Goal: Task Accomplishment & Management: Manage account settings

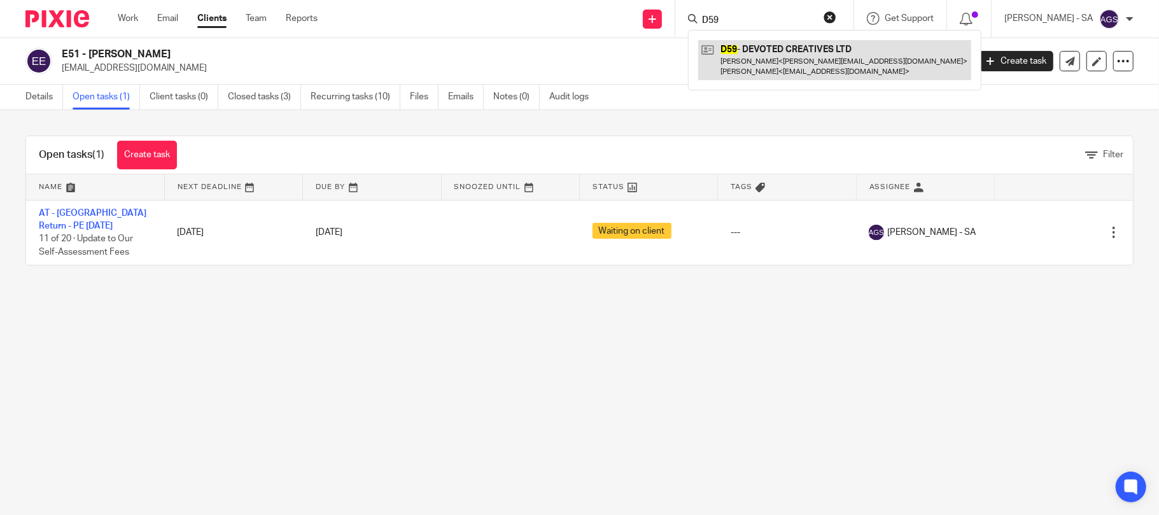
type input "D59"
click at [800, 50] on link at bounding box center [834, 59] width 273 height 39
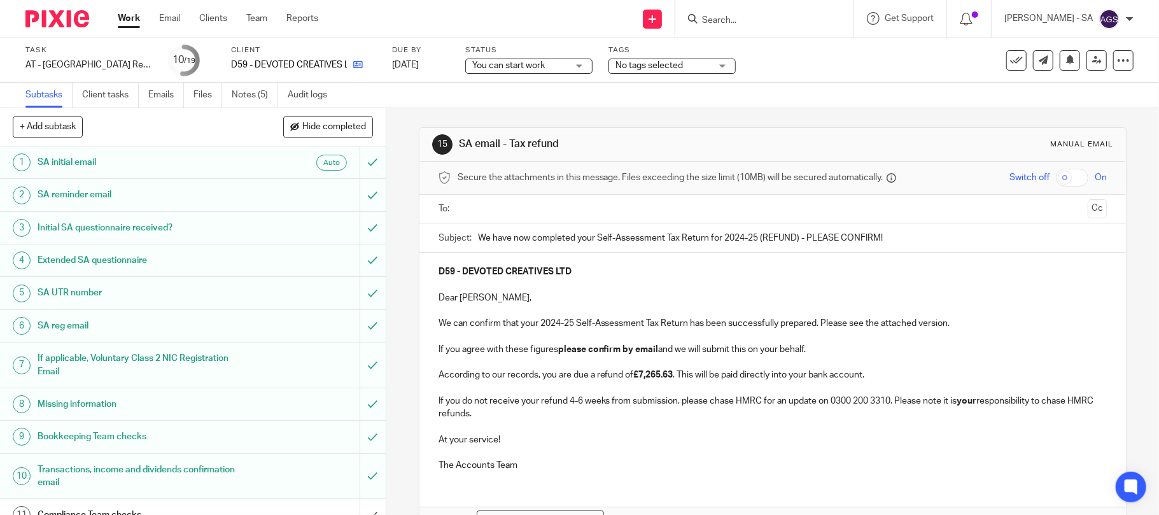
click at [359, 69] on link at bounding box center [355, 65] width 16 height 13
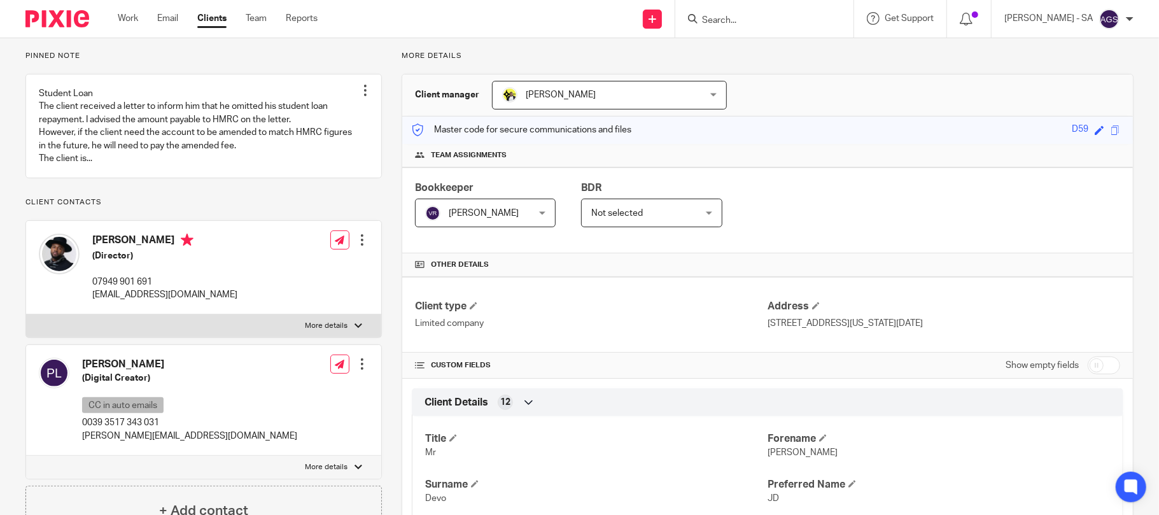
drag, startPoint x: 169, startPoint y: 255, endPoint x: 94, endPoint y: 255, distance: 74.5
click at [94, 250] on h4 "Jonathan Devo" at bounding box center [164, 242] width 145 height 16
copy h4 "Jonathan Devo"
click at [296, 64] on div "Pinned note Student Loan The client received a letter to inform him that he omi…" at bounding box center [203, 294] width 356 height 486
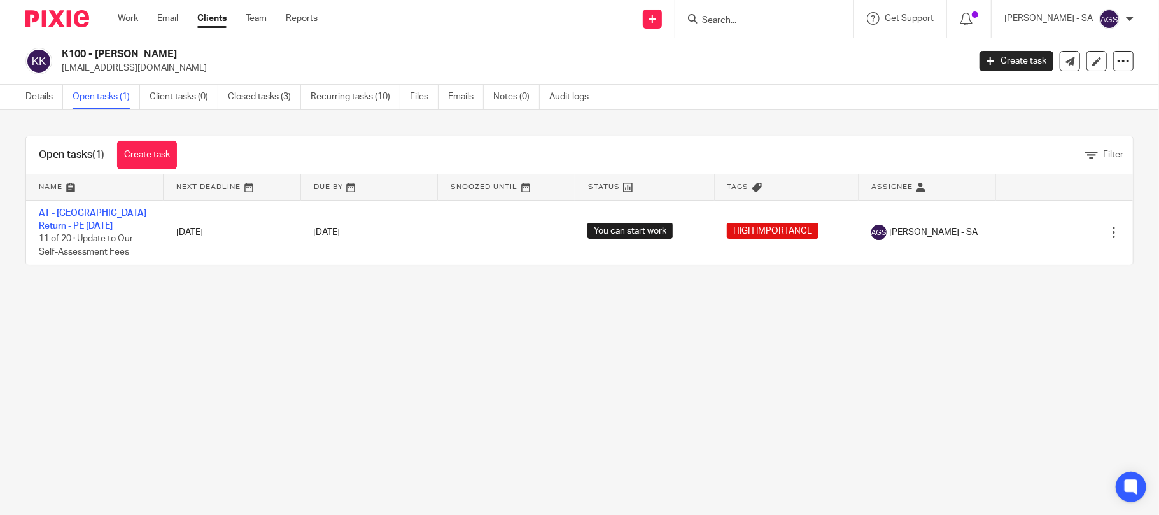
click at [97, 50] on h2 "K100 - [PERSON_NAME]" at bounding box center [421, 54] width 719 height 13
click at [742, 11] on form at bounding box center [769, 19] width 136 height 16
click at [742, 15] on input "Search" at bounding box center [758, 20] width 115 height 11
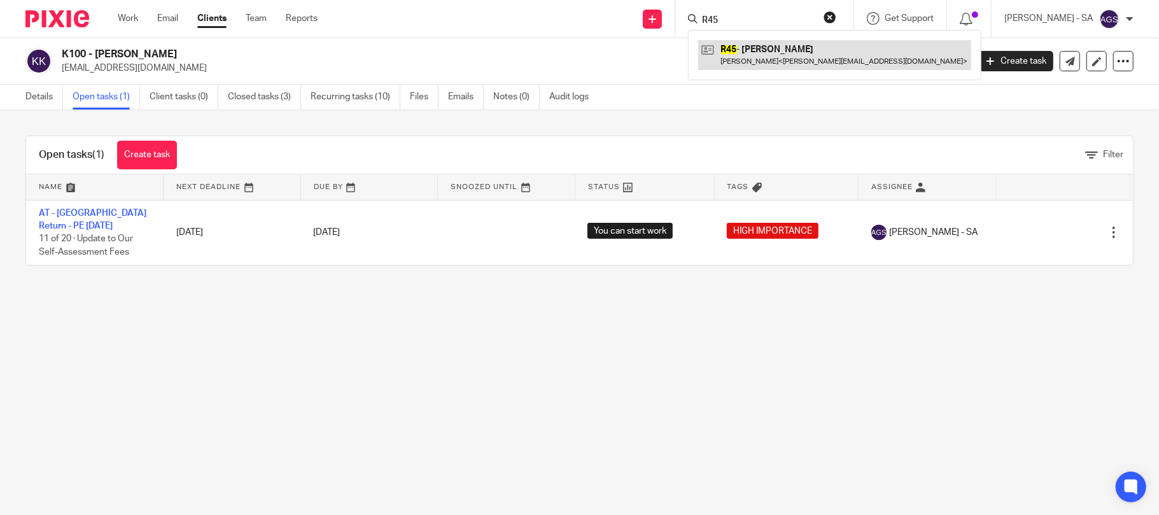
type input "R45"
click at [780, 46] on link at bounding box center [834, 54] width 273 height 29
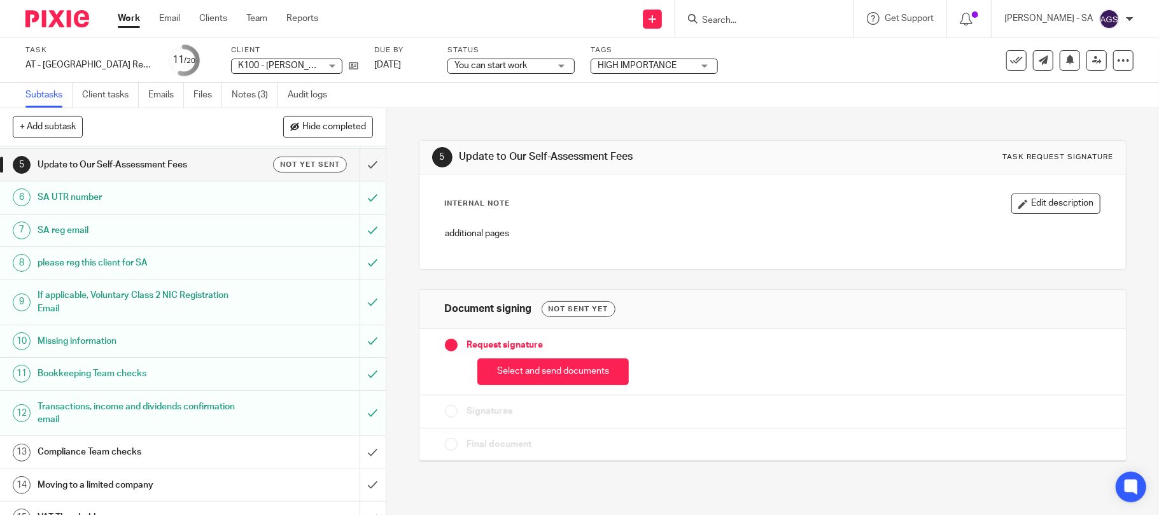
scroll to position [171, 0]
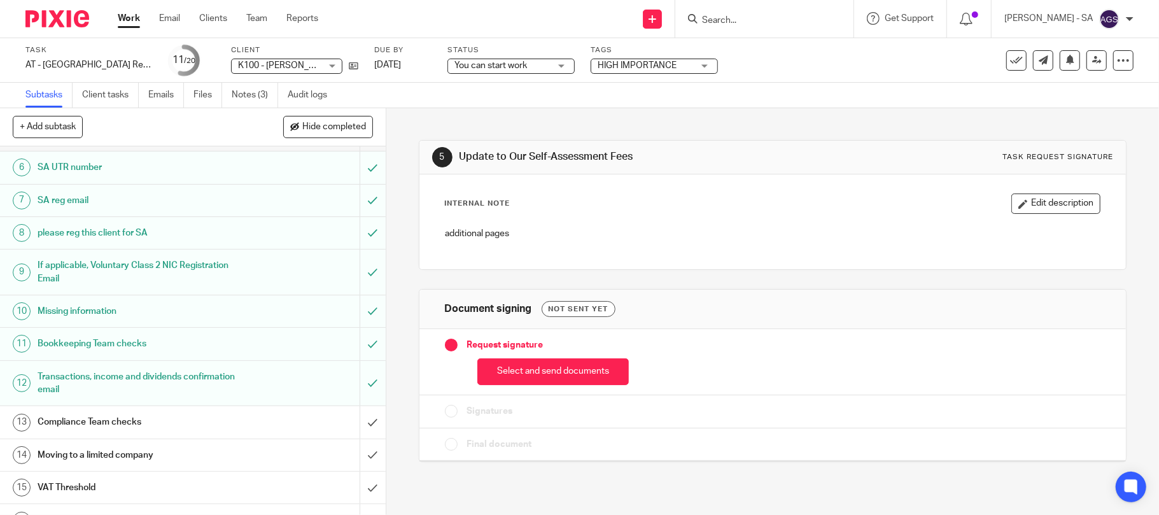
click at [81, 311] on h1 "Missing information" at bounding box center [141, 311] width 206 height 19
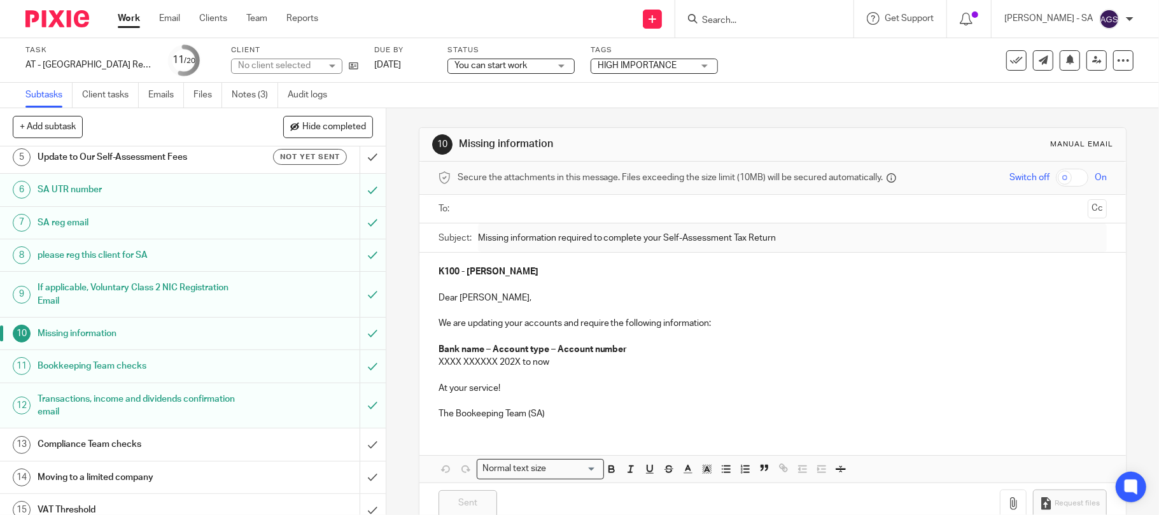
scroll to position [339, 0]
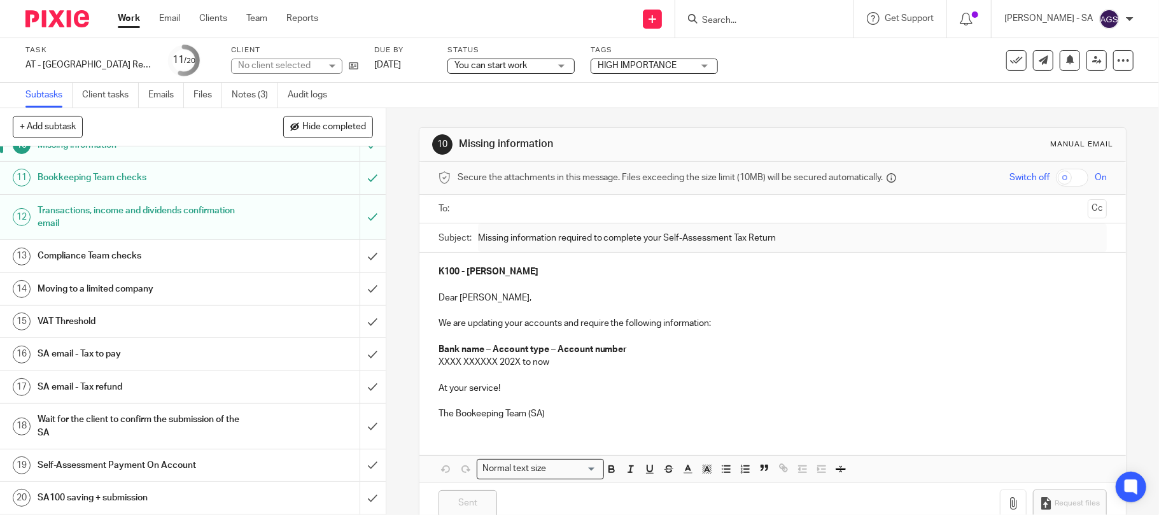
click at [73, 171] on h1 "Bookkeeping Team checks" at bounding box center [141, 177] width 206 height 19
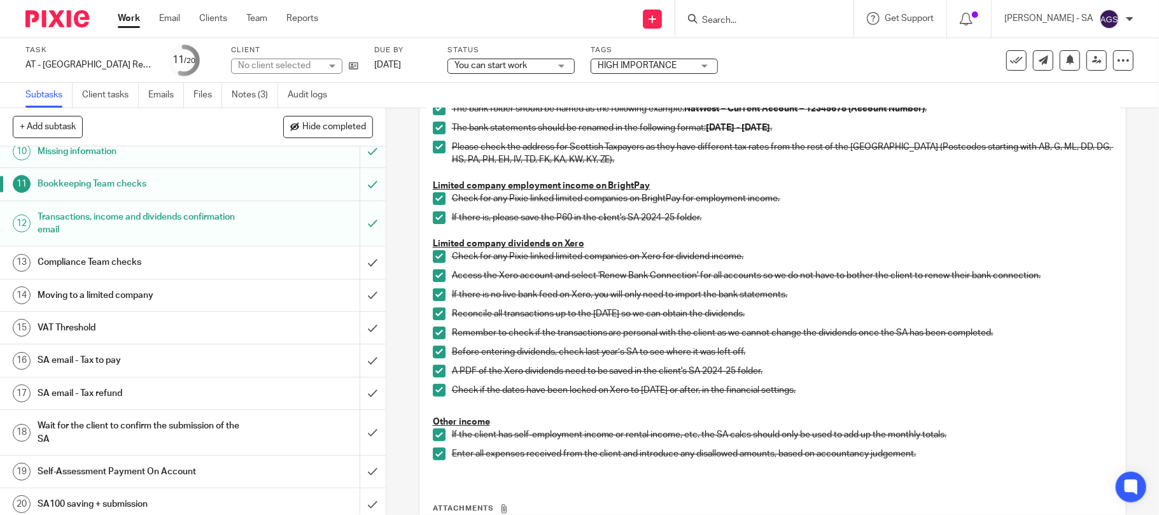
scroll to position [341, 0]
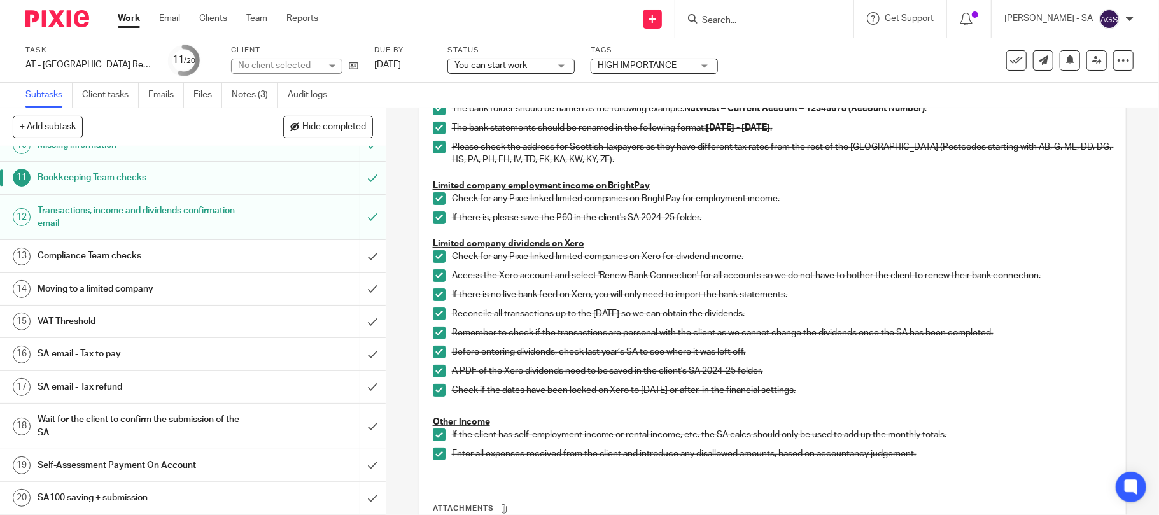
click at [127, 349] on h1 "SA email - Tax to pay" at bounding box center [141, 353] width 206 height 19
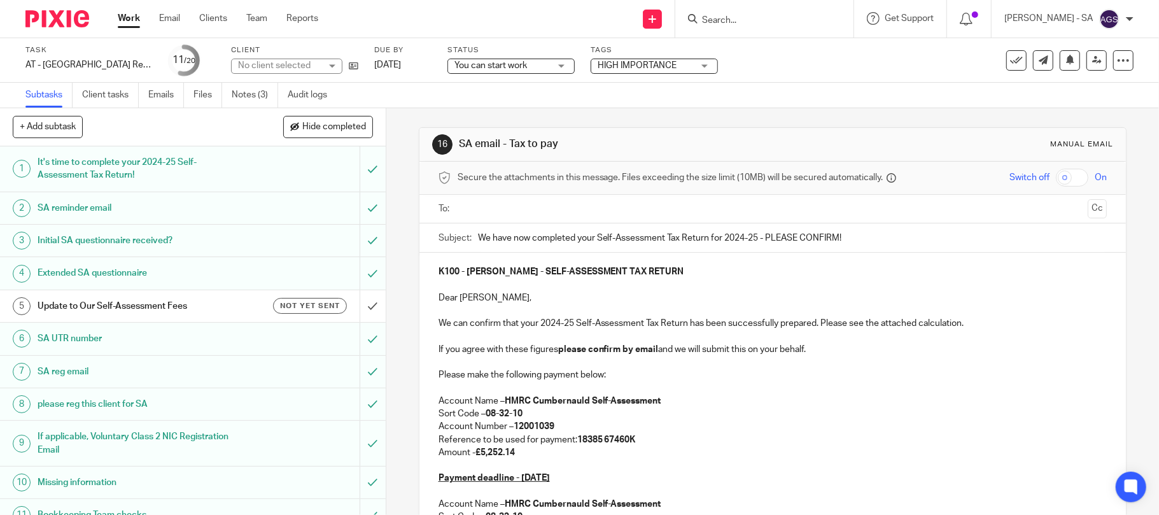
scroll to position [85, 0]
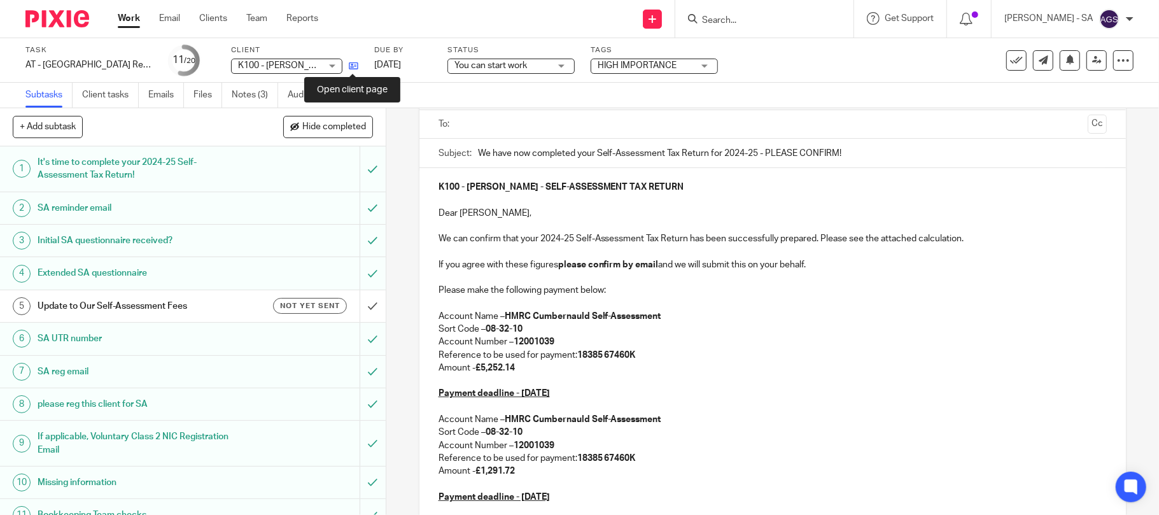
click at [351, 67] on icon at bounding box center [354, 66] width 10 height 10
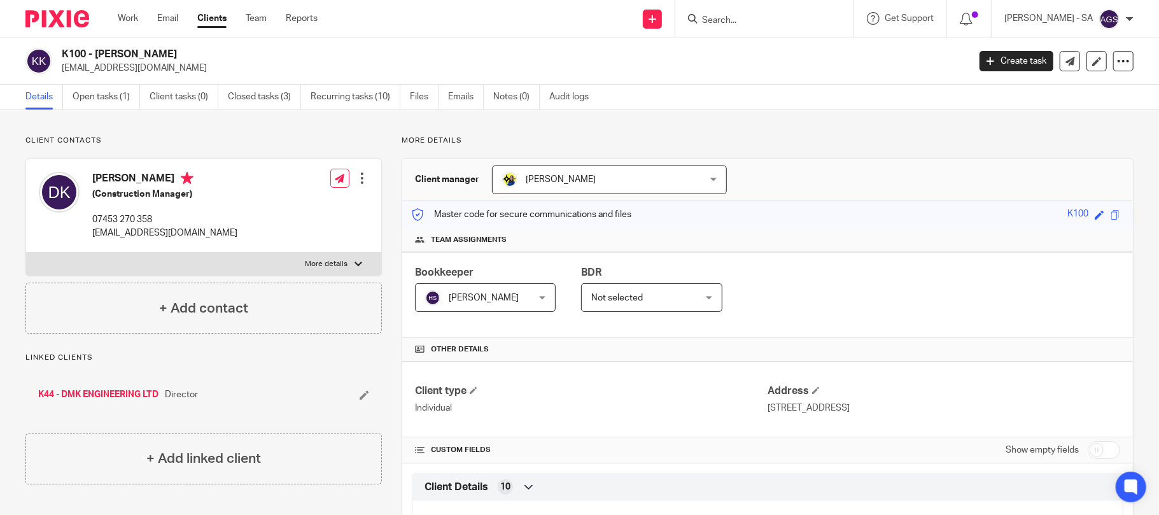
drag, startPoint x: 166, startPoint y: 52, endPoint x: 98, endPoint y: 52, distance: 68.1
click at [98, 52] on h2 "K100 - [PERSON_NAME]" at bounding box center [421, 54] width 719 height 13
copy h2 "DAVID KEOGH"
click at [121, 100] on link "Open tasks (1)" at bounding box center [106, 97] width 67 height 25
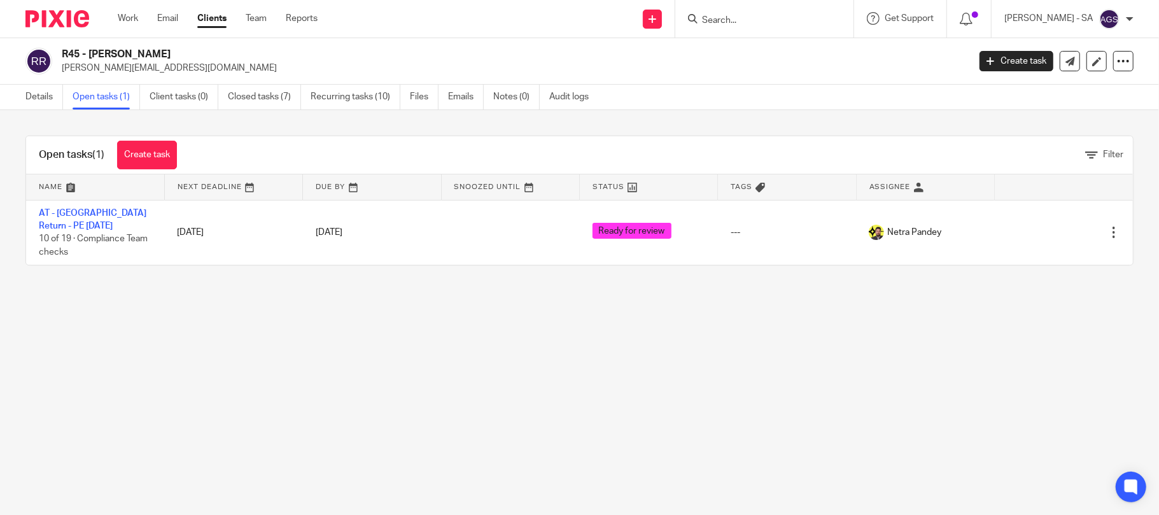
click at [579, 337] on main "R45 - [PERSON_NAME] [PERSON_NAME][EMAIL_ADDRESS][DOMAIN_NAME] Create task Updat…" at bounding box center [579, 257] width 1159 height 515
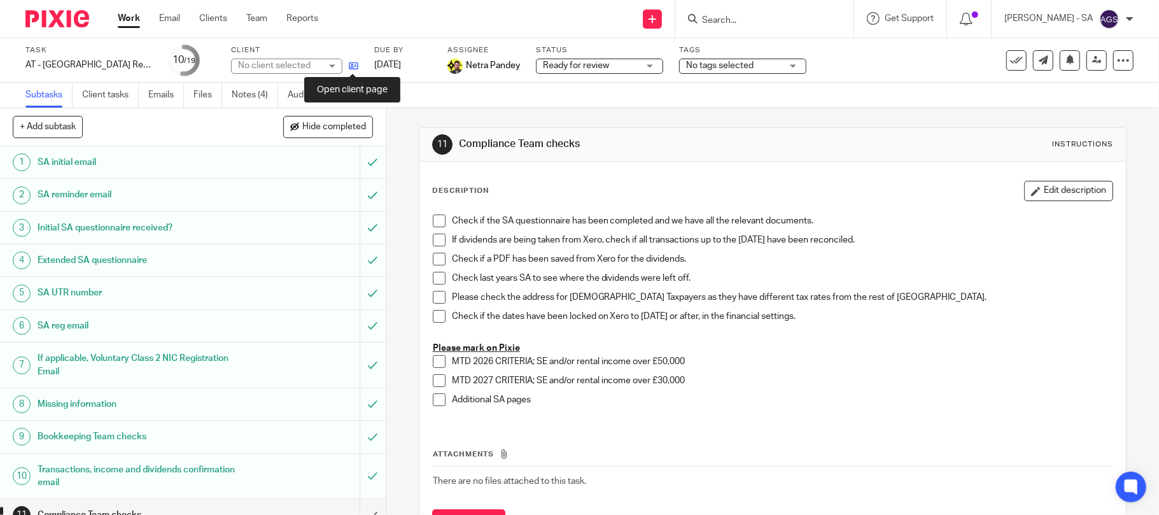
click at [351, 64] on icon at bounding box center [354, 66] width 10 height 10
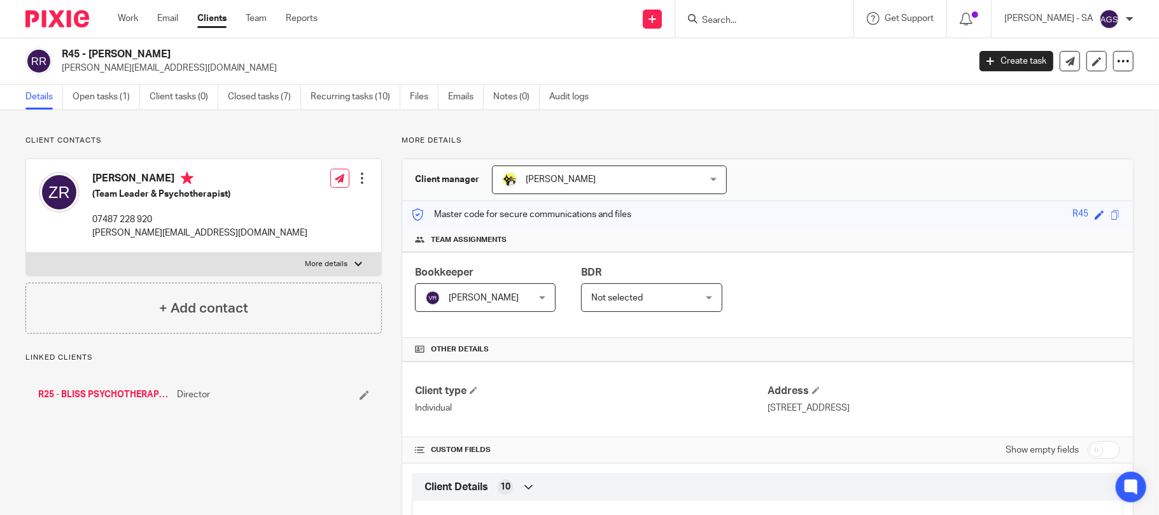
drag, startPoint x: 154, startPoint y: 54, endPoint x: 88, endPoint y: 52, distance: 66.2
click at [88, 52] on h2 "R45 - [PERSON_NAME]" at bounding box center [421, 54] width 719 height 13
copy h2 "[PERSON_NAME]"
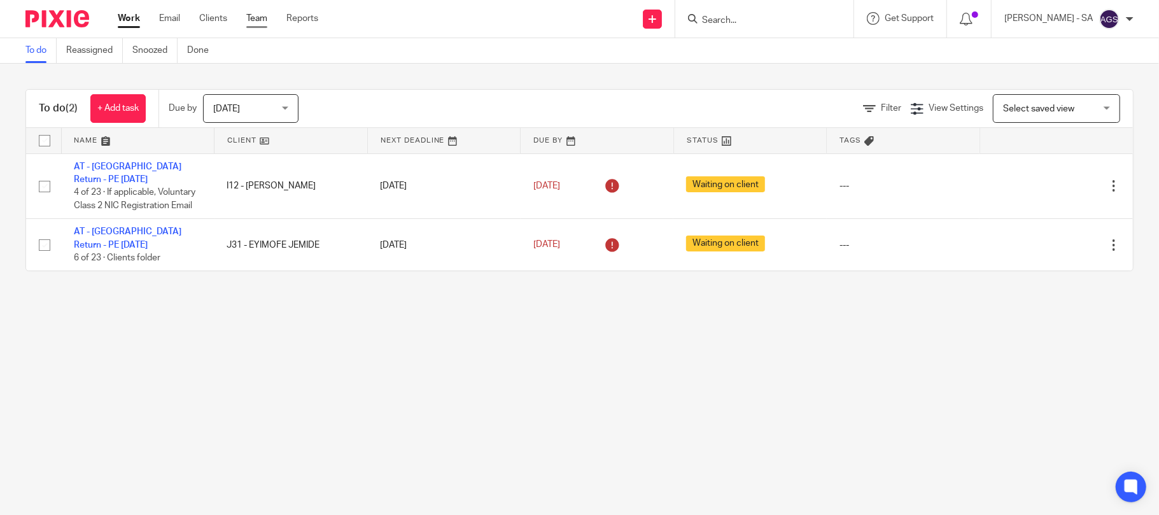
click at [258, 18] on link "Team" at bounding box center [256, 18] width 21 height 13
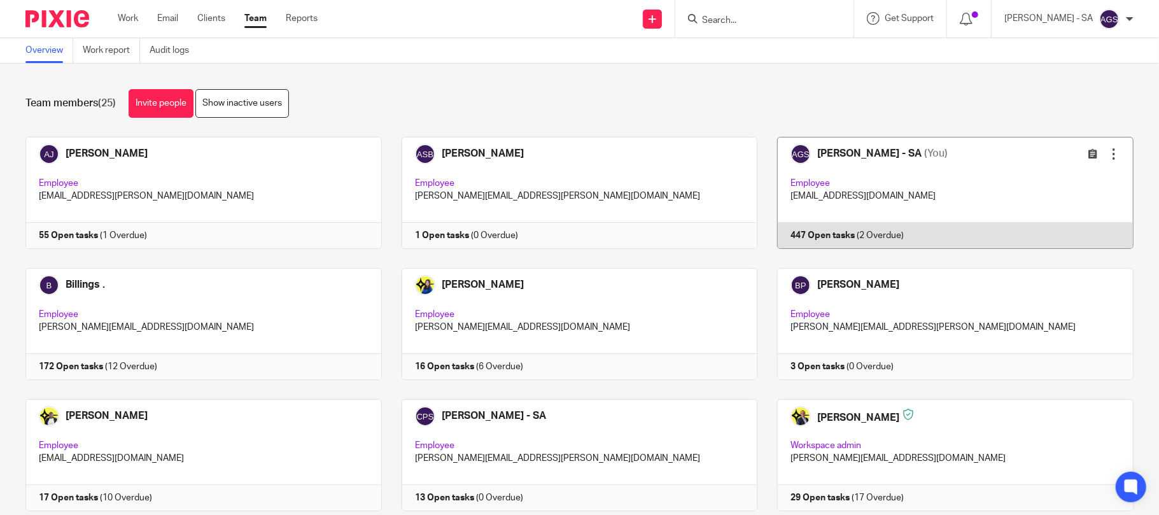
click at [966, 150] on link at bounding box center [945, 193] width 376 height 112
click at [757, 137] on link at bounding box center [945, 193] width 376 height 112
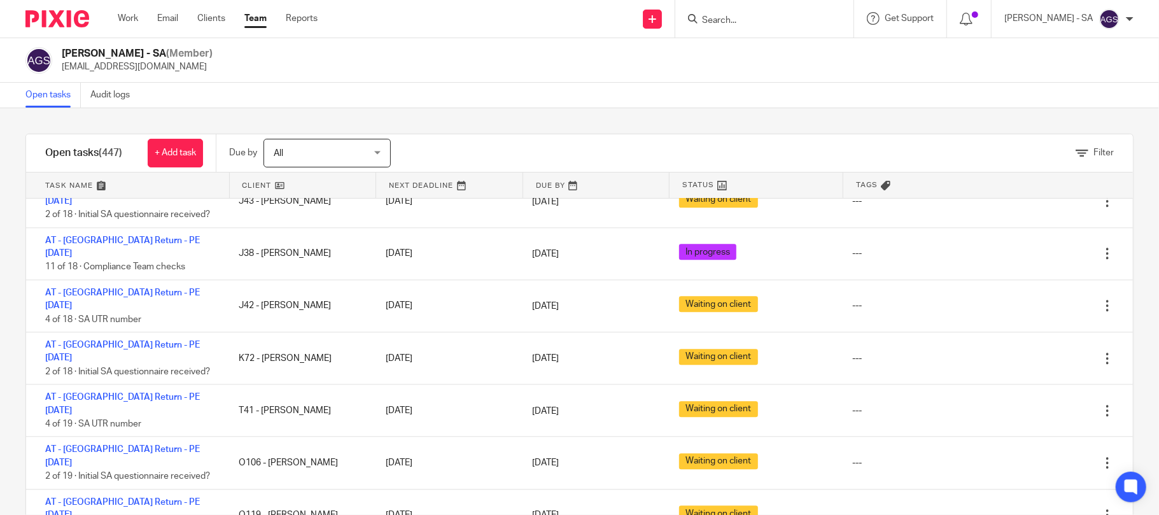
scroll to position [5856, 0]
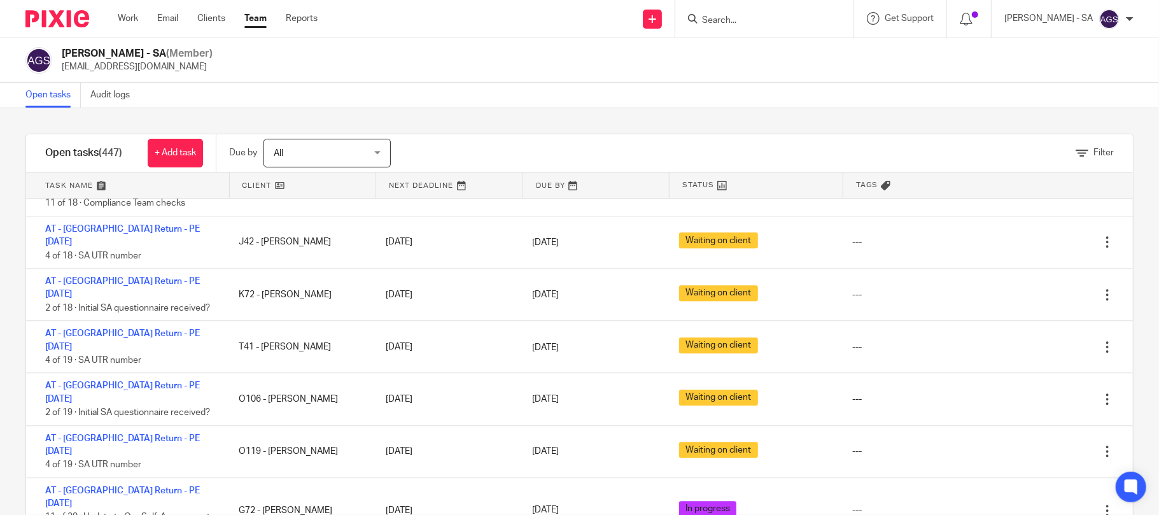
click at [615, 120] on div "Filter tasks Only show tasks matching all of these conditions 1 Client name Is …" at bounding box center [579, 311] width 1159 height 407
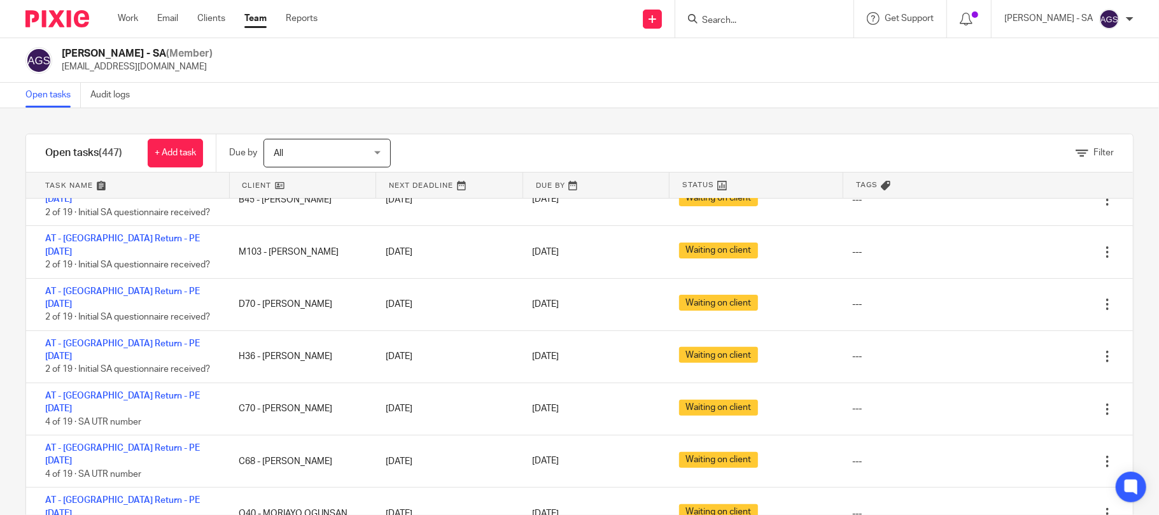
scroll to position [14259, 0]
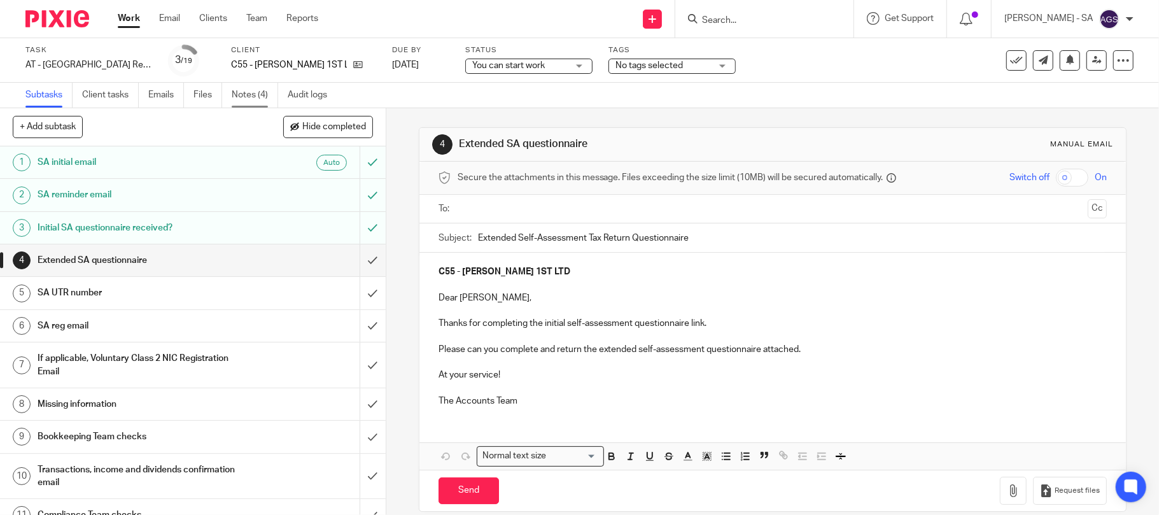
click at [248, 90] on link "Notes (4)" at bounding box center [255, 95] width 46 height 25
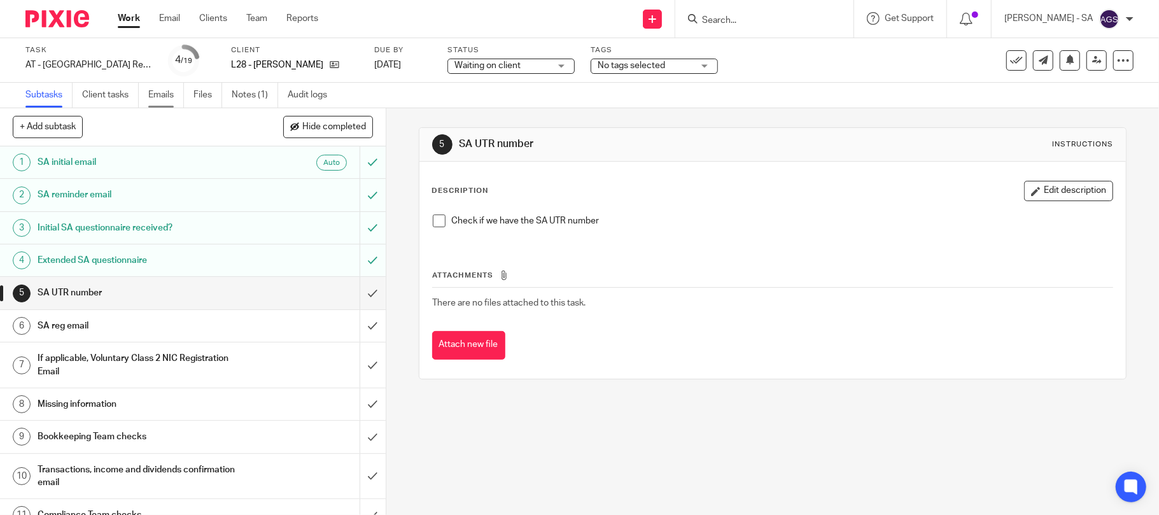
click at [166, 90] on link "Emails" at bounding box center [166, 95] width 36 height 25
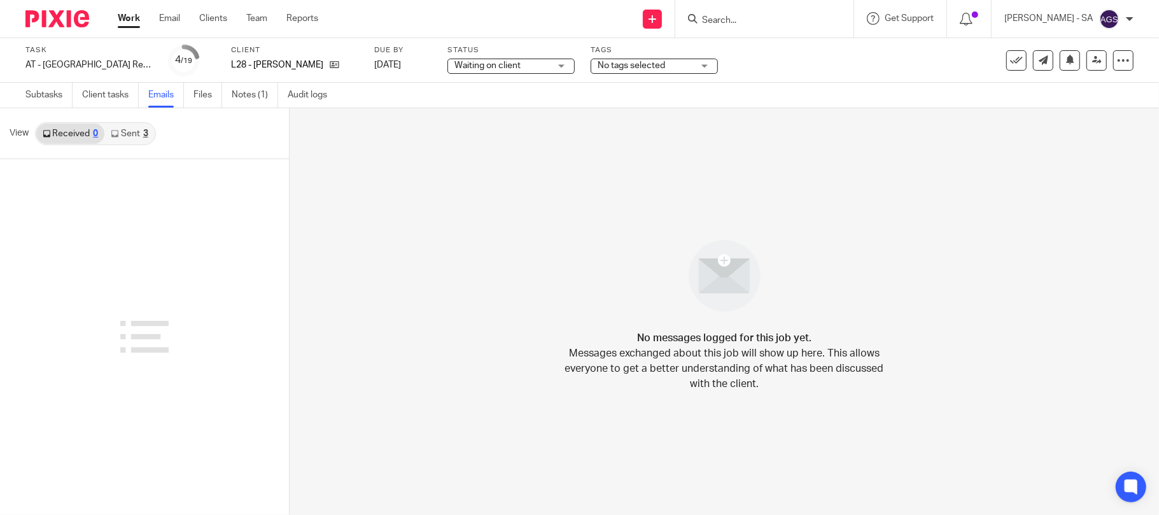
click at [143, 132] on div "3" at bounding box center [145, 133] width 5 height 9
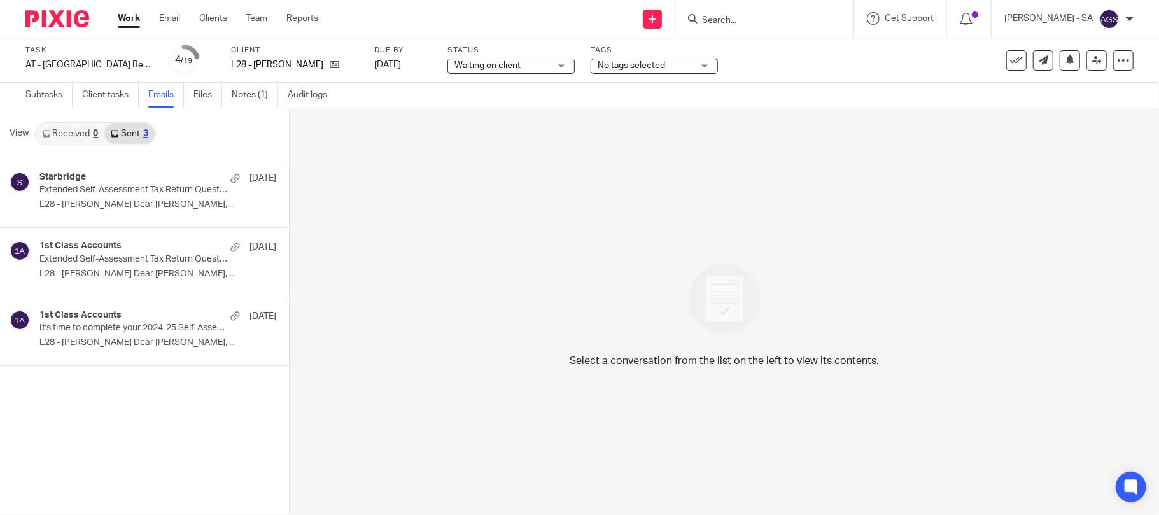
click at [502, 307] on div "Select a conversation from the list on the left to view its contents." at bounding box center [725, 311] width 870 height 407
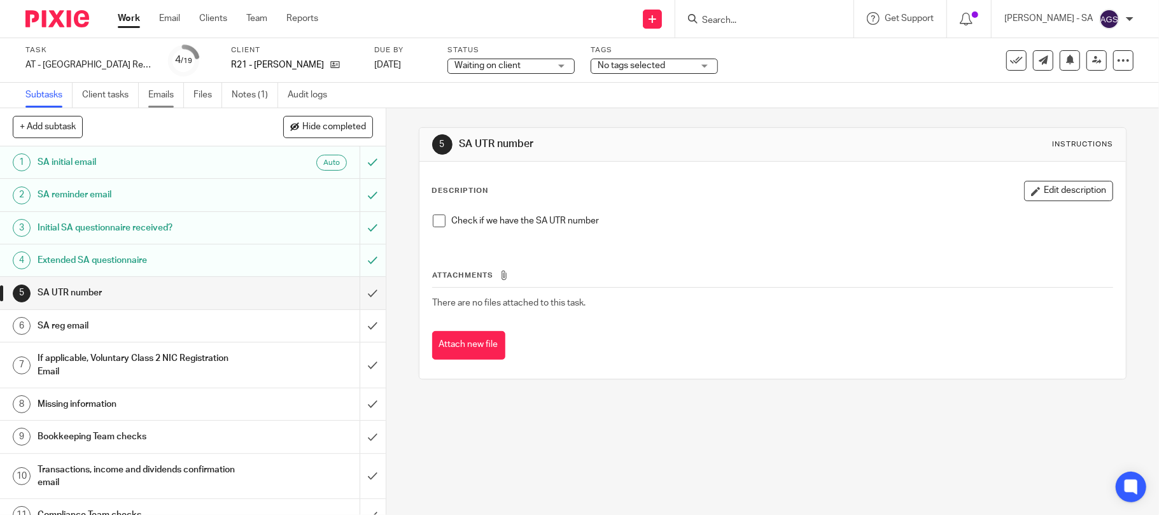
click at [154, 98] on link "Emails" at bounding box center [166, 95] width 36 height 25
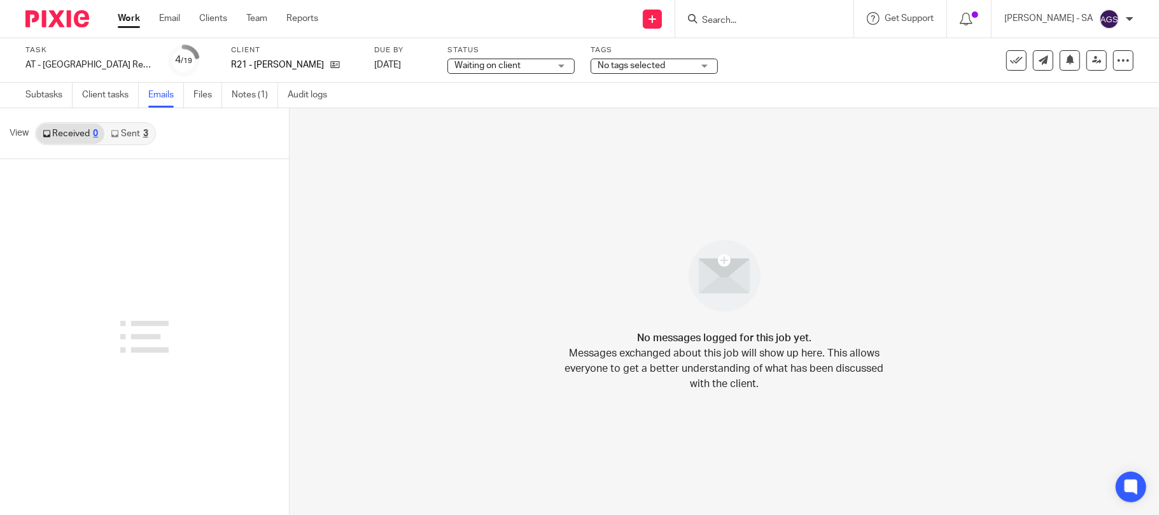
click at [136, 130] on link "Sent 3" at bounding box center [129, 133] width 50 height 20
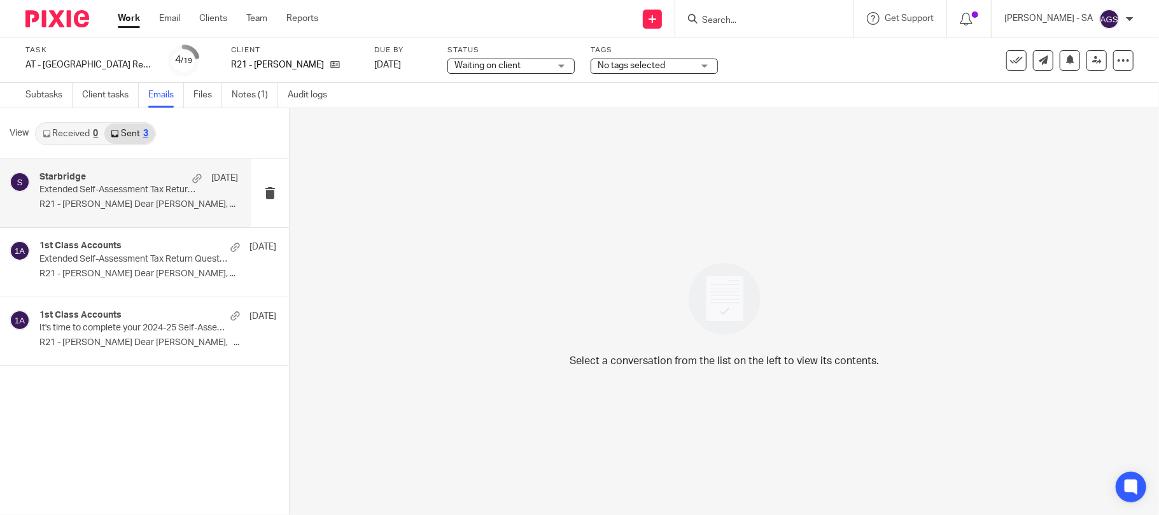
click at [99, 194] on p "Extended Self-Assessment Tax Return Questionnaire" at bounding box center [118, 190] width 159 height 11
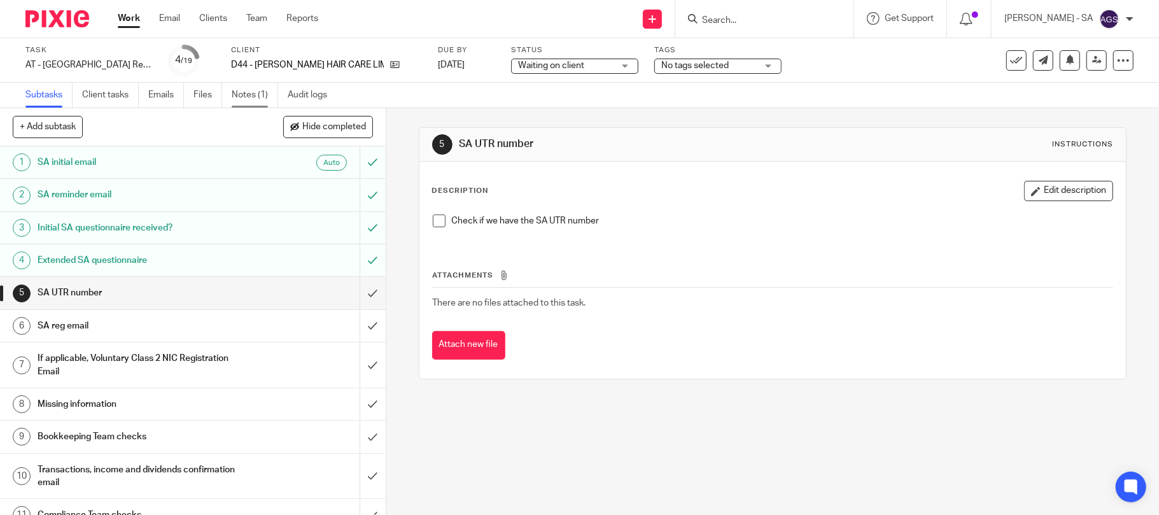
click at [256, 97] on link "Notes (1)" at bounding box center [255, 95] width 46 height 25
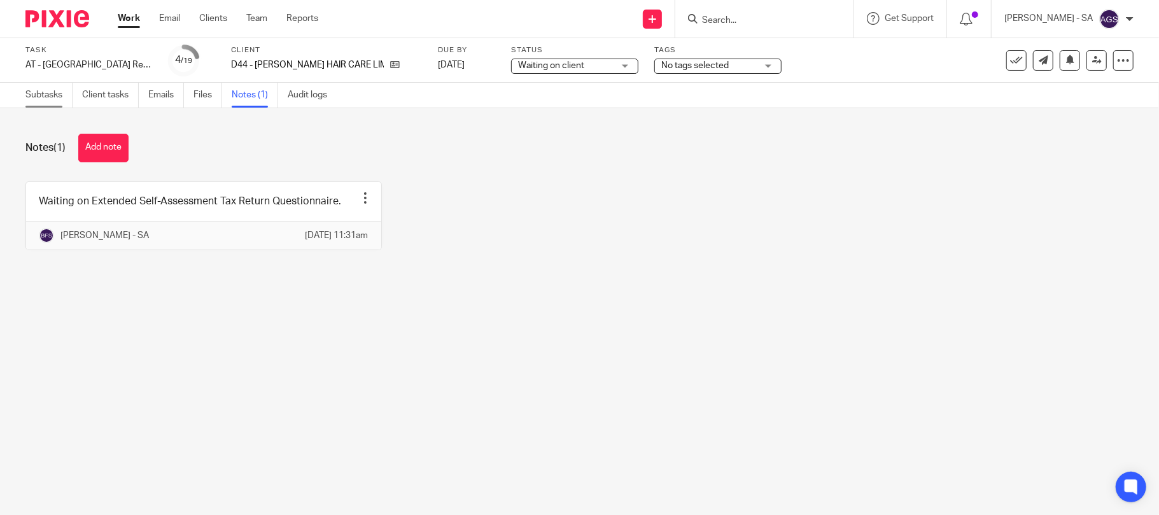
click at [52, 95] on link "Subtasks" at bounding box center [48, 95] width 47 height 25
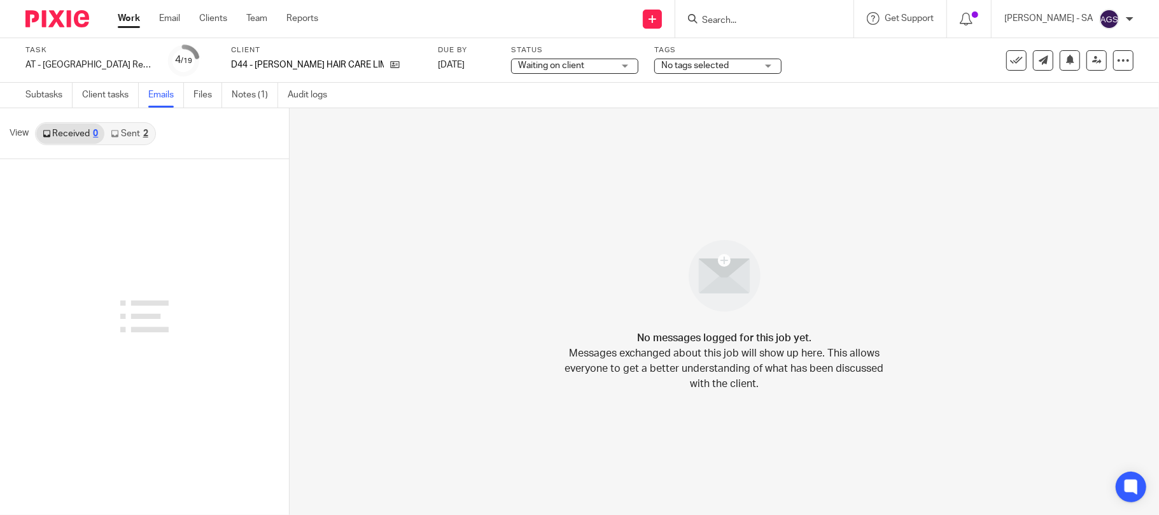
click at [132, 131] on link "Sent 2" at bounding box center [129, 133] width 50 height 20
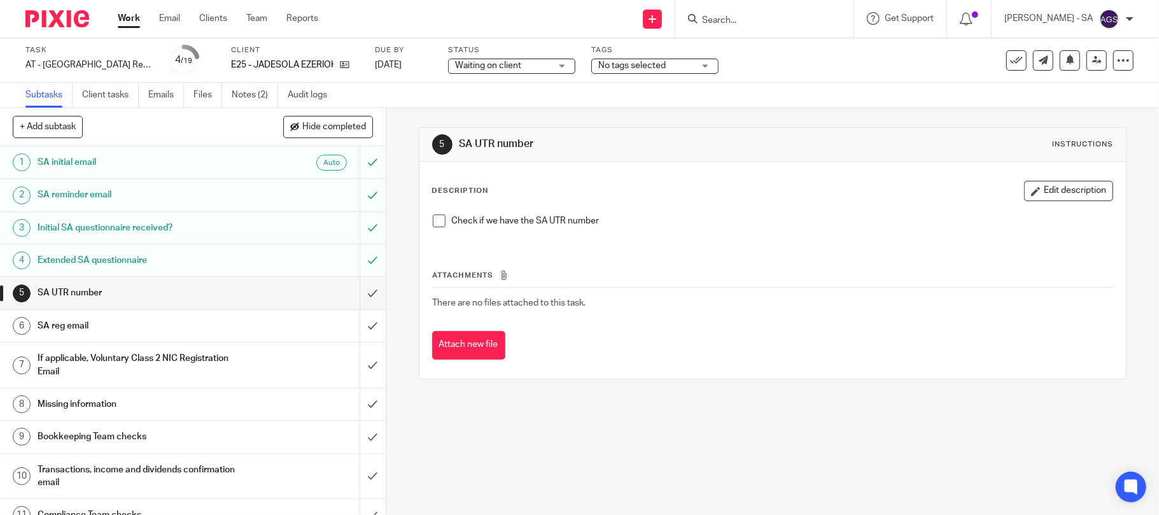
click at [435, 222] on span at bounding box center [439, 221] width 13 height 13
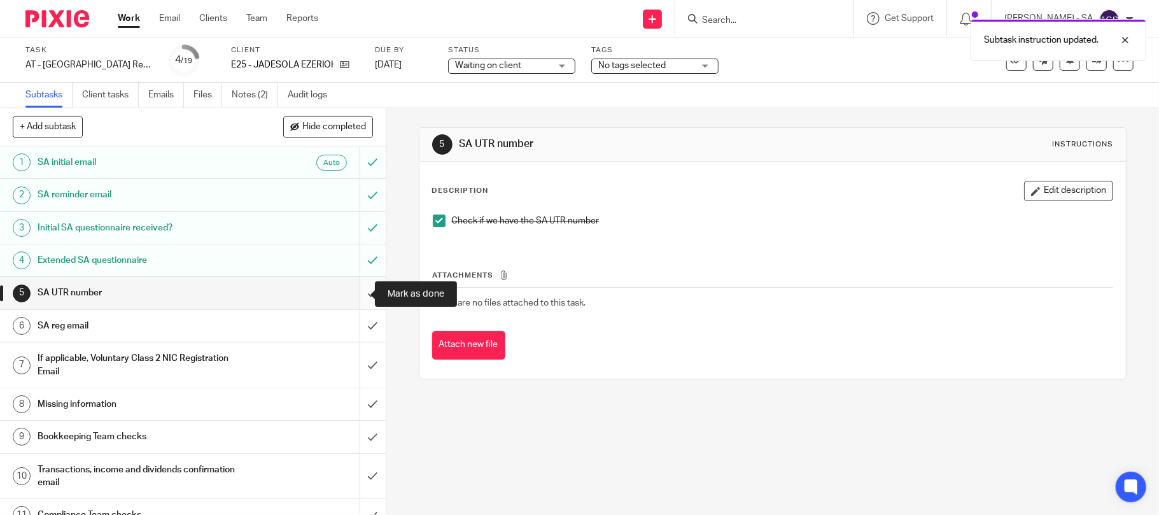
click at [355, 299] on input "submit" at bounding box center [193, 293] width 386 height 32
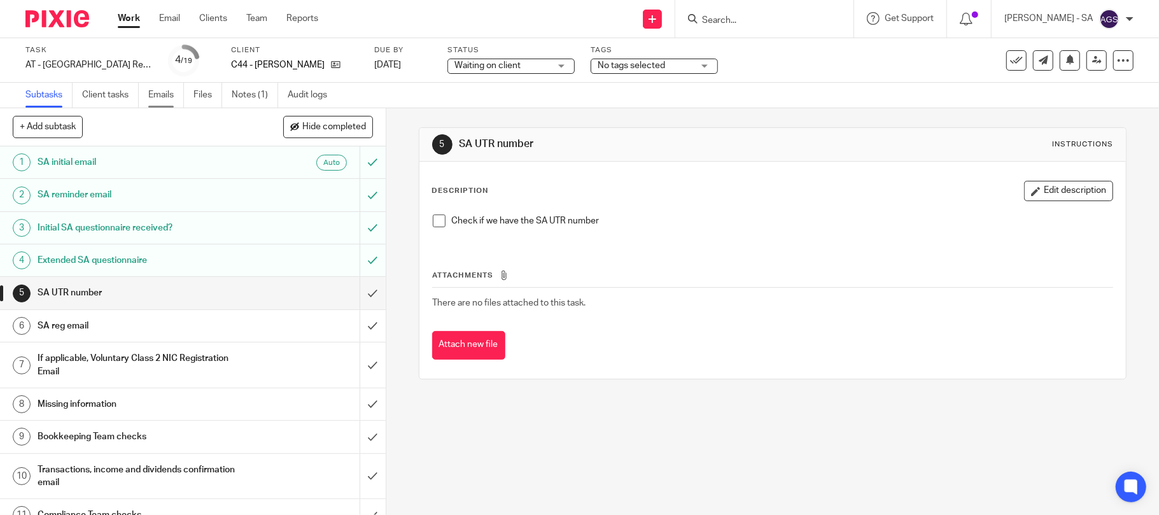
click at [150, 85] on link "Emails" at bounding box center [166, 95] width 36 height 25
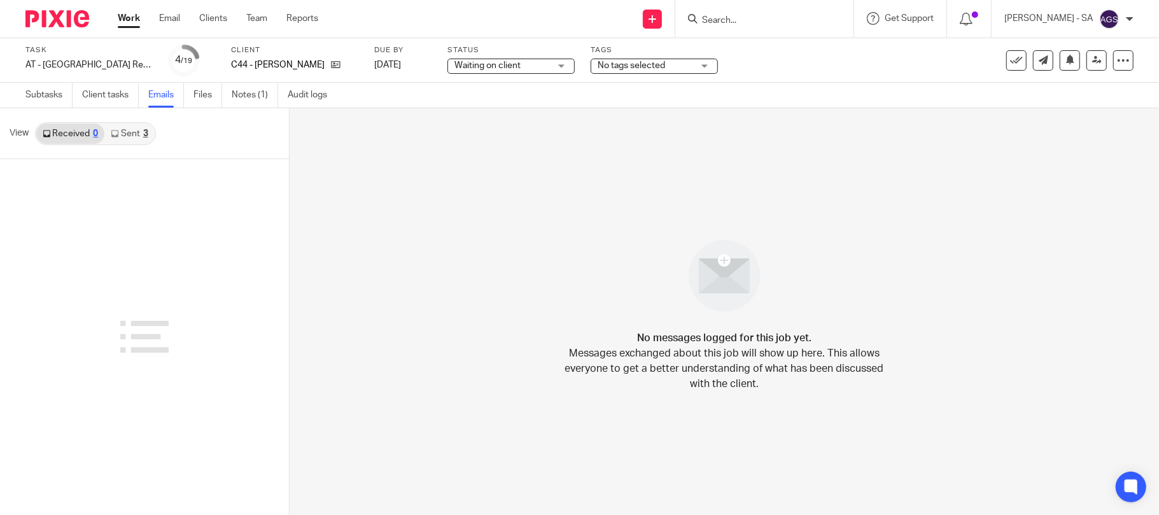
click at [128, 120] on div "View Received 0 Sent 3" at bounding box center [144, 133] width 289 height 51
click at [132, 125] on link "Sent 3" at bounding box center [129, 133] width 50 height 20
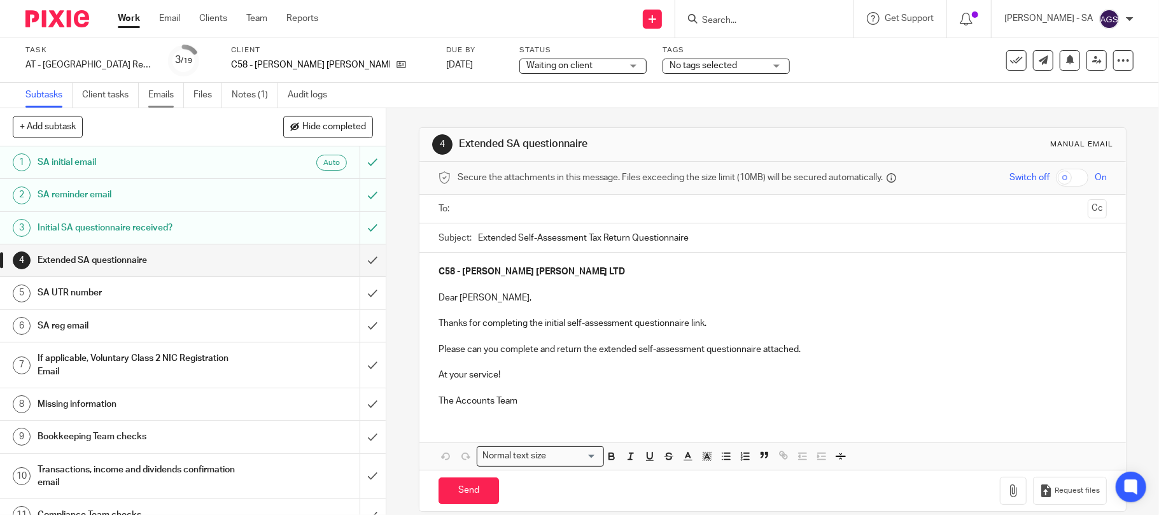
click at [151, 97] on link "Emails" at bounding box center [166, 95] width 36 height 25
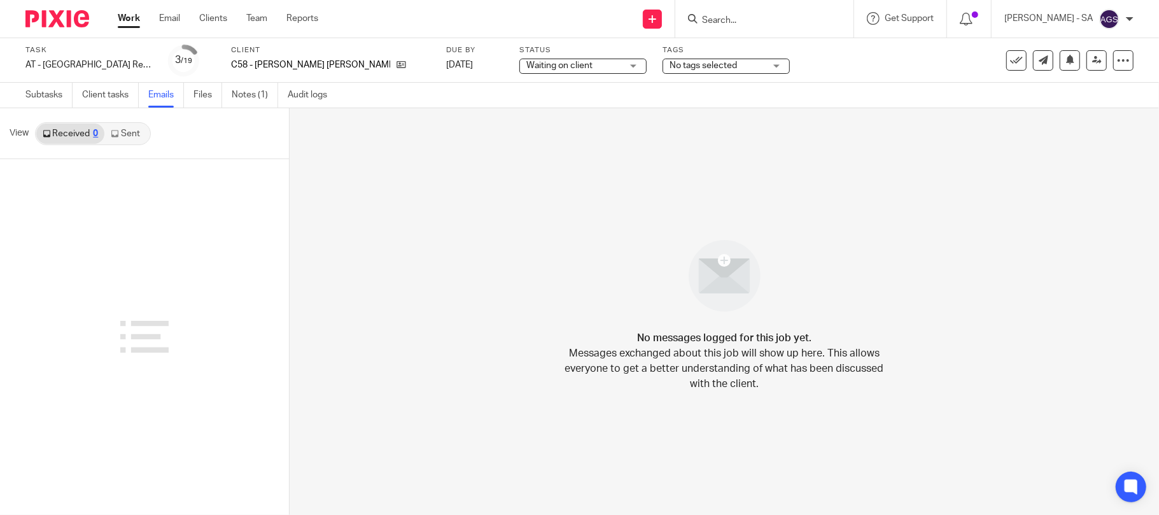
click at [129, 128] on link "Sent" at bounding box center [126, 133] width 45 height 20
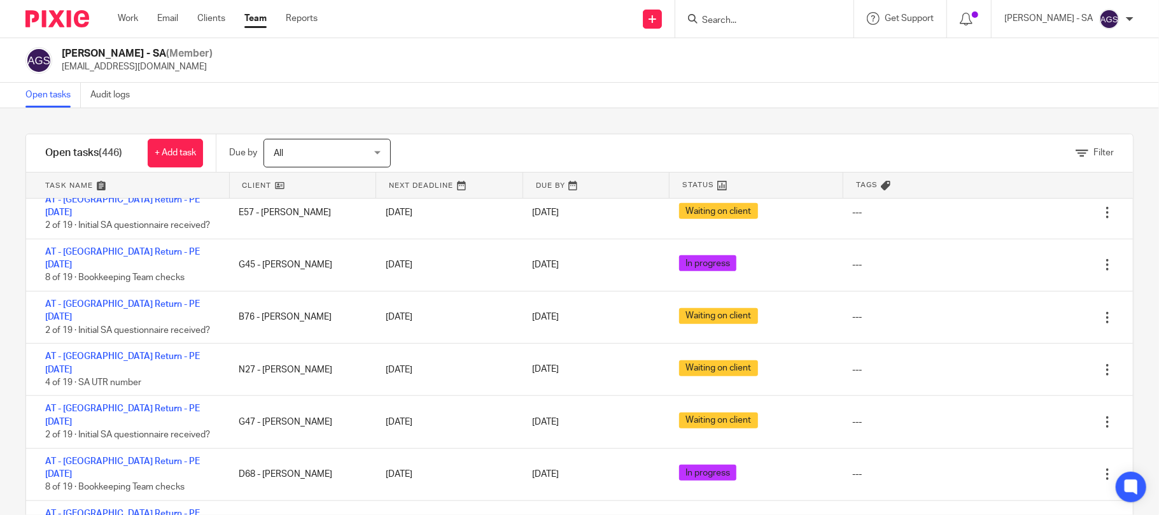
scroll to position [14598, 0]
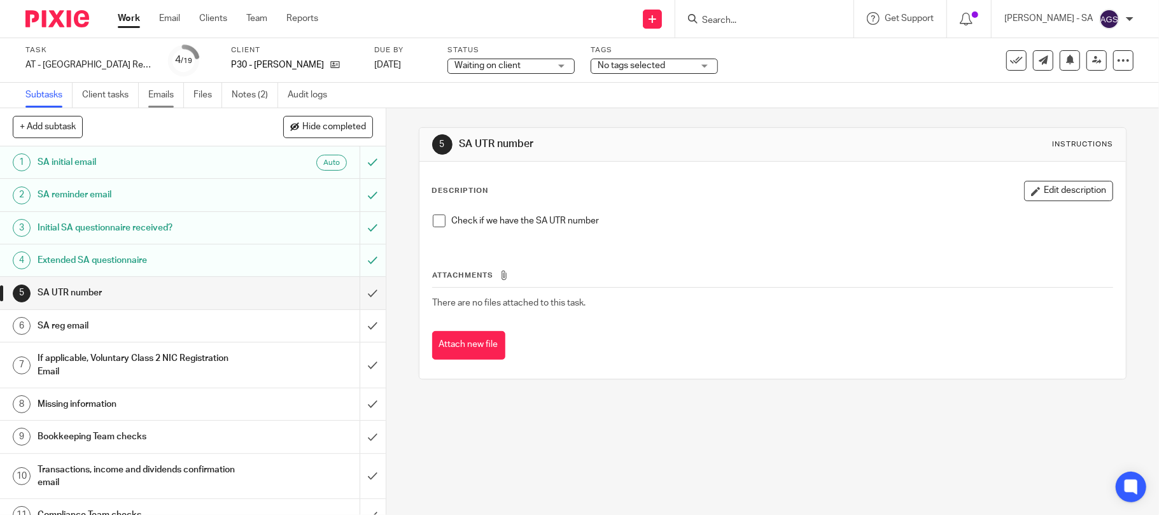
click at [153, 88] on link "Emails" at bounding box center [166, 95] width 36 height 25
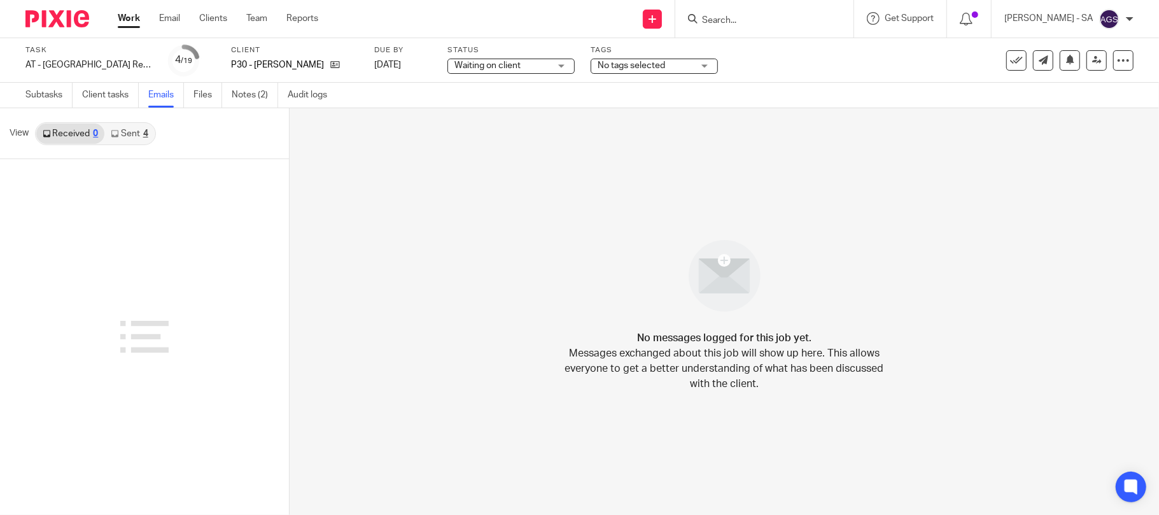
drag, startPoint x: 0, startPoint y: 0, endPoint x: 136, endPoint y: 135, distance: 191.3
click at [136, 135] on link "Sent 4" at bounding box center [129, 133] width 50 height 20
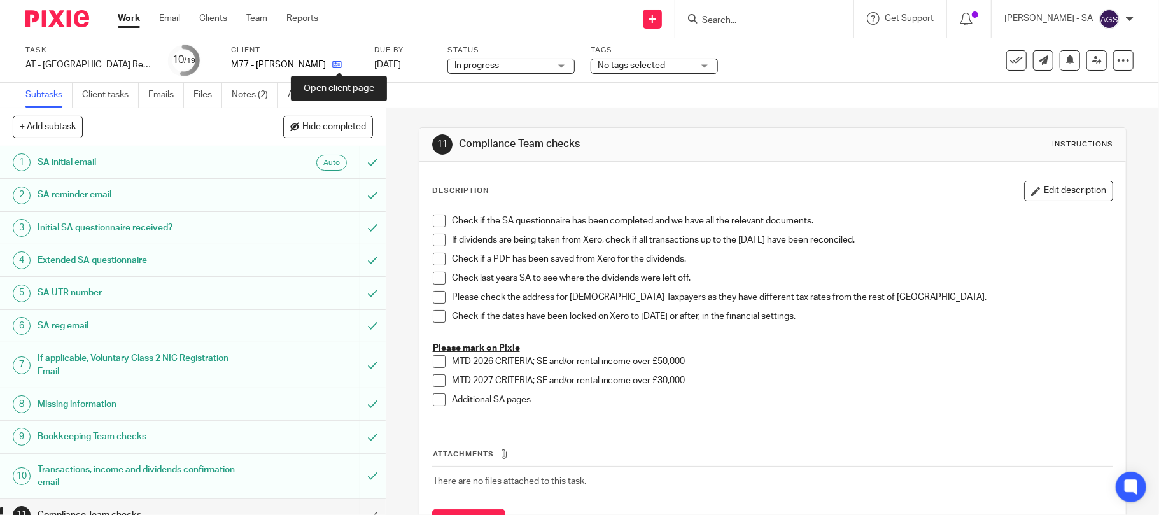
click at [342, 60] on icon at bounding box center [337, 65] width 10 height 10
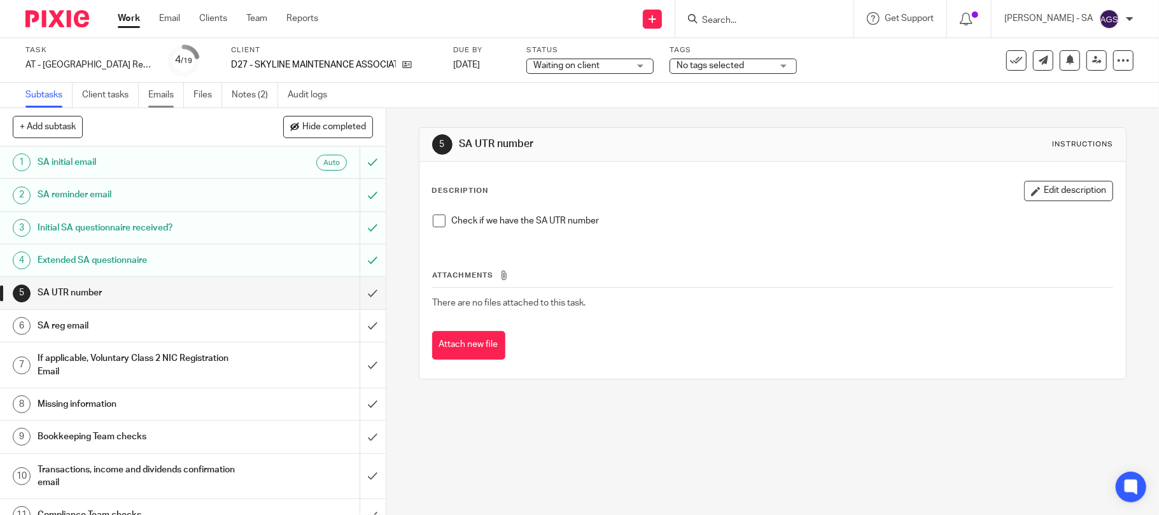
click at [154, 87] on link "Emails" at bounding box center [166, 95] width 36 height 25
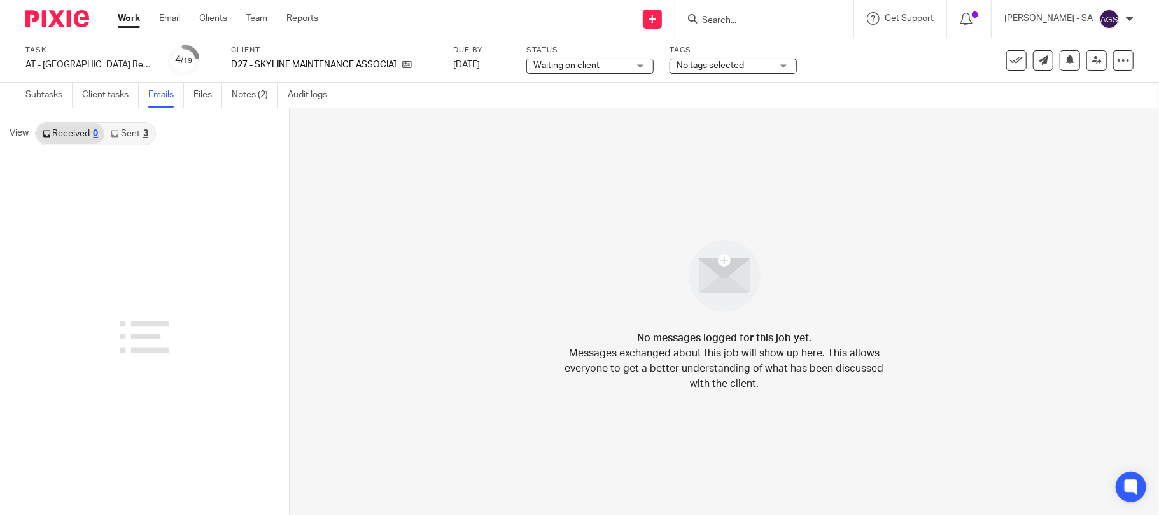
click at [130, 137] on link "Sent 3" at bounding box center [129, 133] width 50 height 20
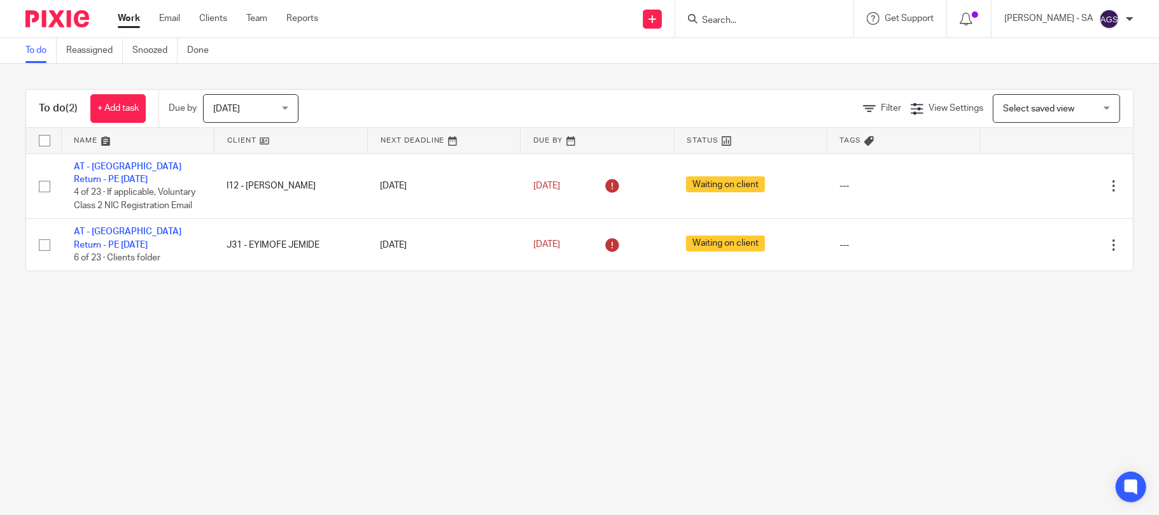
click at [258, 27] on div "Work Email Clients Team Reports Work Email Clients Team Reports Settings" at bounding box center [221, 19] width 232 height 38
click at [256, 21] on link "Team" at bounding box center [256, 18] width 21 height 13
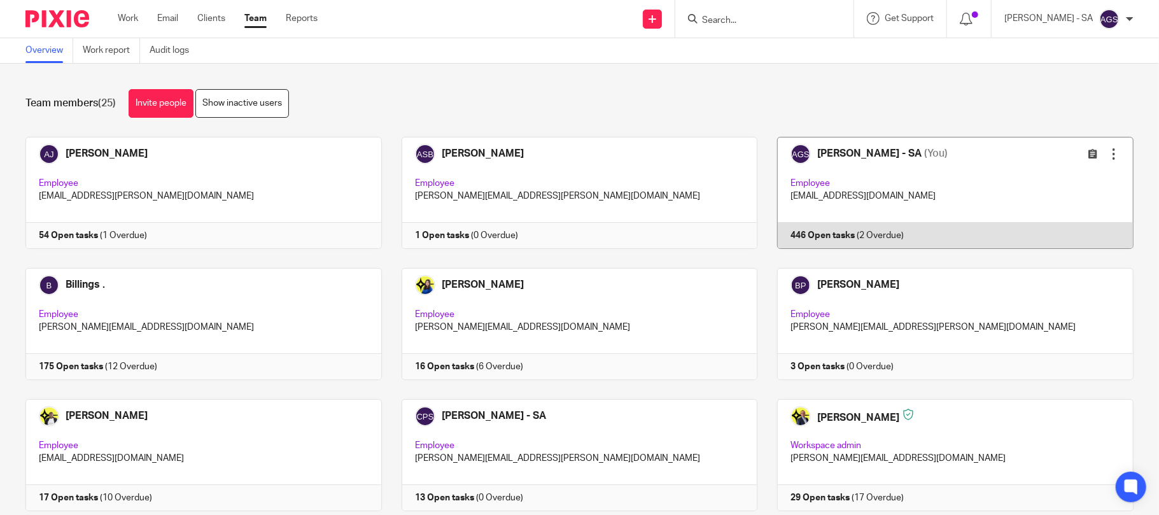
click at [983, 187] on link at bounding box center [945, 193] width 376 height 112
click at [757, 137] on link at bounding box center [945, 193] width 376 height 112
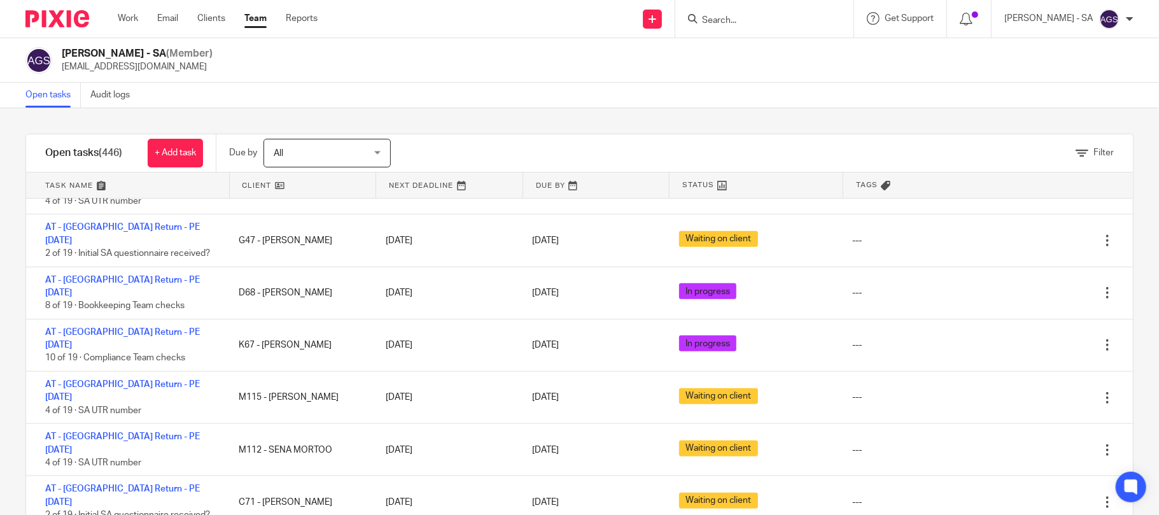
scroll to position [14784, 0]
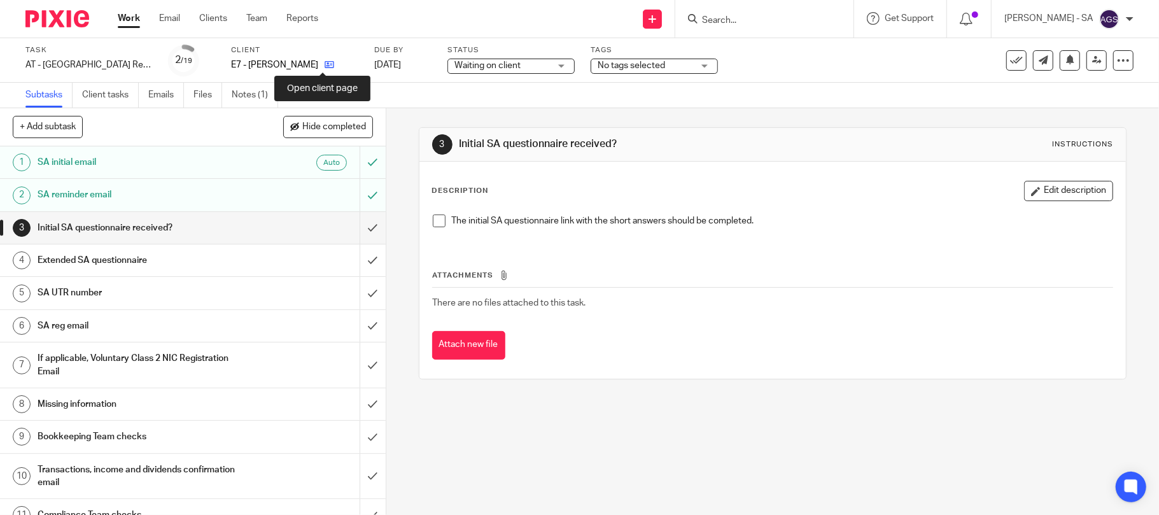
click at [326, 64] on icon at bounding box center [330, 65] width 10 height 10
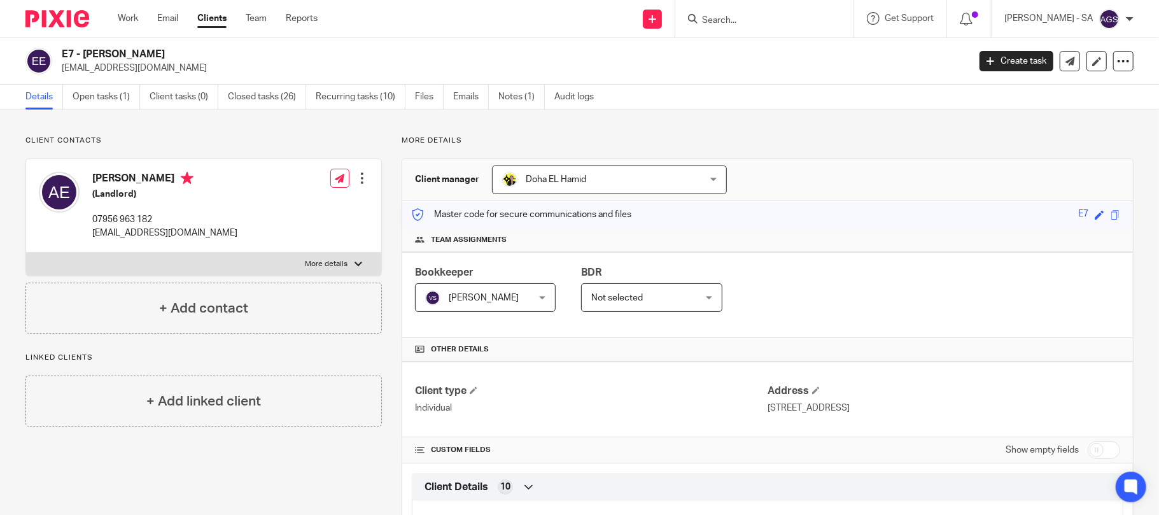
drag, startPoint x: 161, startPoint y: 57, endPoint x: 85, endPoint y: 57, distance: 76.4
click at [85, 57] on h2 "E7 - [PERSON_NAME]" at bounding box center [421, 54] width 719 height 13
copy h2 "[PERSON_NAME]"
click at [92, 102] on link "Open tasks (1)" at bounding box center [106, 97] width 67 height 25
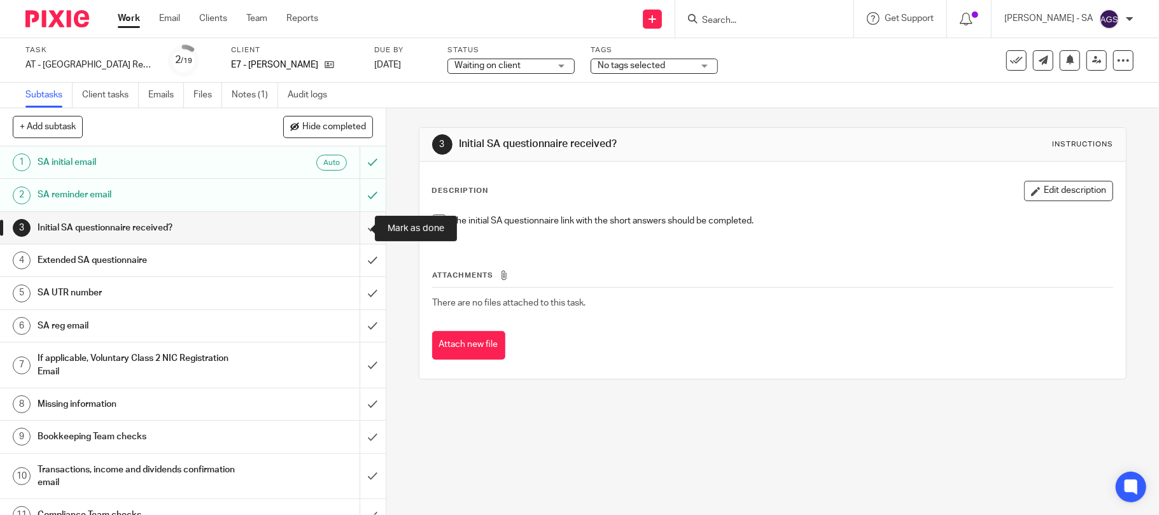
click at [357, 230] on input "submit" at bounding box center [193, 228] width 386 height 32
click at [357, 262] on input "submit" at bounding box center [193, 260] width 386 height 32
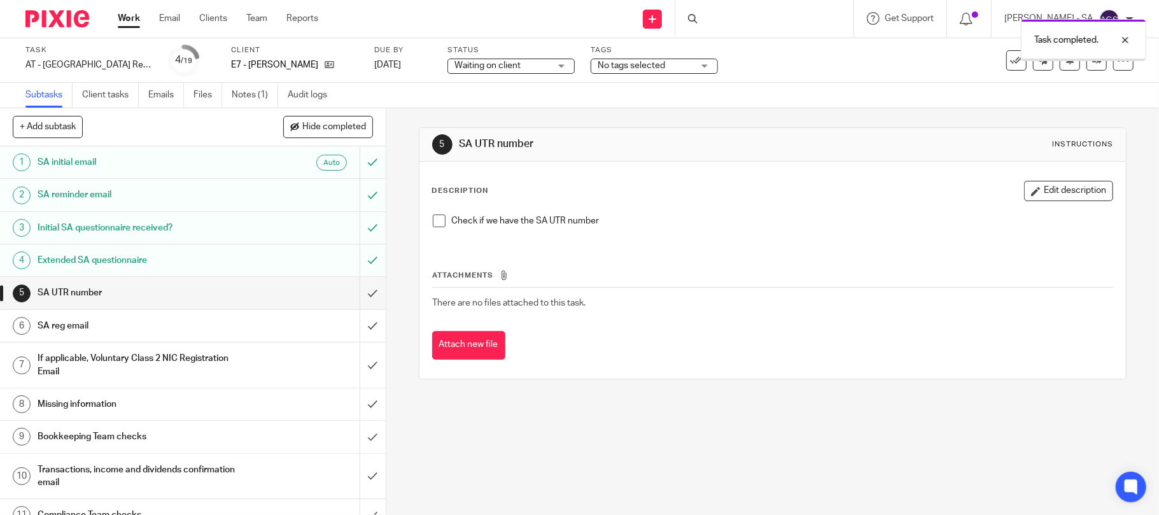
click at [433, 227] on span at bounding box center [439, 221] width 13 height 13
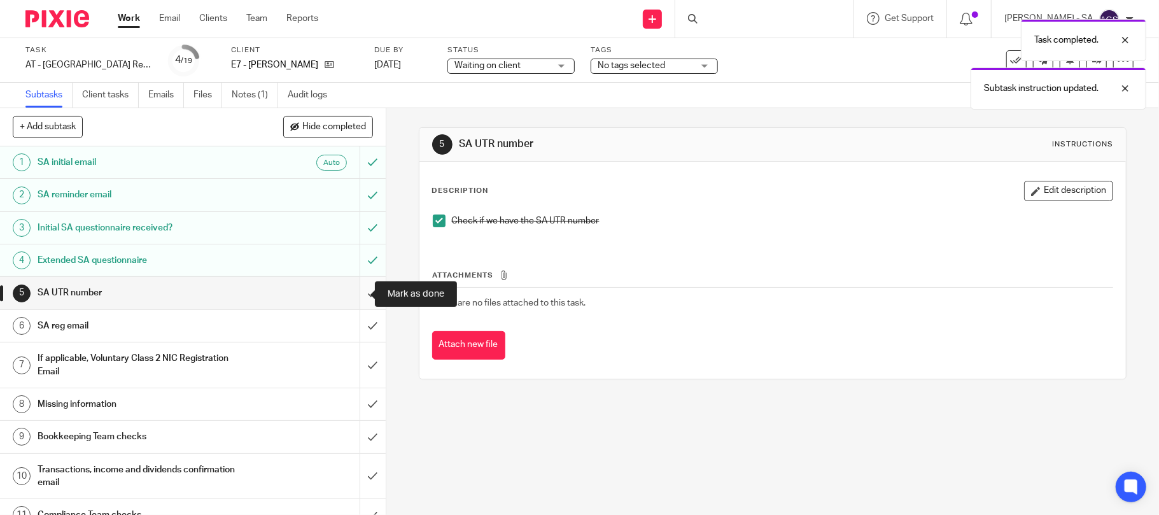
click at [349, 294] on input "submit" at bounding box center [193, 293] width 386 height 32
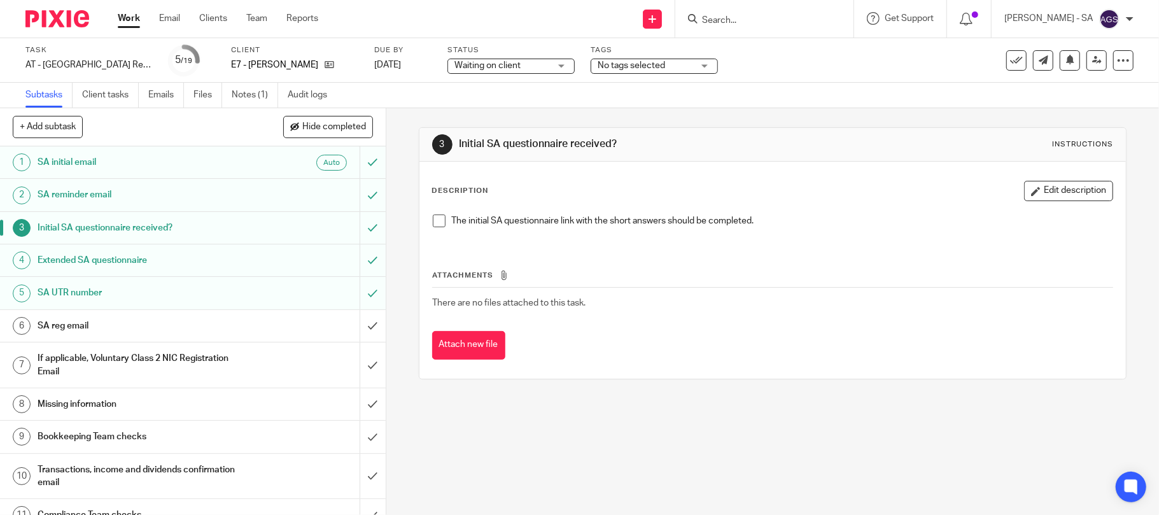
click at [433, 217] on span at bounding box center [439, 221] width 13 height 13
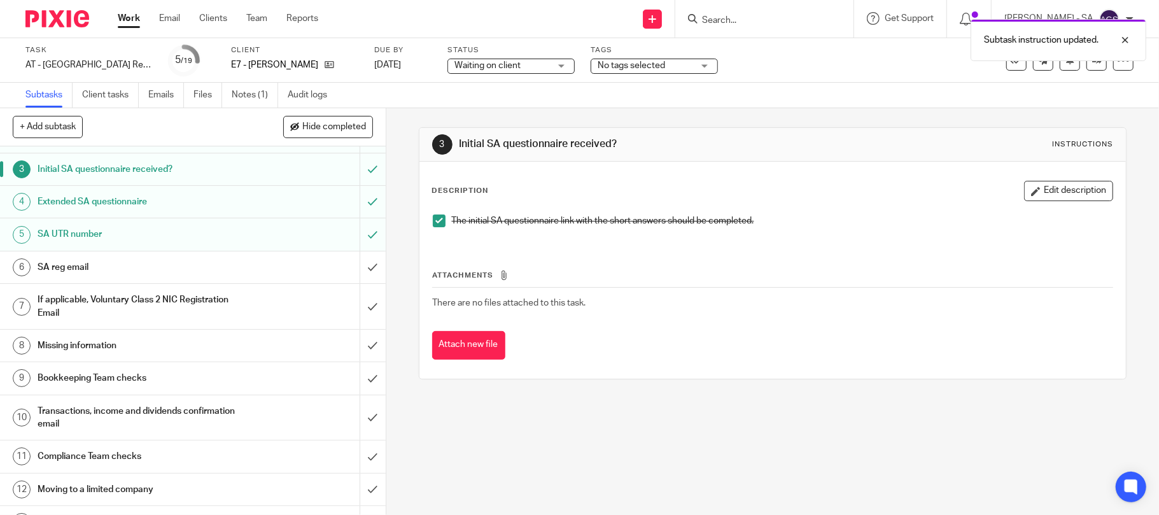
scroll to position [85, 0]
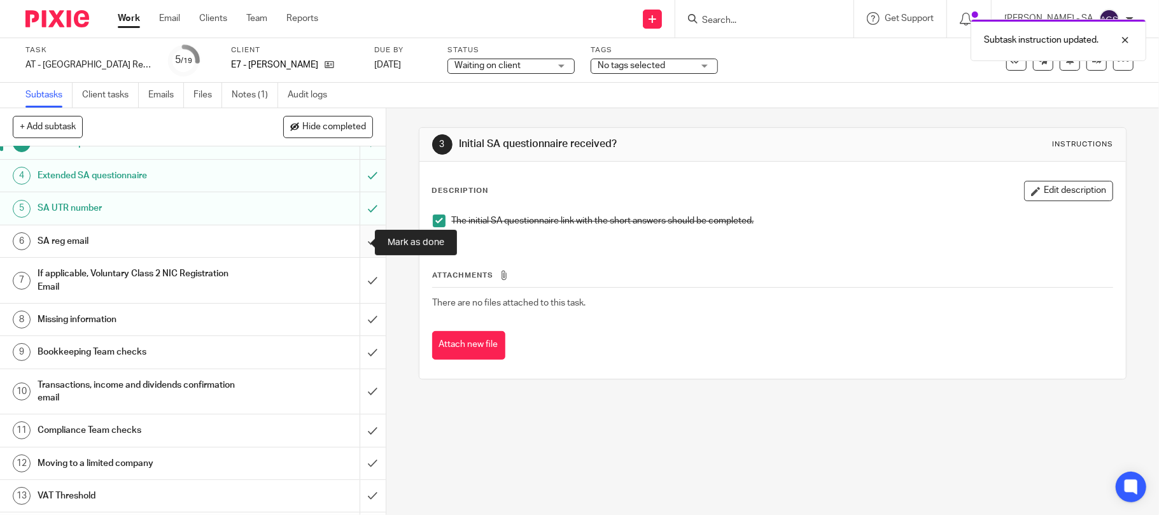
click at [350, 243] on input "submit" at bounding box center [193, 241] width 386 height 32
click at [355, 281] on input "submit" at bounding box center [193, 280] width 386 height 45
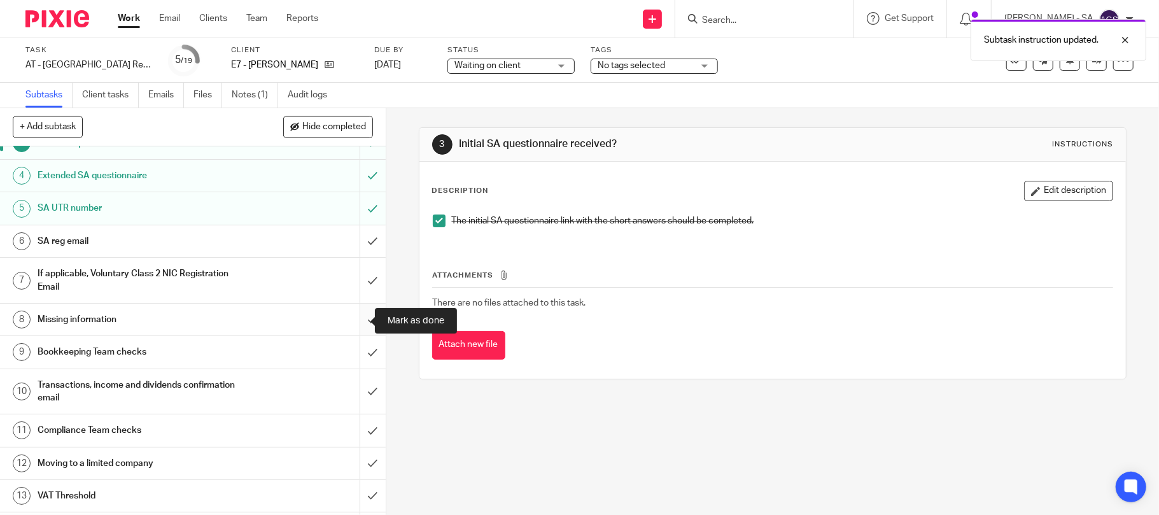
click at [355, 323] on input "submit" at bounding box center [193, 320] width 386 height 32
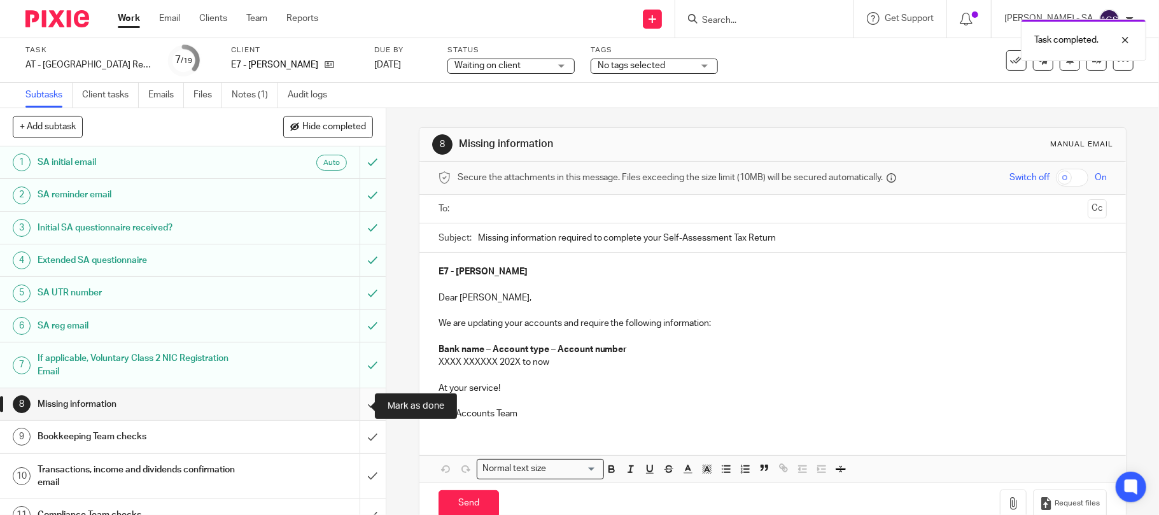
click at [356, 405] on input "submit" at bounding box center [193, 404] width 386 height 32
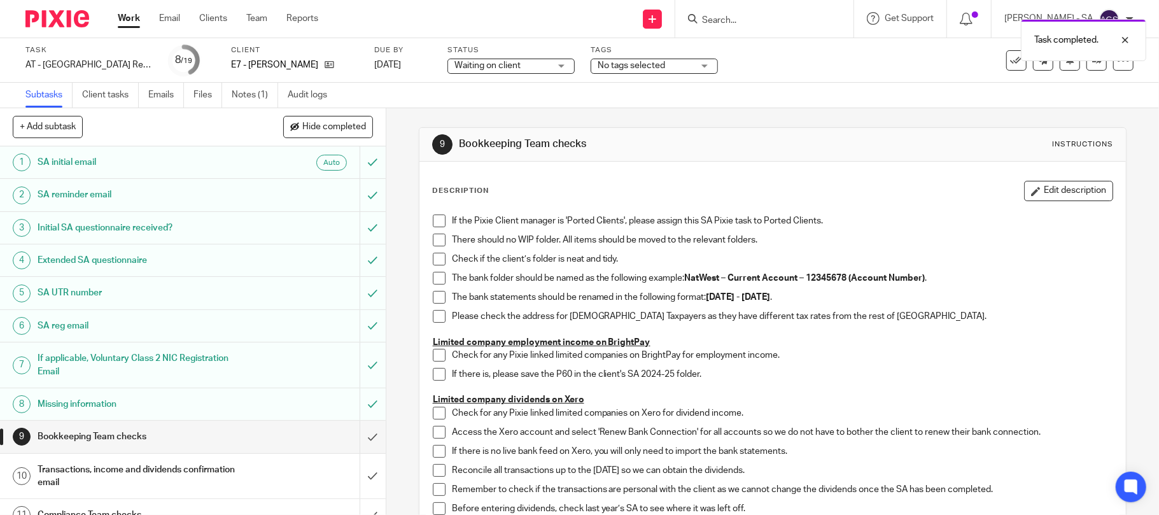
click at [433, 223] on span at bounding box center [439, 221] width 13 height 13
click at [433, 260] on span at bounding box center [439, 259] width 13 height 13
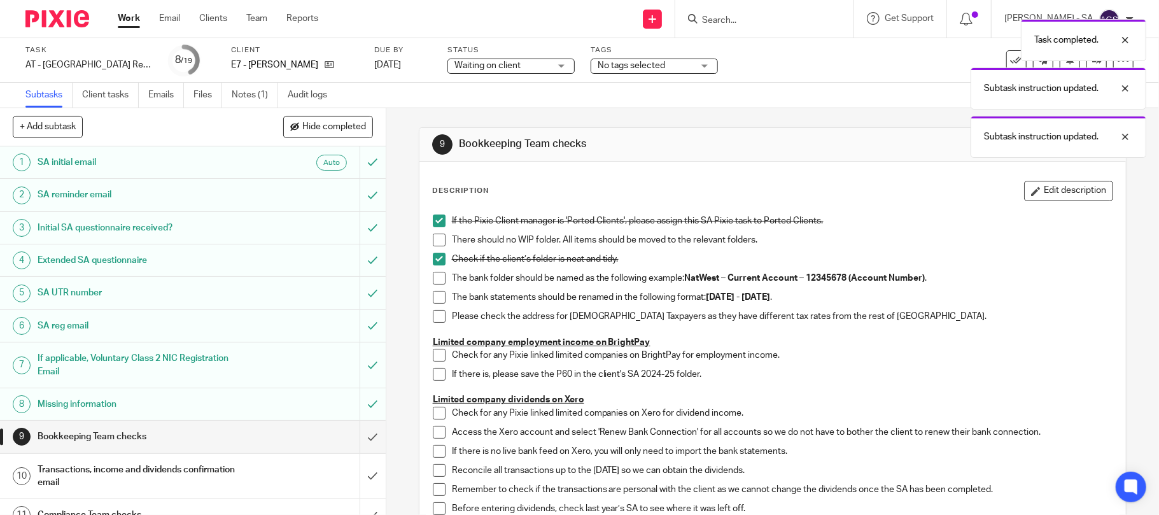
click at [433, 240] on span at bounding box center [439, 240] width 13 height 13
click at [436, 281] on span at bounding box center [439, 278] width 13 height 13
click at [435, 290] on li "The bank folder should be named as the following example: NatWest – Current Acc…" at bounding box center [773, 281] width 680 height 19
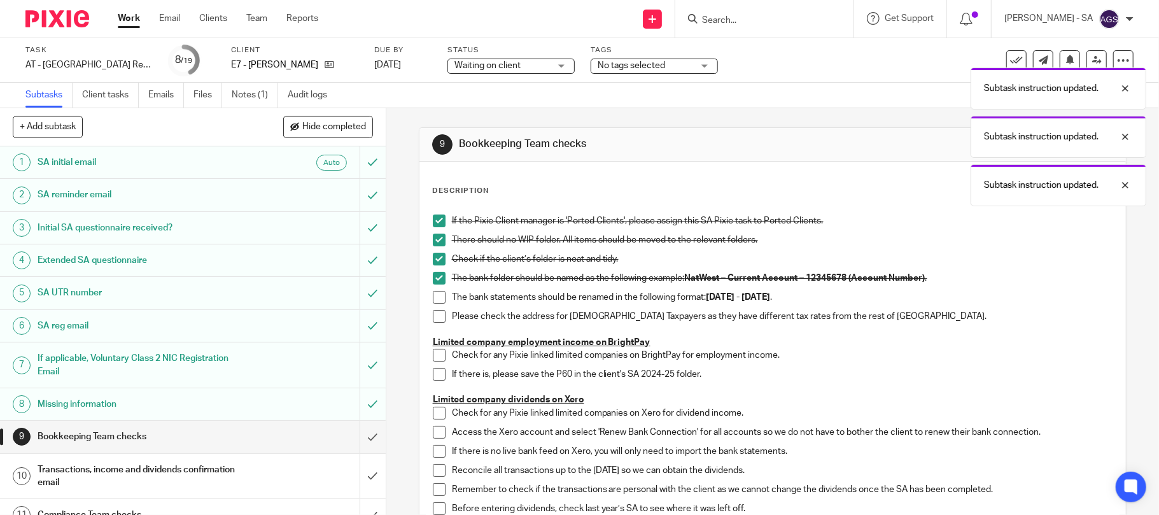
click at [436, 295] on span at bounding box center [439, 297] width 13 height 13
click at [438, 314] on span at bounding box center [439, 316] width 13 height 13
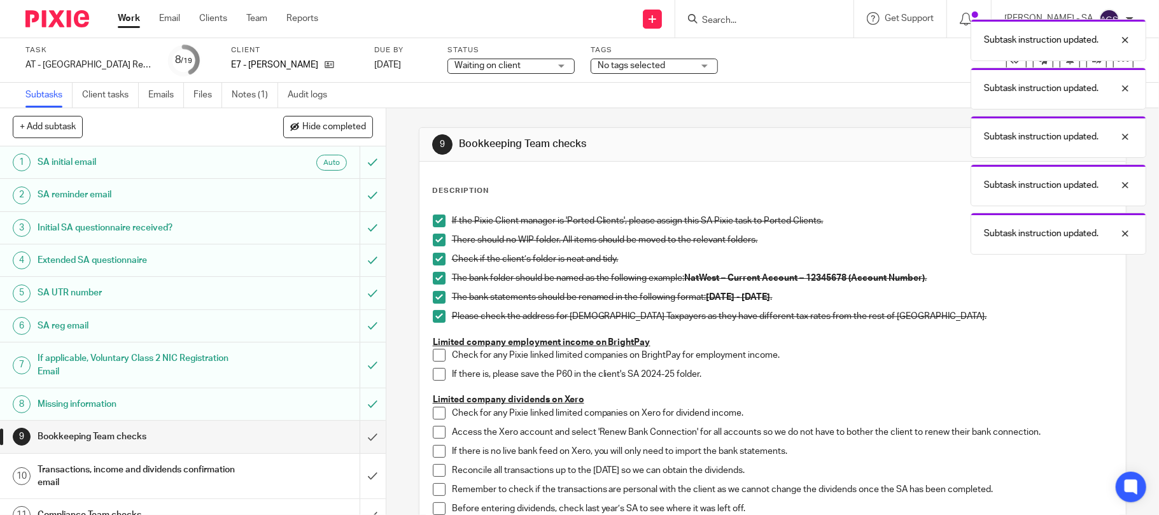
click at [439, 355] on span at bounding box center [439, 355] width 13 height 13
click at [435, 370] on span at bounding box center [439, 374] width 13 height 13
click at [433, 410] on span at bounding box center [439, 413] width 13 height 13
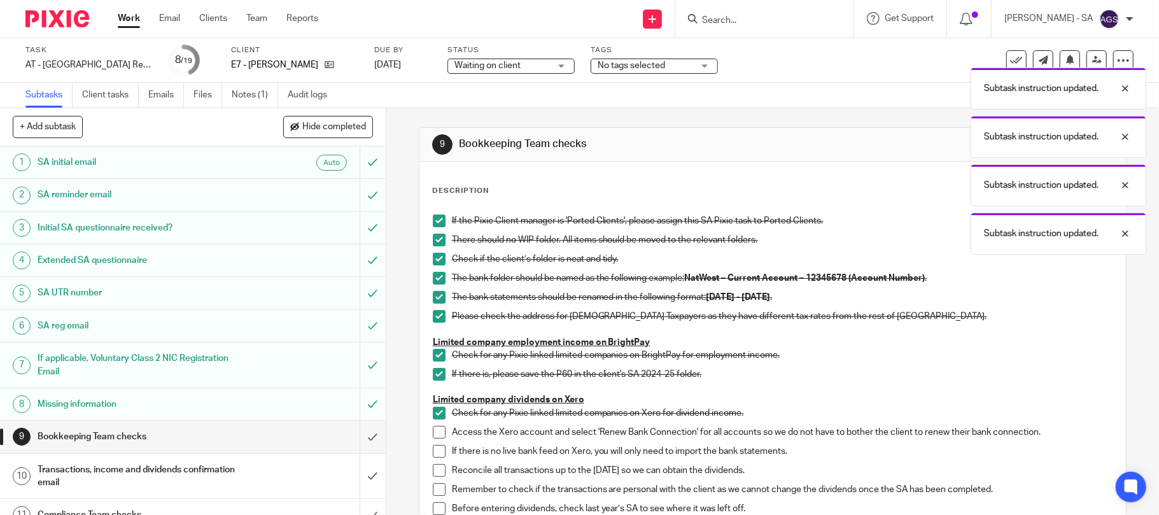
click at [433, 430] on span at bounding box center [439, 432] width 13 height 13
drag, startPoint x: 433, startPoint y: 446, endPoint x: 430, endPoint y: 456, distance: 11.1
click at [433, 446] on span at bounding box center [439, 451] width 13 height 13
click at [433, 471] on span at bounding box center [439, 470] width 13 height 13
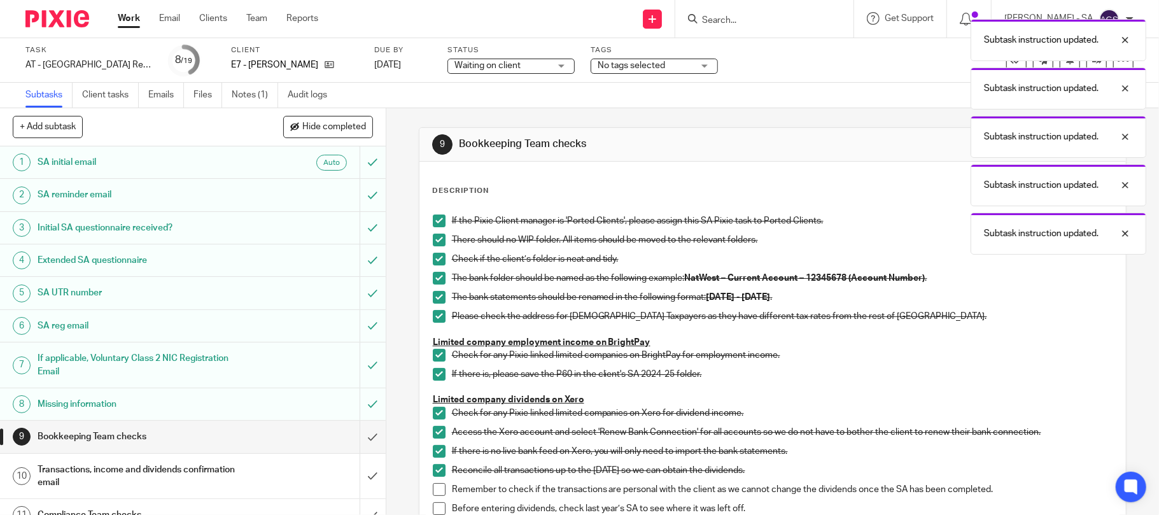
click at [433, 494] on span at bounding box center [439, 489] width 13 height 13
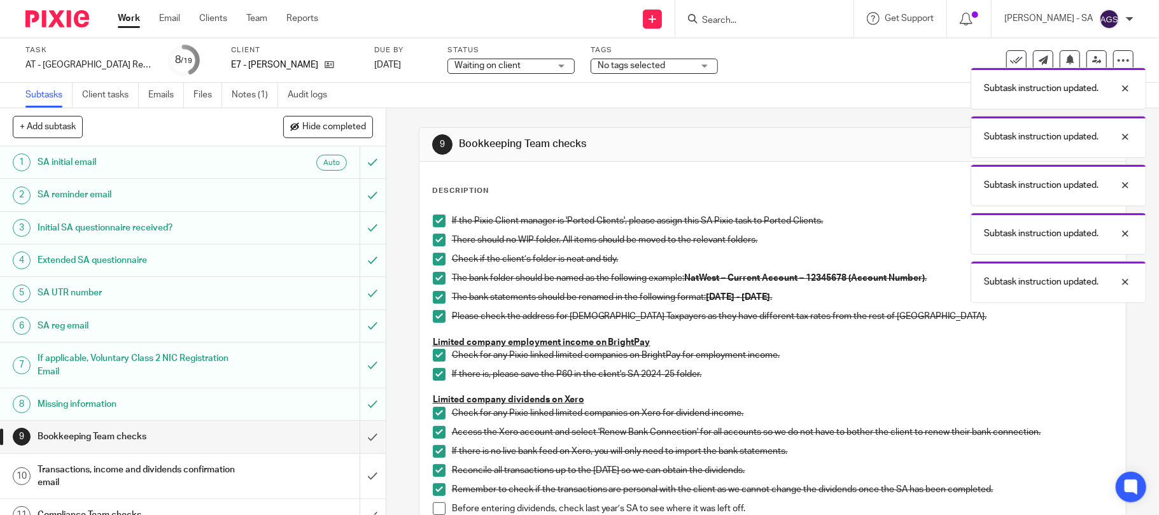
click at [433, 514] on span at bounding box center [439, 508] width 13 height 13
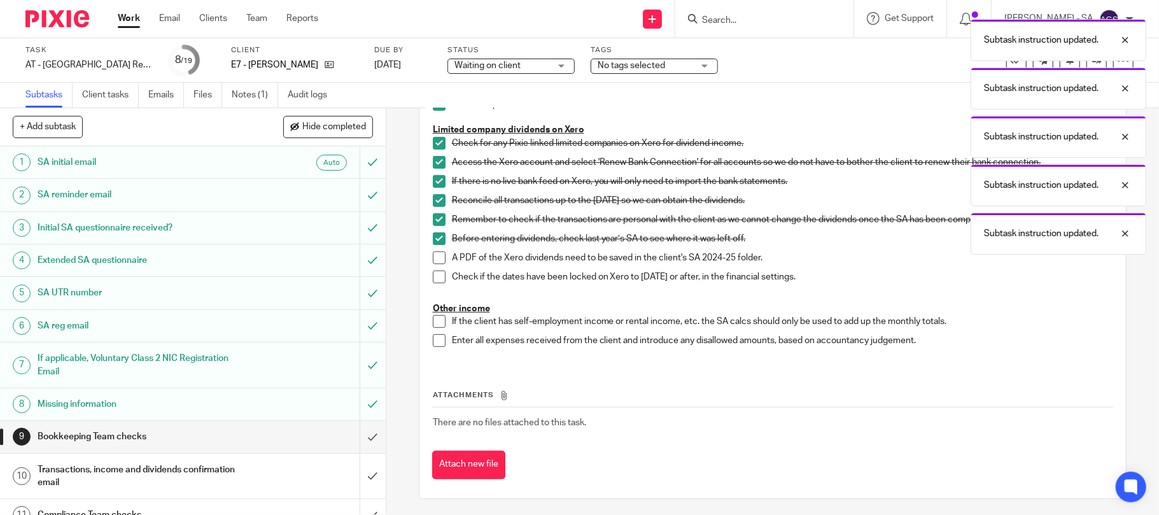
scroll to position [273, 0]
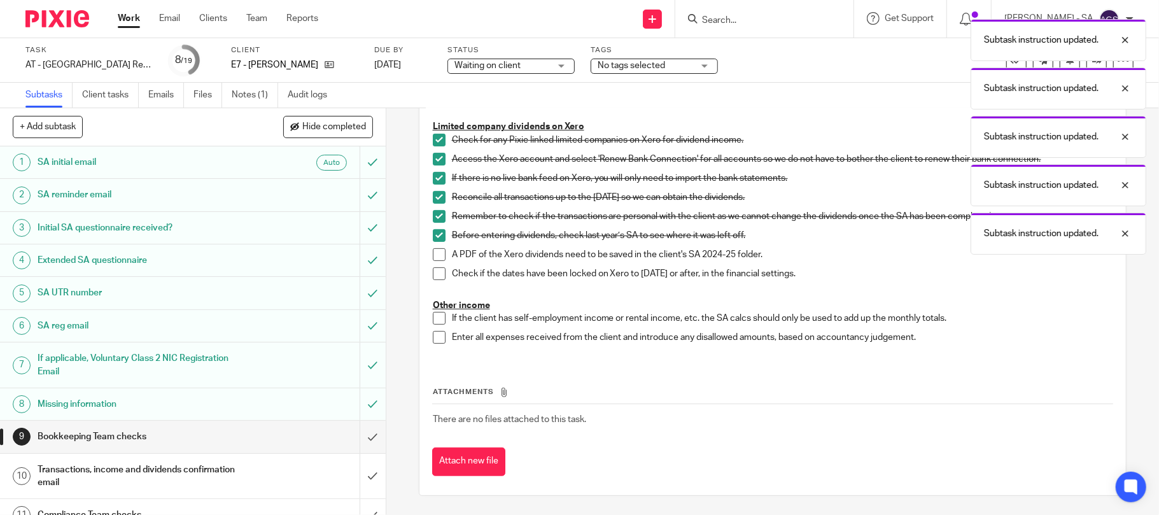
click at [435, 272] on span at bounding box center [439, 273] width 13 height 13
click at [434, 255] on span at bounding box center [439, 254] width 13 height 13
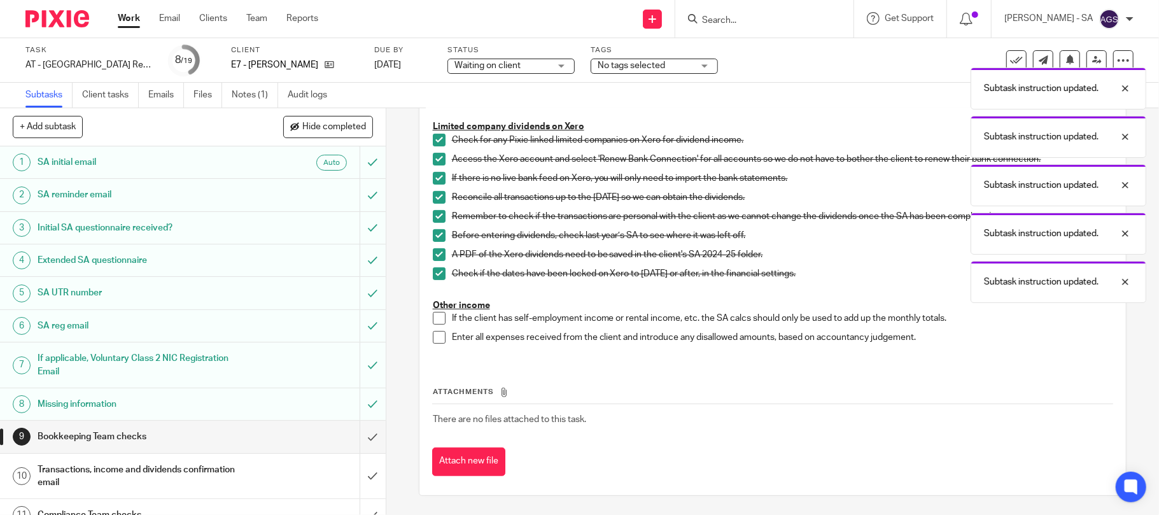
click at [436, 322] on span at bounding box center [439, 318] width 13 height 13
click at [438, 335] on span at bounding box center [439, 337] width 13 height 13
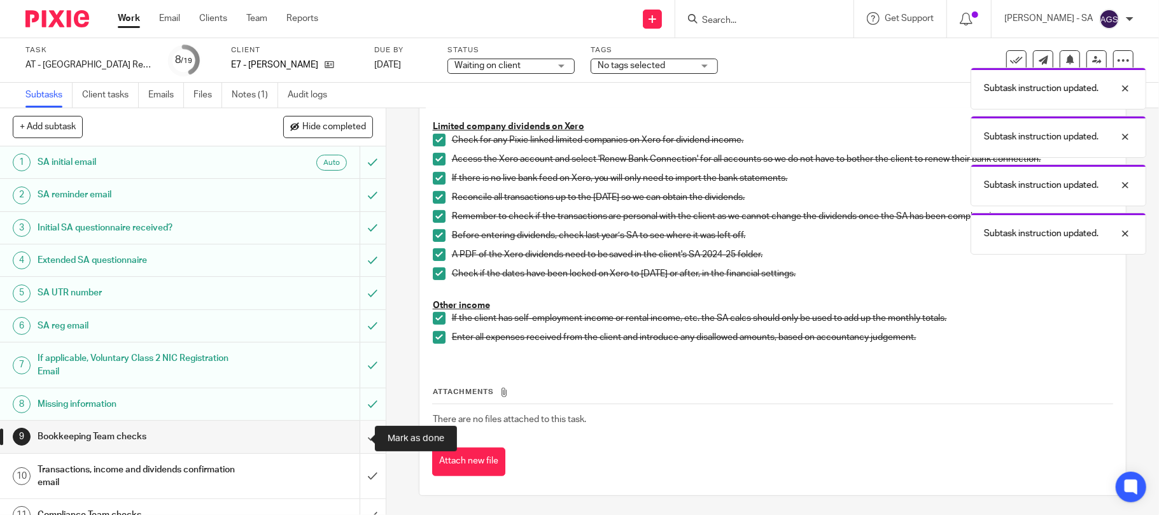
click at [360, 435] on input "submit" at bounding box center [193, 437] width 386 height 32
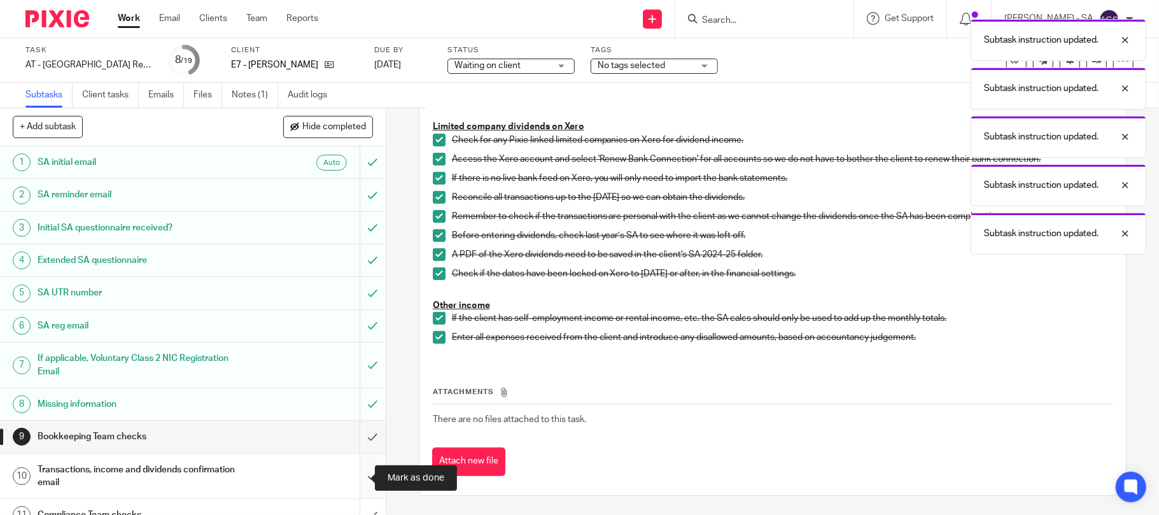
click at [352, 471] on input "submit" at bounding box center [193, 476] width 386 height 45
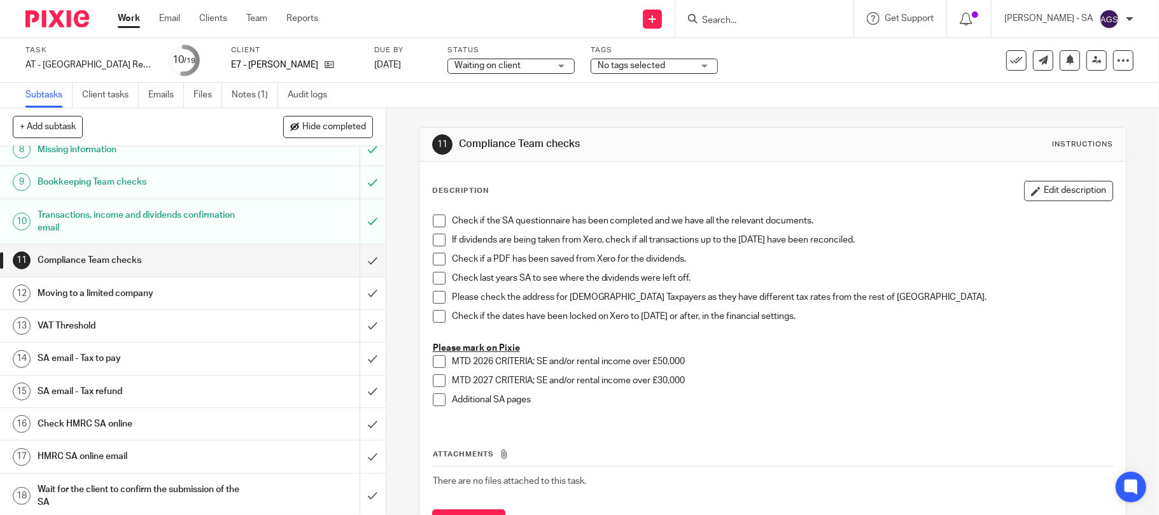
scroll to position [295, 0]
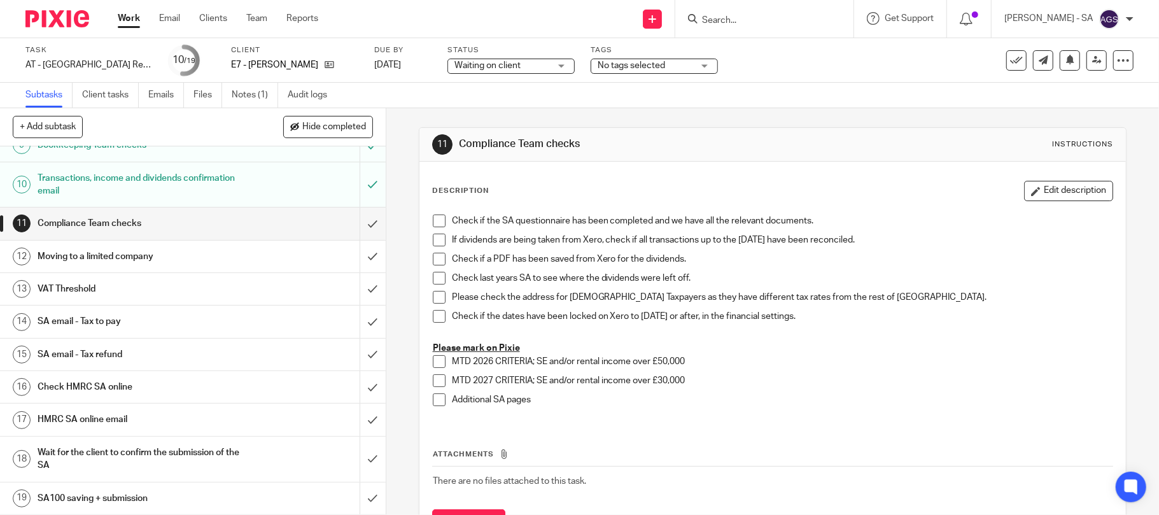
click at [117, 322] on h1 "SA email - Tax to pay" at bounding box center [141, 321] width 206 height 19
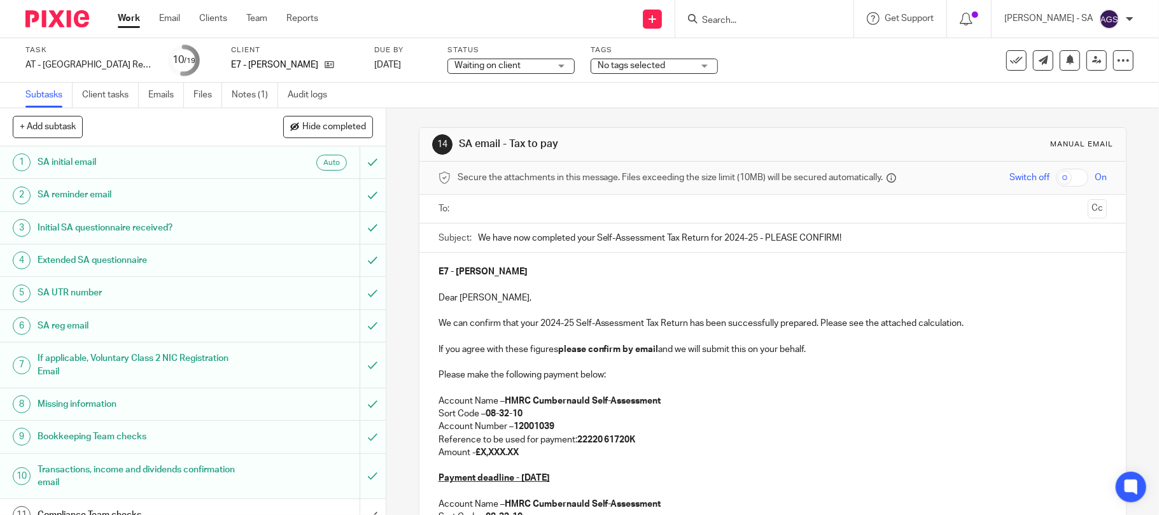
click at [519, 454] on strong "£X,XXX.XX" at bounding box center [497, 452] width 43 height 9
click at [488, 457] on p "Amount - £" at bounding box center [773, 452] width 669 height 13
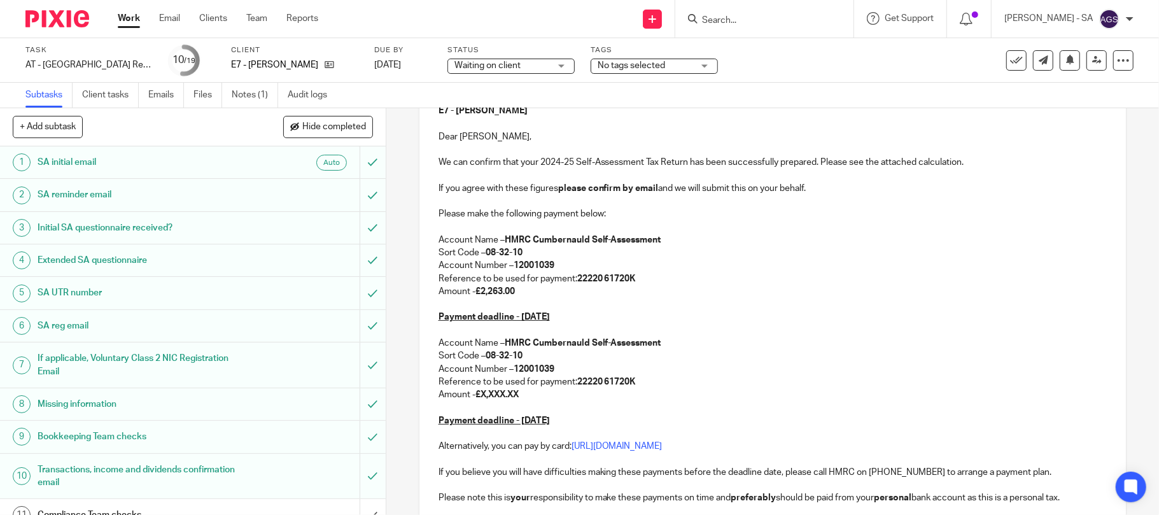
scroll to position [169, 0]
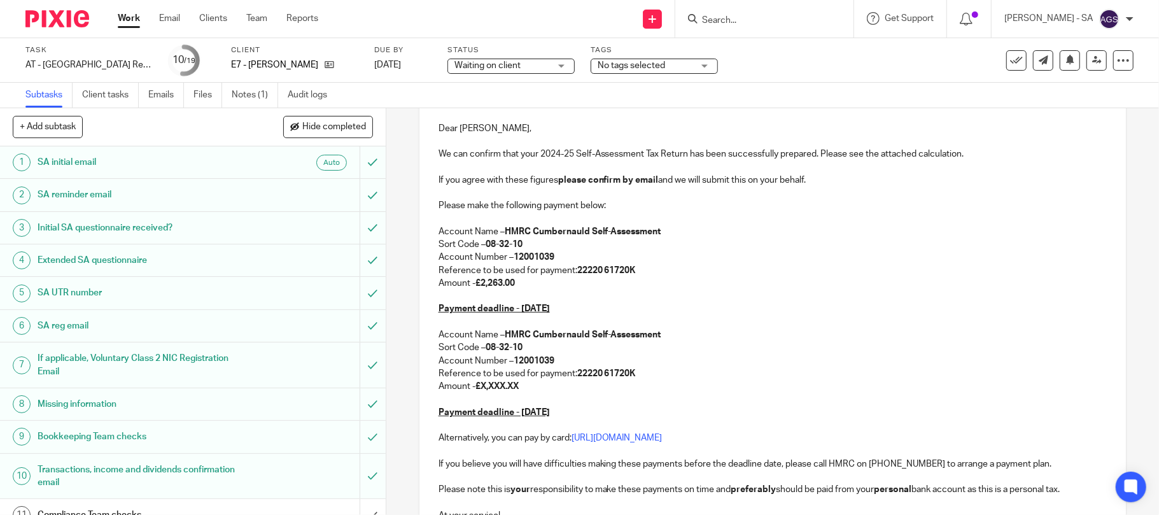
click at [518, 387] on strong "£X,XXX.XX" at bounding box center [497, 386] width 43 height 9
click at [495, 387] on p "Amount - £" at bounding box center [773, 386] width 669 height 13
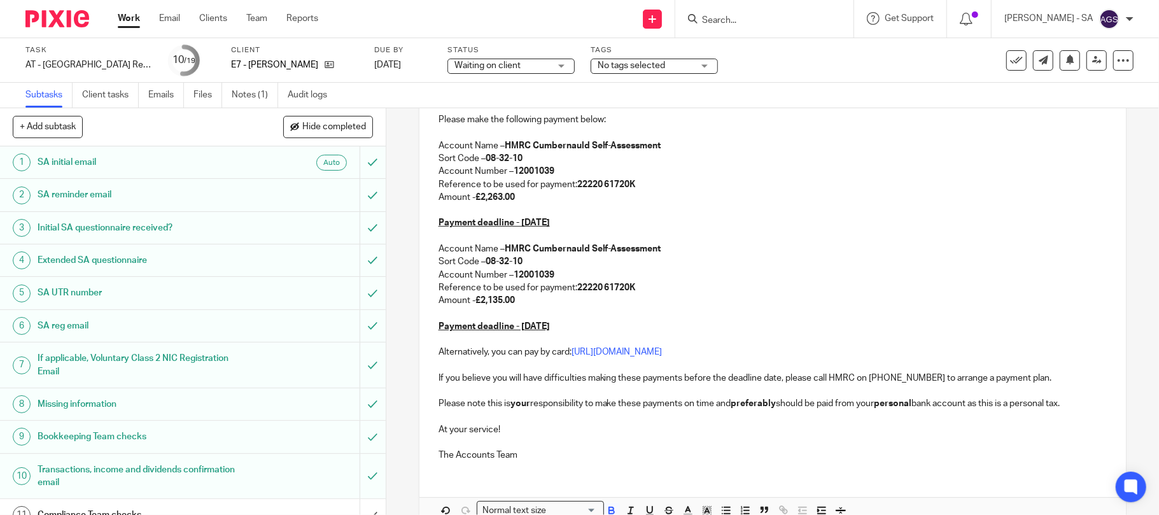
scroll to position [327, 0]
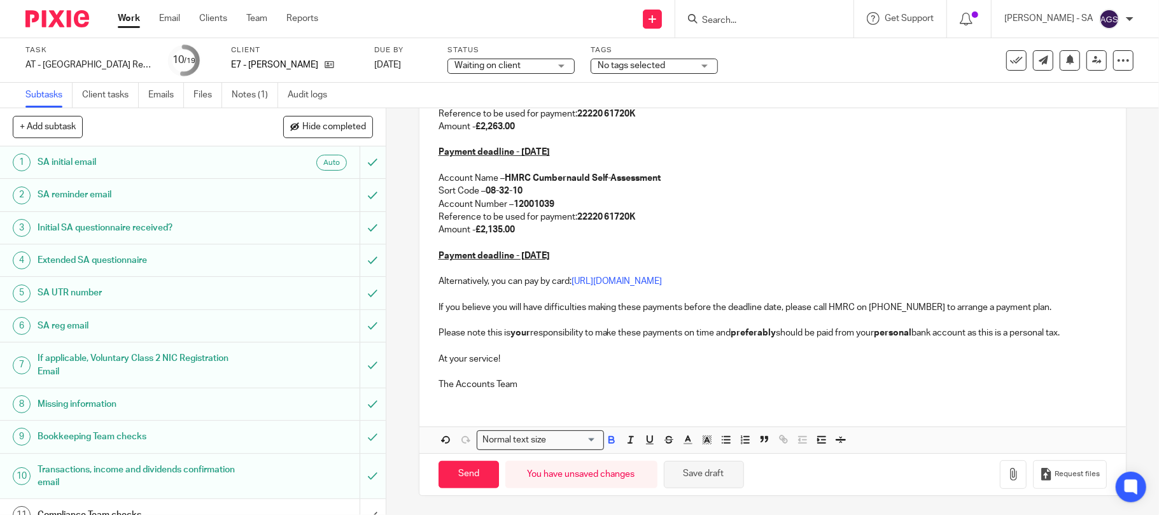
click at [700, 475] on button "Save draft" at bounding box center [704, 474] width 80 height 27
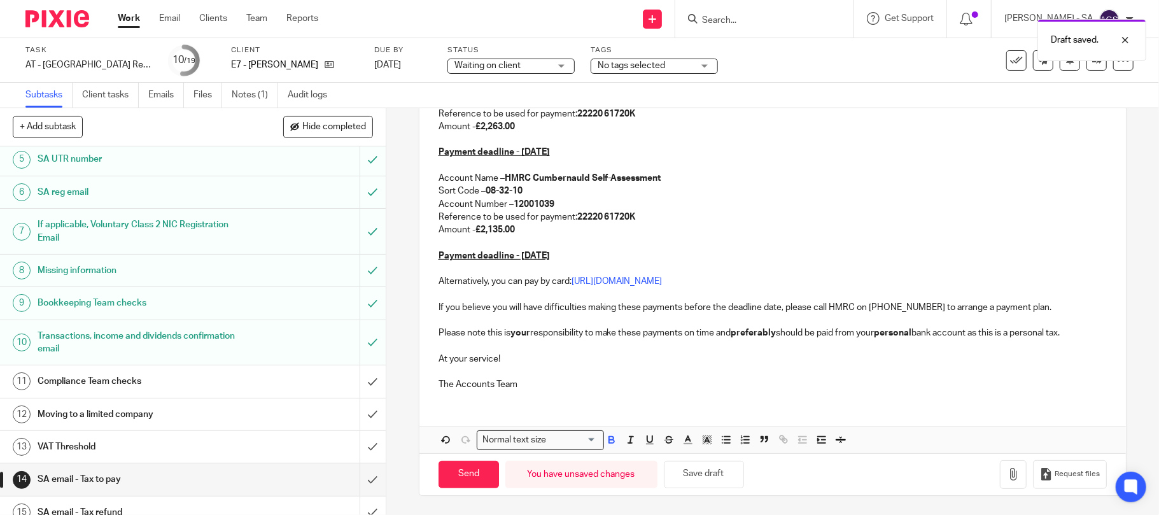
scroll to position [0, 0]
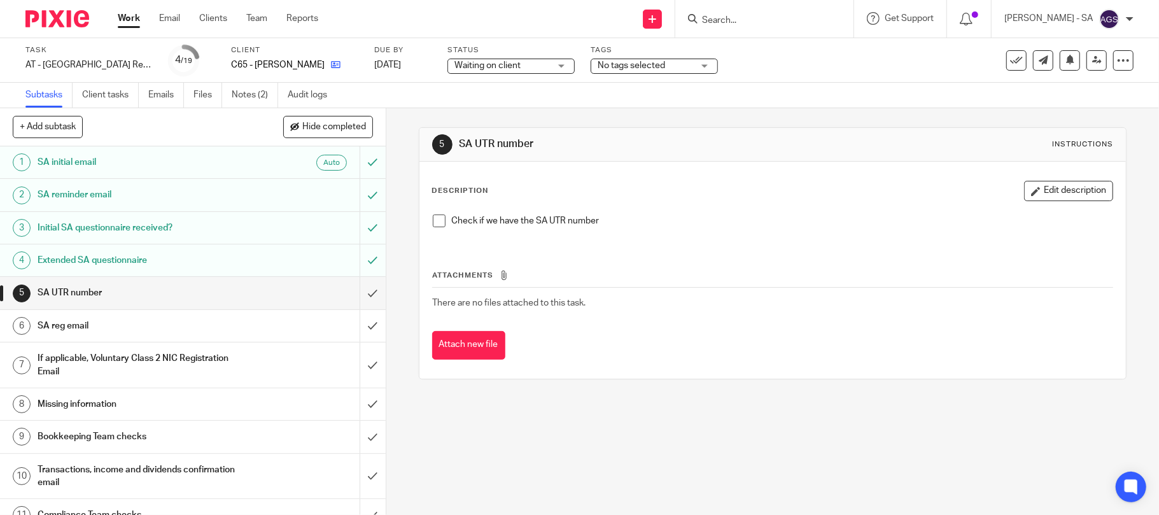
click at [332, 59] on link at bounding box center [333, 65] width 16 height 13
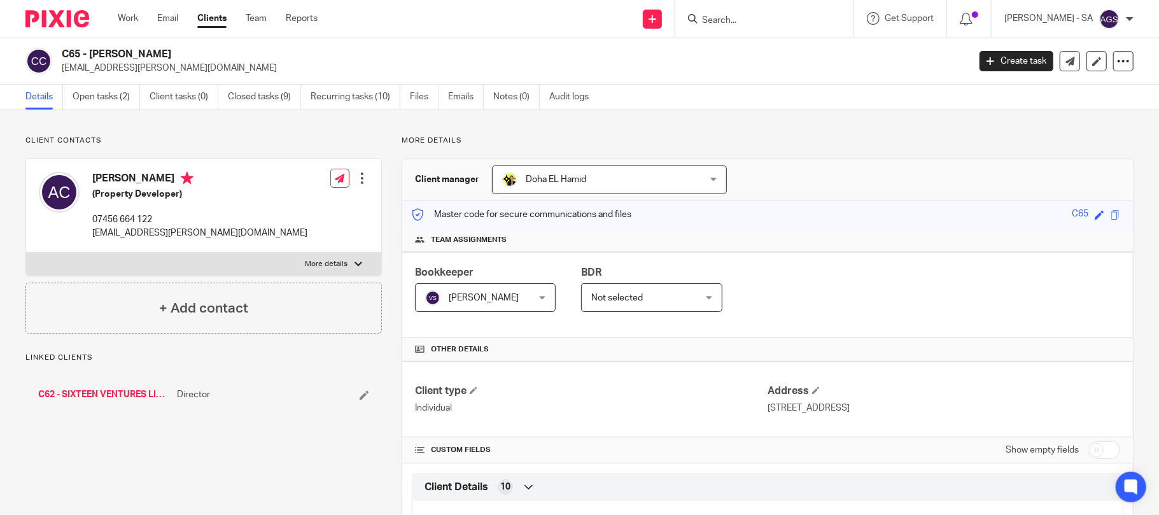
drag, startPoint x: 171, startPoint y: 51, endPoint x: 89, endPoint y: 47, distance: 81.6
click at [89, 48] on h2 "C65 - [PERSON_NAME]" at bounding box center [421, 54] width 719 height 13
copy h2 "[PERSON_NAME]"
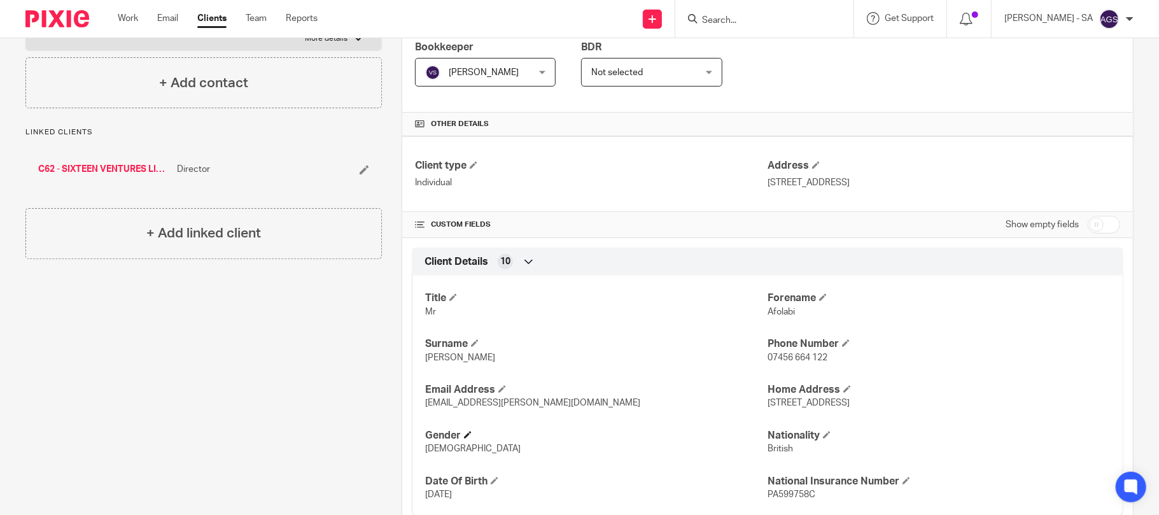
scroll to position [255, 0]
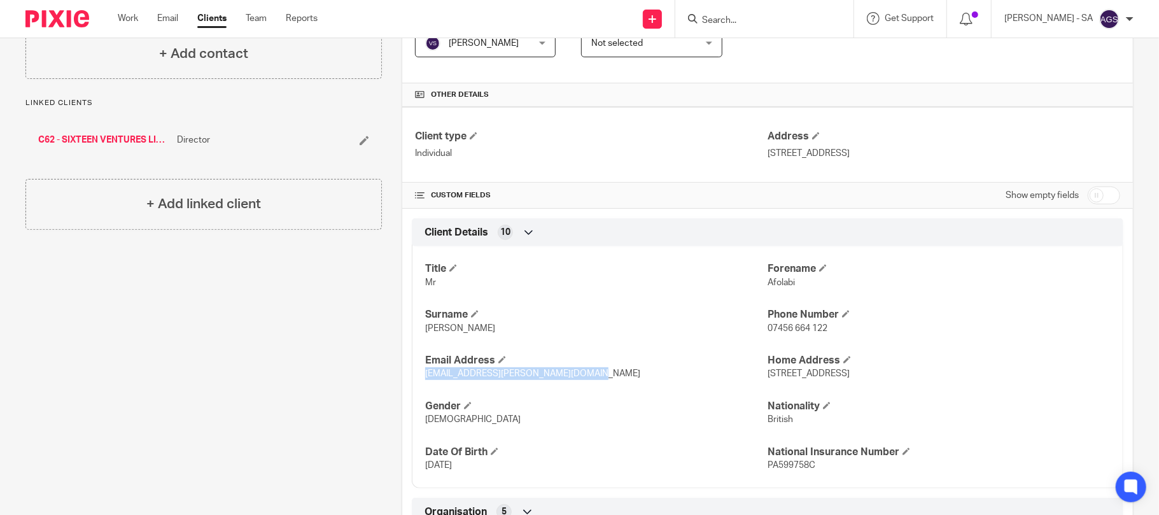
drag, startPoint x: 572, startPoint y: 377, endPoint x: 421, endPoint y: 377, distance: 150.2
click at [425, 377] on p "[EMAIL_ADDRESS][PERSON_NAME][DOMAIN_NAME]" at bounding box center [596, 373] width 342 height 13
copy span "[EMAIL_ADDRESS][PERSON_NAME][DOMAIN_NAME]"
drag, startPoint x: 821, startPoint y: 332, endPoint x: 760, endPoint y: 339, distance: 61.0
click at [760, 339] on div "Title Mr [PERSON_NAME] Surname [PERSON_NAME] Phone Number 07456 664 122 Email A…" at bounding box center [768, 362] width 712 height 251
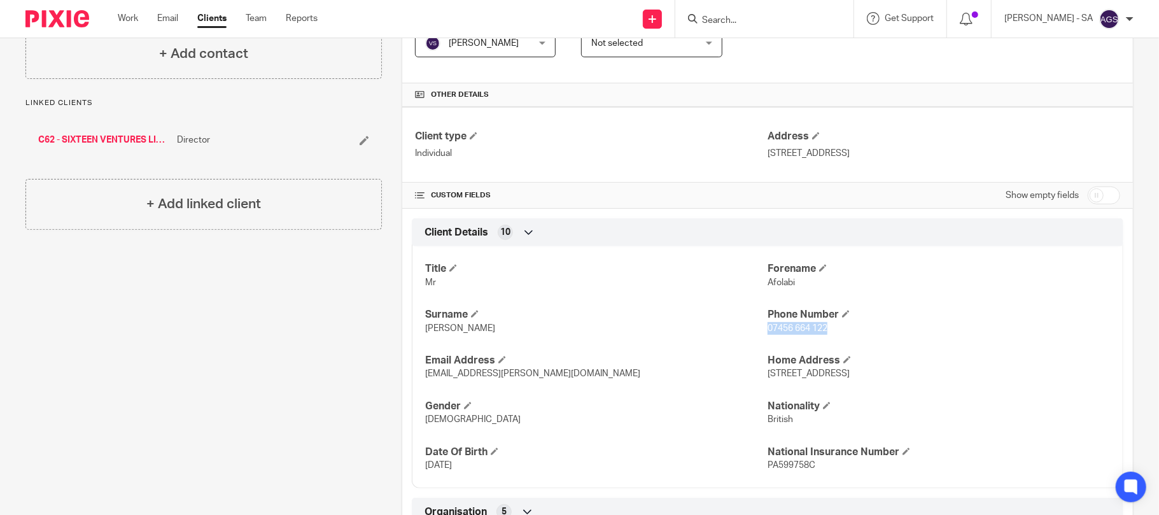
copy span "07456 664 122"
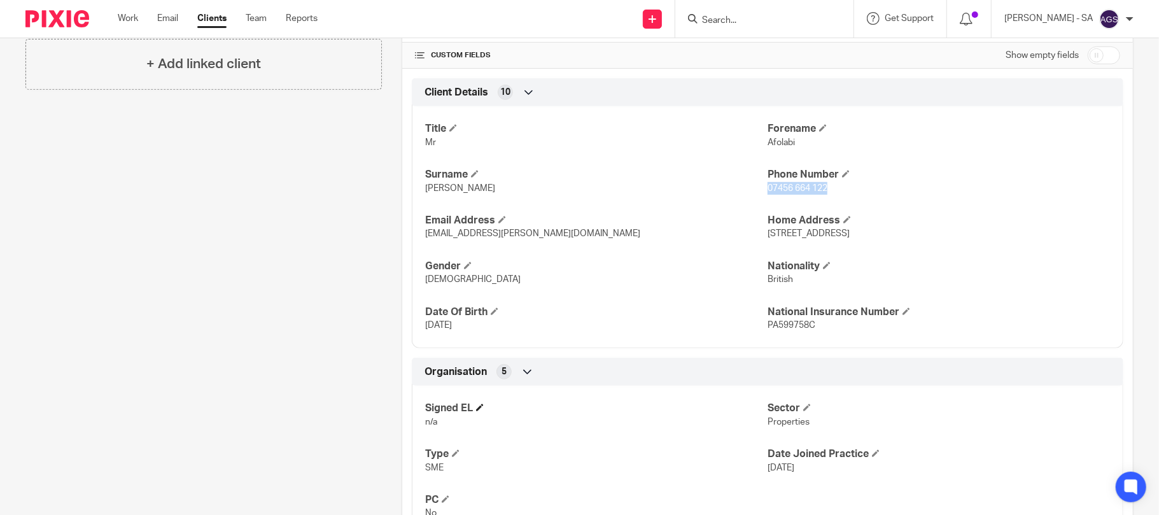
scroll to position [424, 0]
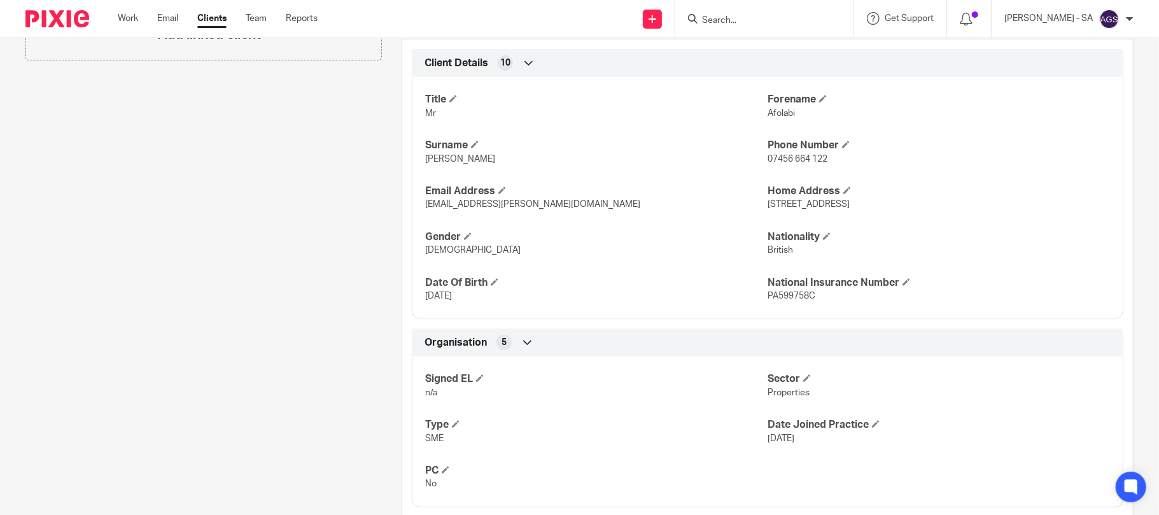
click at [965, 391] on p "Properties" at bounding box center [939, 392] width 342 height 13
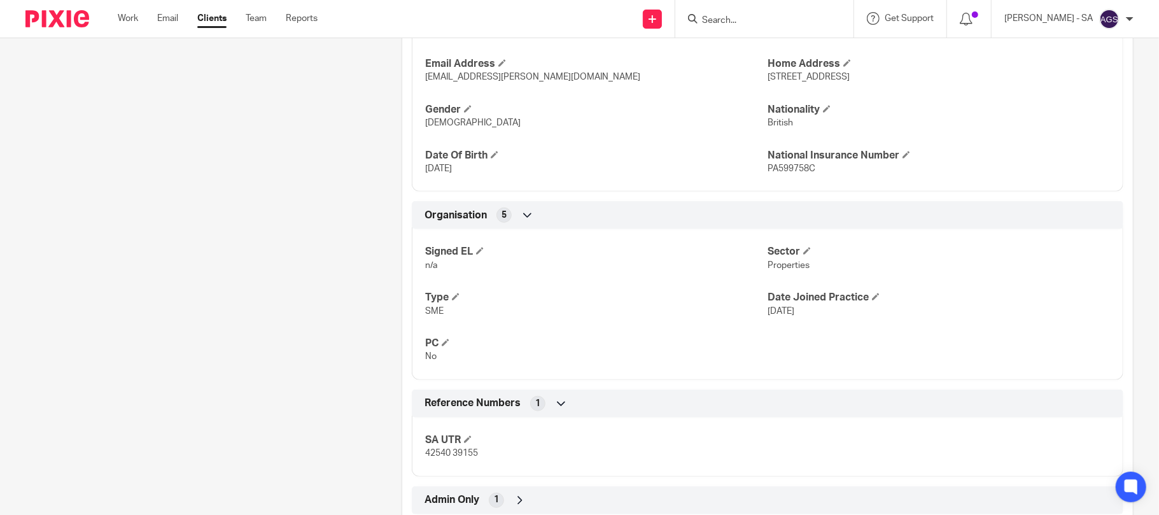
scroll to position [589, 0]
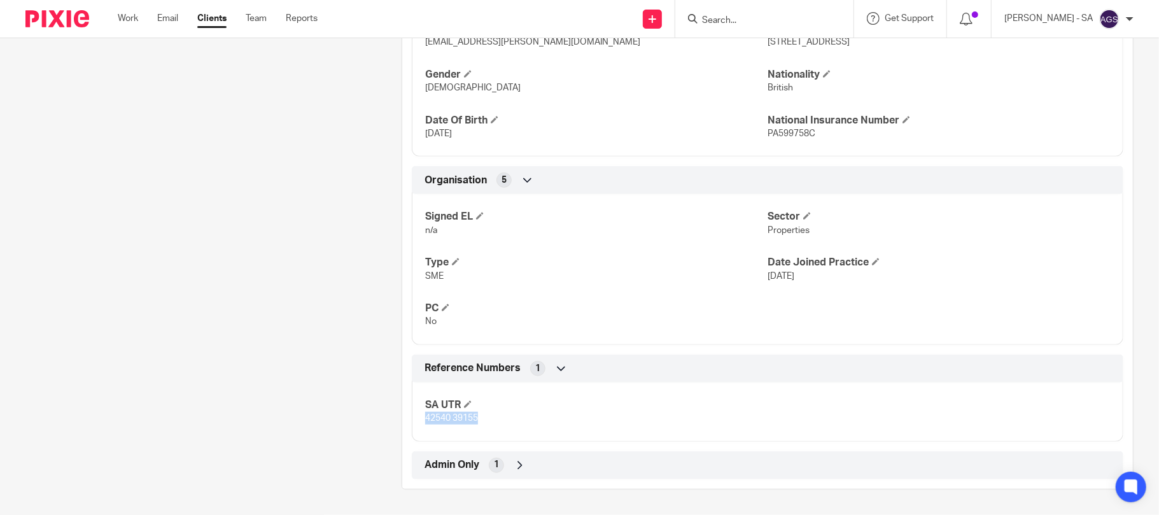
drag, startPoint x: 480, startPoint y: 421, endPoint x: 423, endPoint y: 419, distance: 57.3
click at [425, 419] on p "42540 39155" at bounding box center [596, 418] width 342 height 13
copy span "42540 39155"
drag, startPoint x: 805, startPoint y: 131, endPoint x: 760, endPoint y: 135, distance: 45.4
click at [768, 135] on span "PA599758C" at bounding box center [792, 133] width 48 height 9
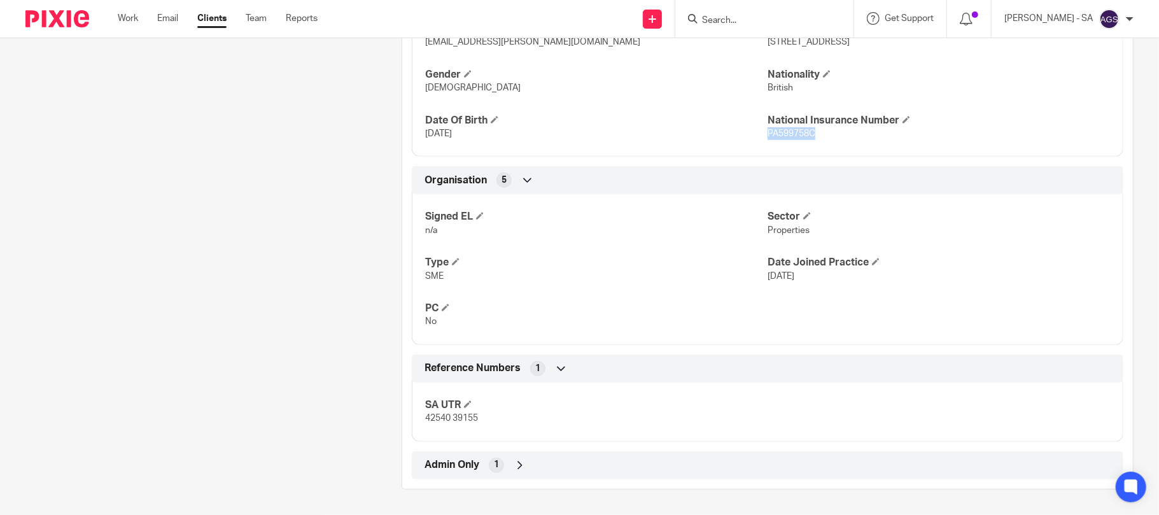
copy span "PA599758C"
click at [978, 220] on h4 "Sector" at bounding box center [939, 216] width 342 height 13
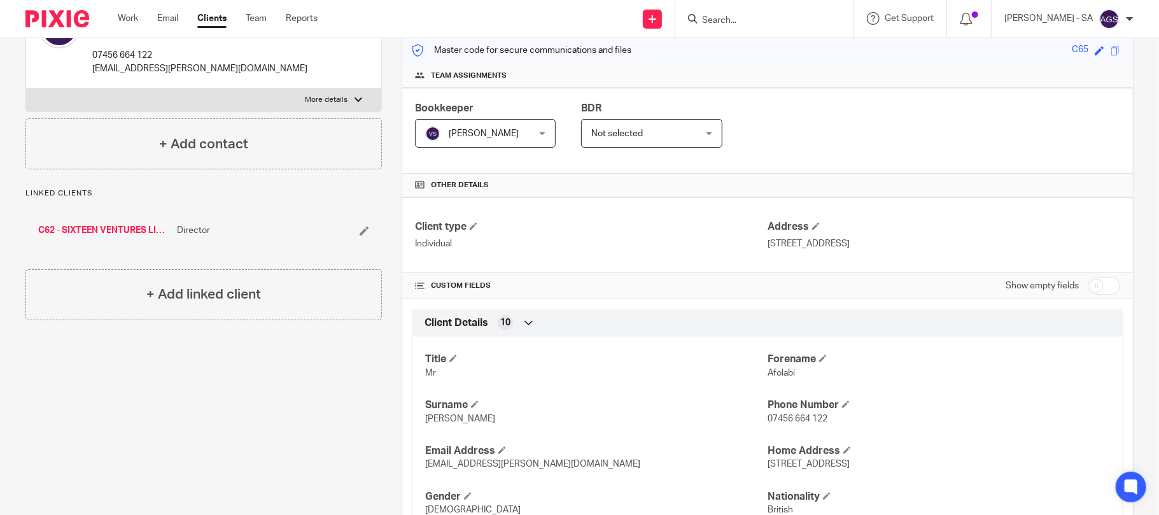
scroll to position [0, 0]
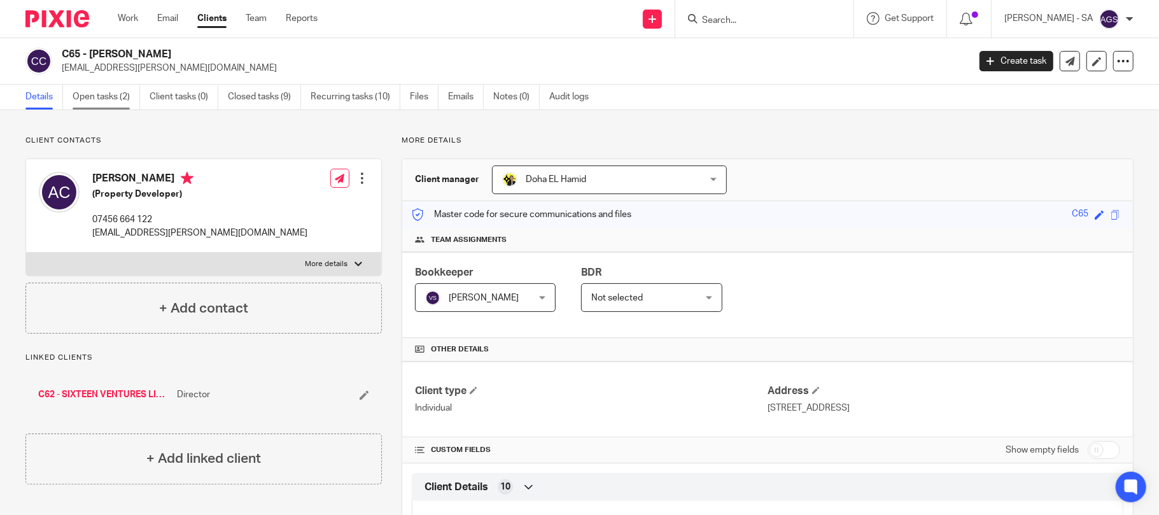
click at [80, 103] on link "Open tasks (2)" at bounding box center [106, 97] width 67 height 25
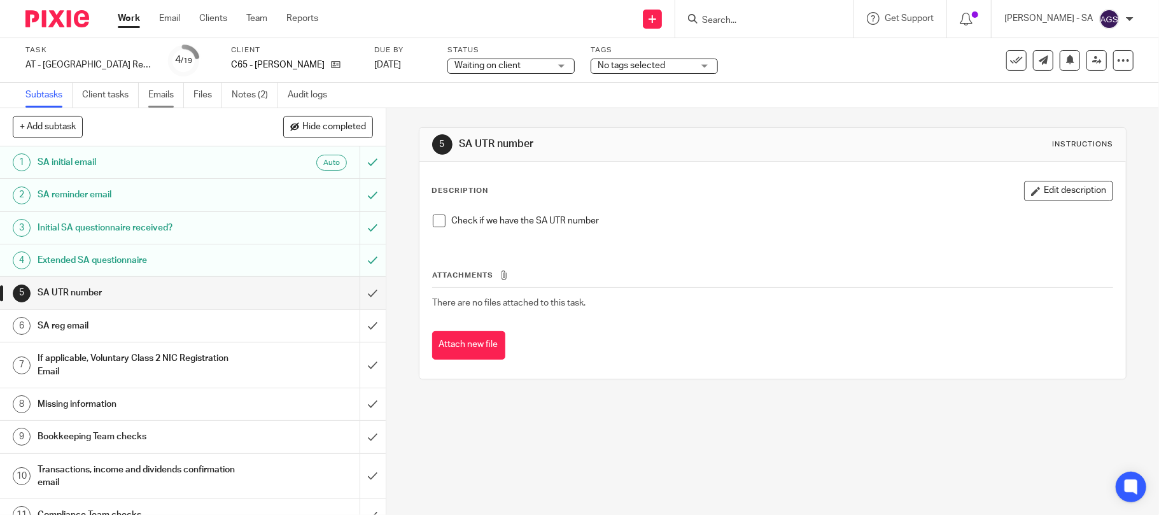
click at [172, 98] on link "Emails" at bounding box center [166, 95] width 36 height 25
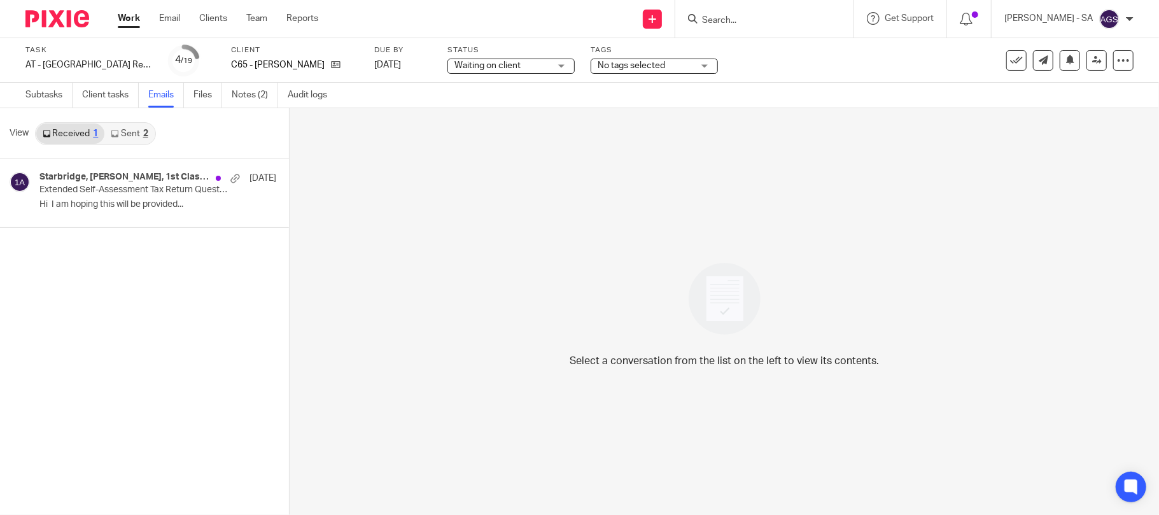
click at [128, 136] on link "Sent 2" at bounding box center [129, 133] width 50 height 20
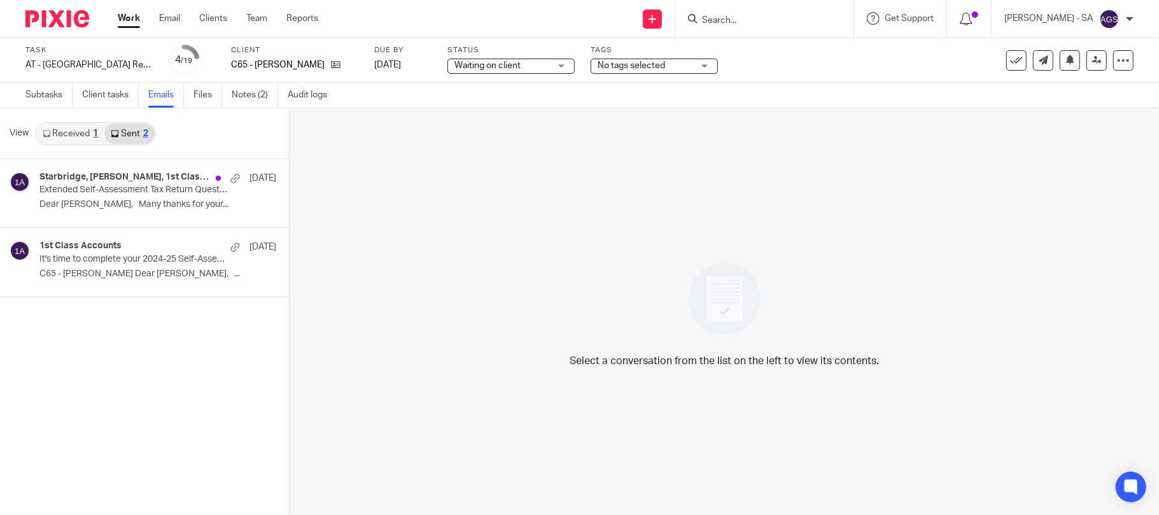
click at [59, 136] on link "Received 1" at bounding box center [70, 133] width 68 height 20
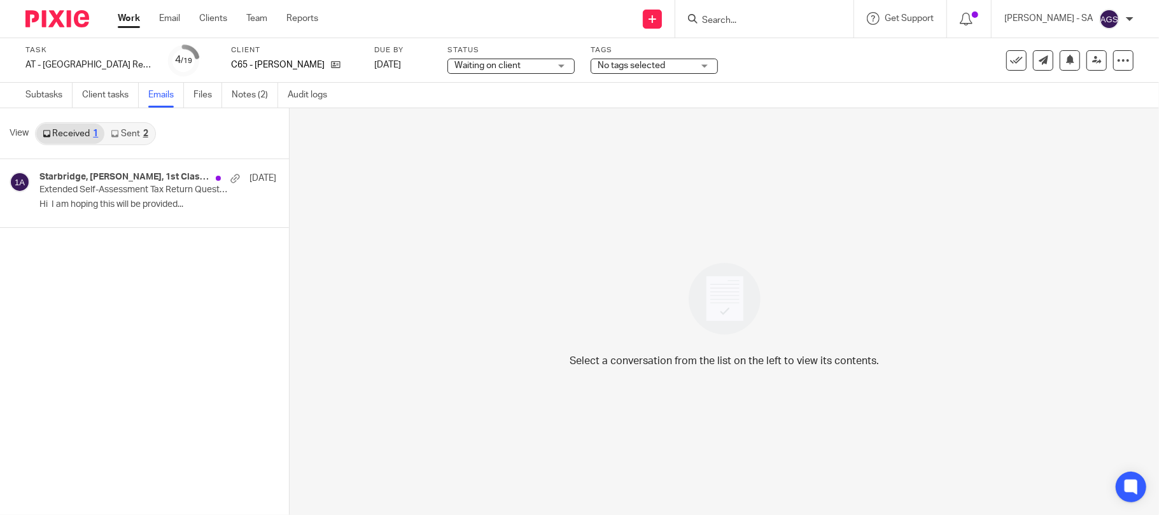
click at [140, 136] on link "Sent 2" at bounding box center [129, 133] width 50 height 20
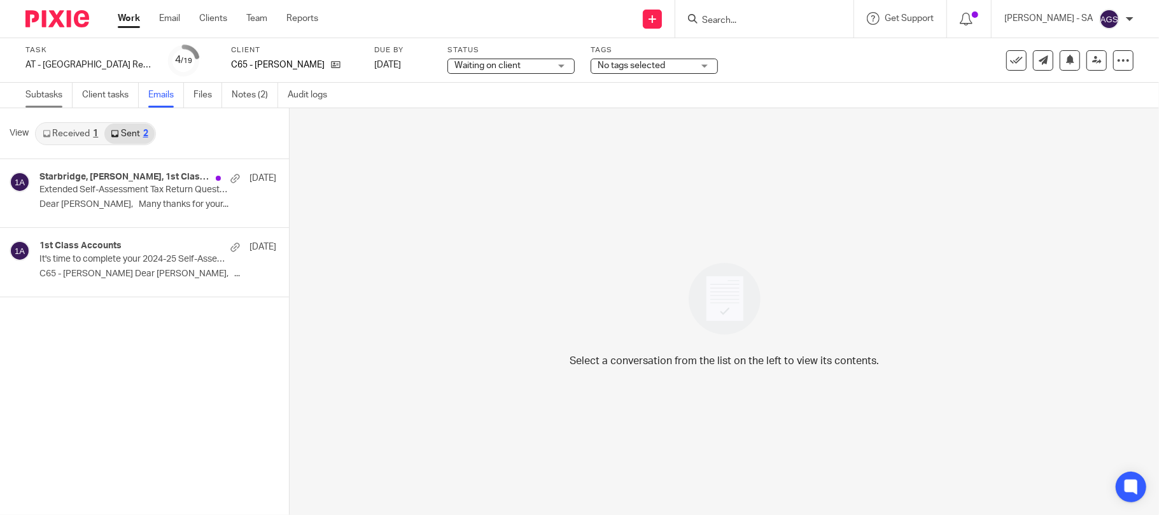
click at [29, 93] on link "Subtasks" at bounding box center [48, 95] width 47 height 25
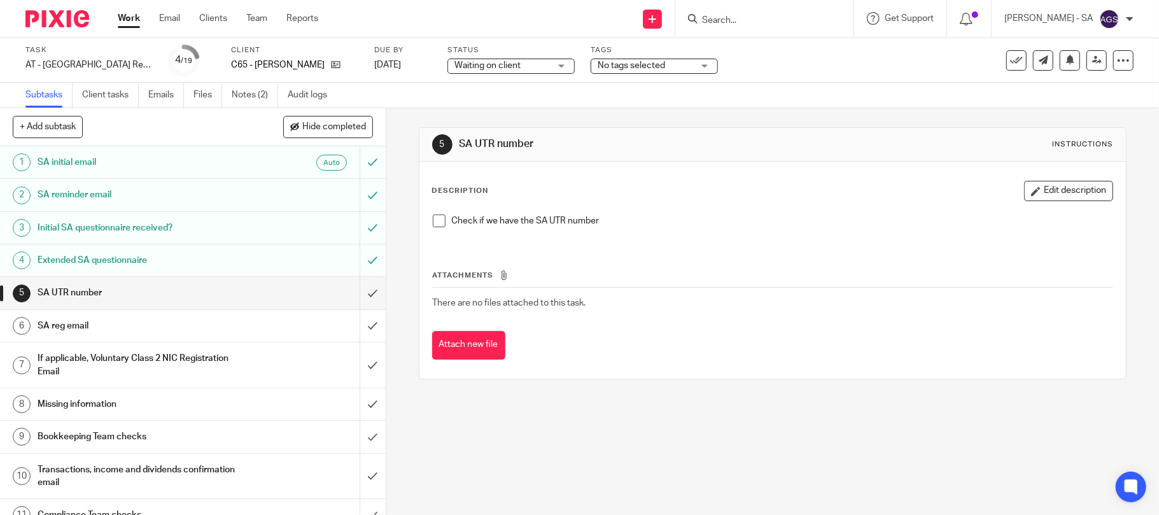
click at [92, 406] on h1 "Missing information" at bounding box center [141, 404] width 206 height 19
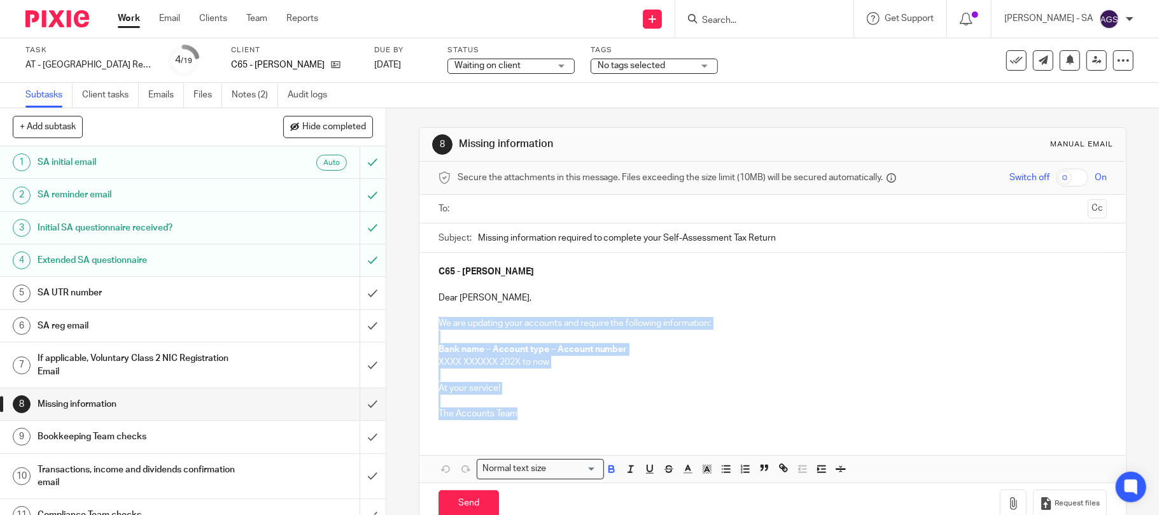
drag, startPoint x: 434, startPoint y: 322, endPoint x: 511, endPoint y: 415, distance: 120.3
click at [511, 415] on div "C65 - AFOLABI COKER Dear Afolabi, We are updating your accounts and require the…" at bounding box center [772, 341] width 707 height 177
click at [516, 395] on p at bounding box center [773, 401] width 669 height 13
drag, startPoint x: 434, startPoint y: 325, endPoint x: 559, endPoint y: 383, distance: 137.8
click at [561, 383] on div "C65 - AFOLABI COKER Dear Afolabi, We are updating your accounts and require the…" at bounding box center [772, 341] width 707 height 177
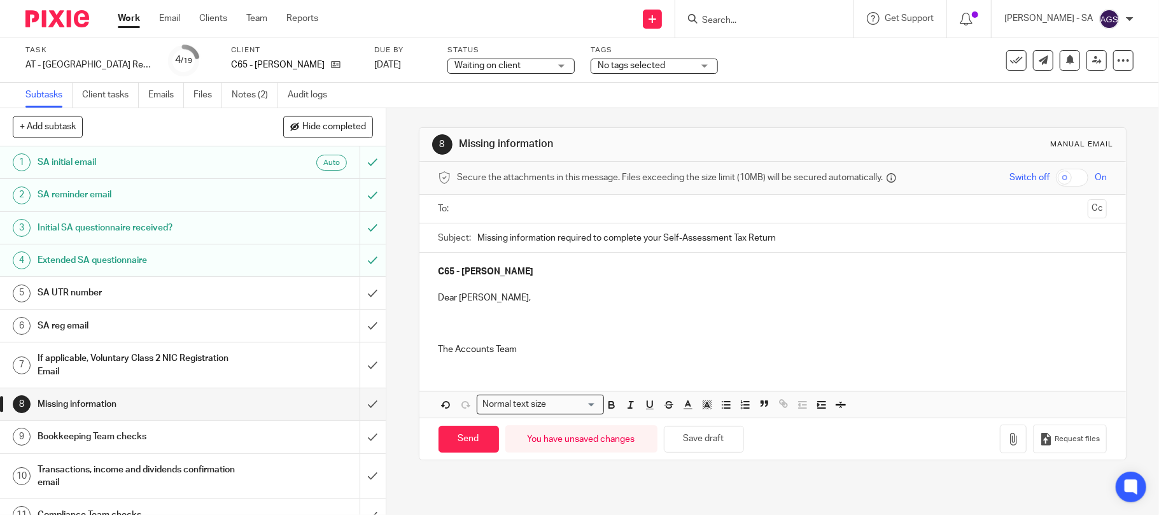
click at [442, 323] on p at bounding box center [773, 323] width 669 height 13
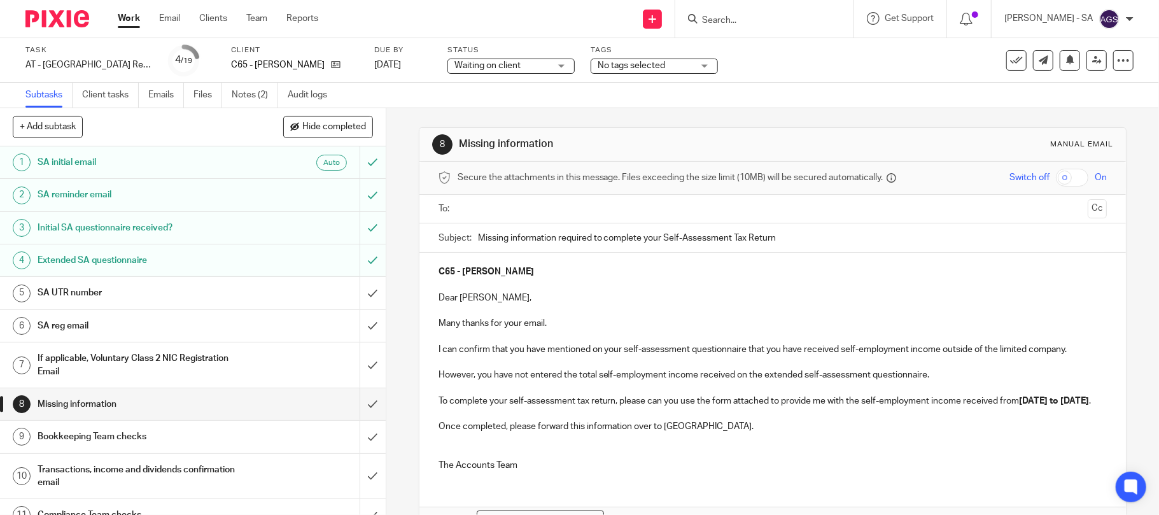
scroll to position [85, 0]
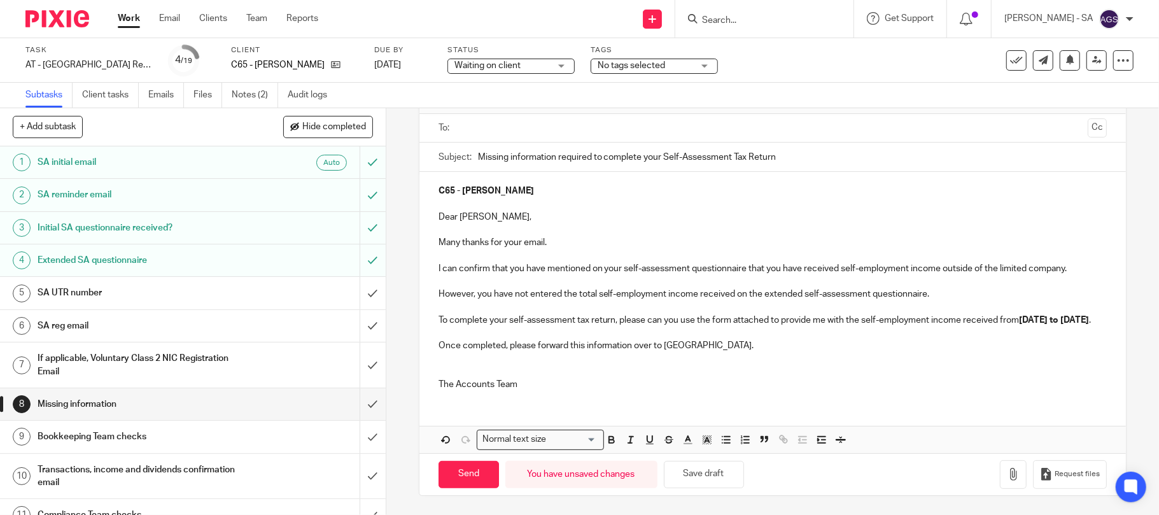
click at [439, 378] on p at bounding box center [773, 371] width 669 height 13
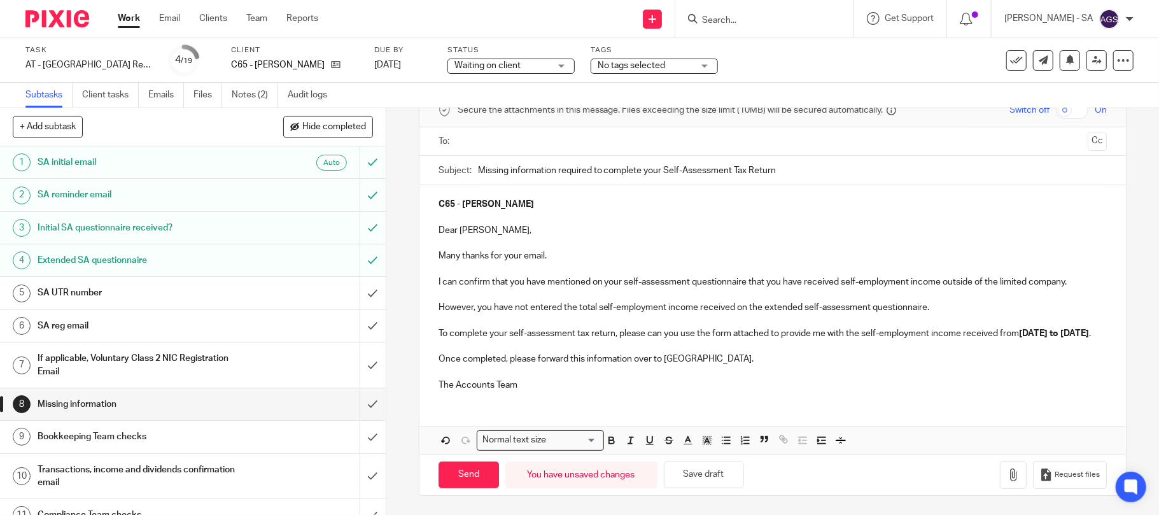
click at [511, 134] on input "text" at bounding box center [772, 141] width 621 height 15
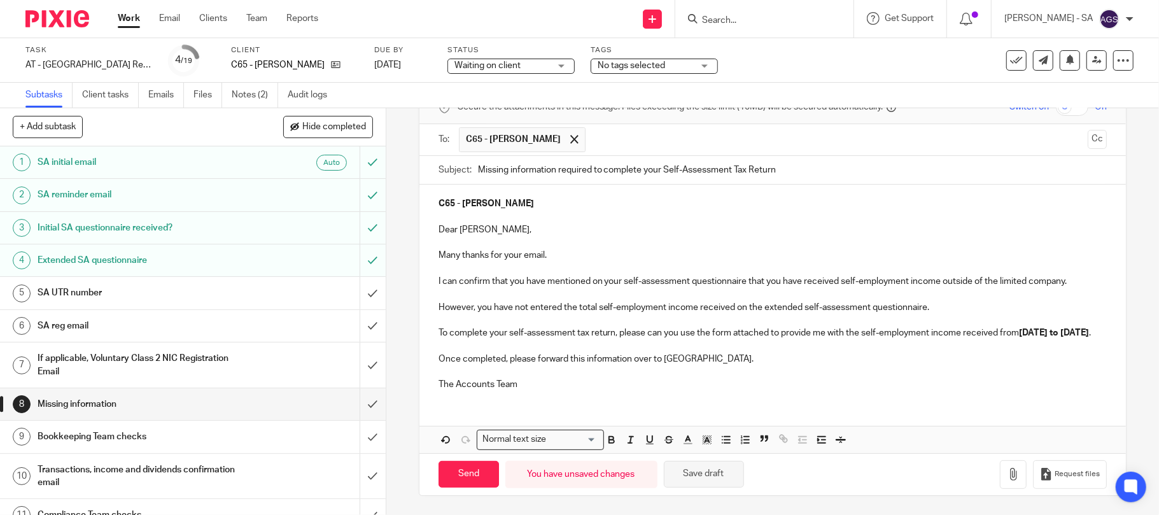
click at [672, 479] on button "Save draft" at bounding box center [704, 474] width 80 height 27
click at [469, 477] on input "Send" at bounding box center [469, 474] width 60 height 27
type input "Sent"
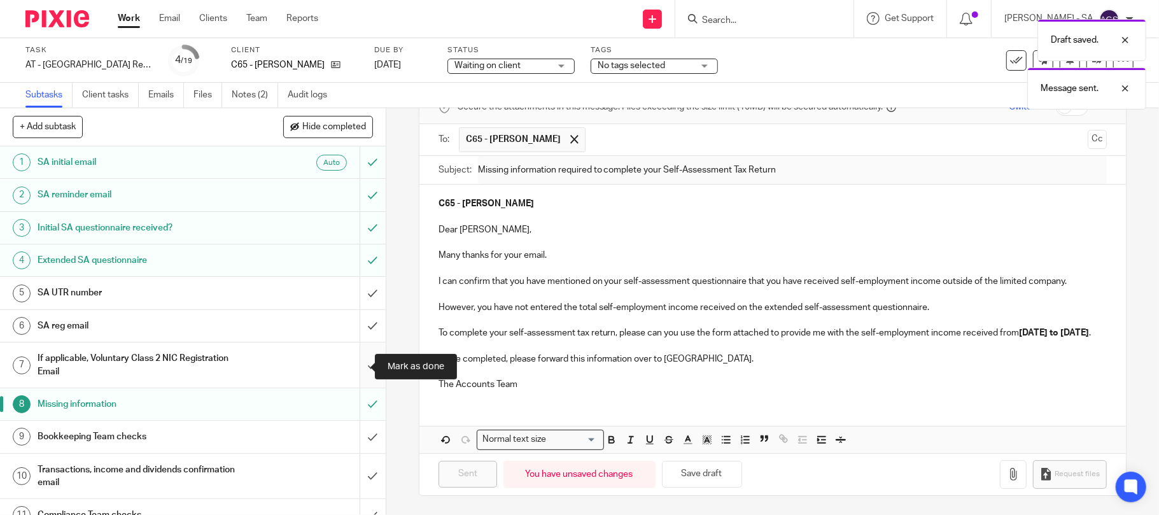
click at [358, 369] on input "submit" at bounding box center [193, 364] width 386 height 45
click at [359, 335] on input "submit" at bounding box center [193, 326] width 386 height 32
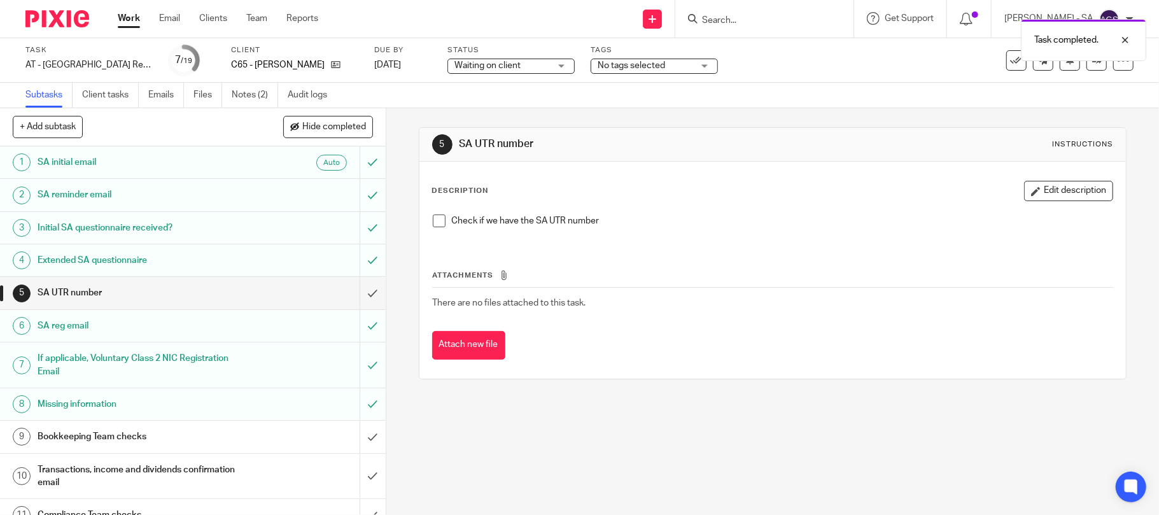
click at [434, 224] on span at bounding box center [439, 221] width 13 height 13
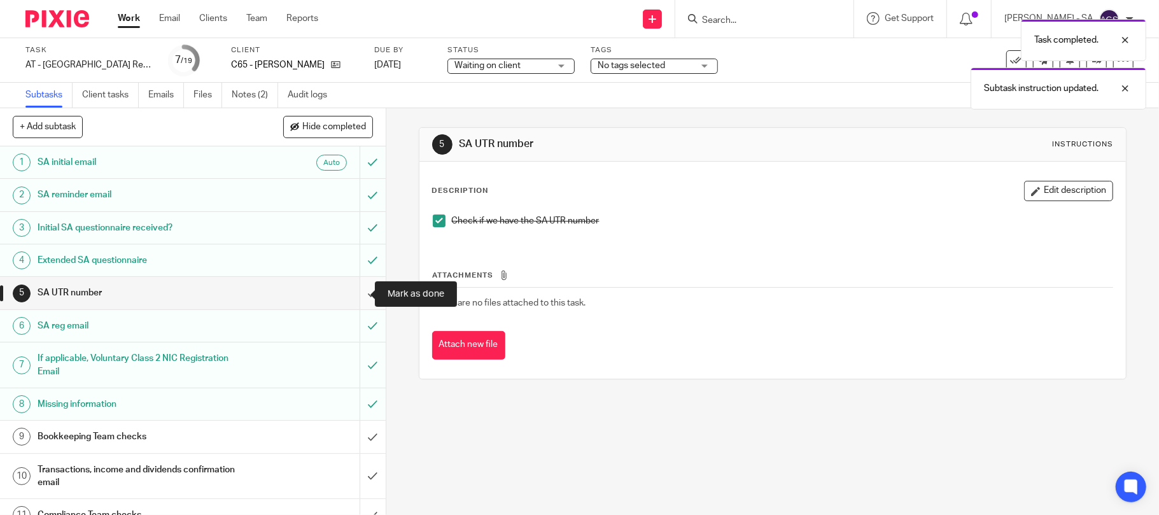
click at [352, 290] on input "submit" at bounding box center [193, 293] width 386 height 32
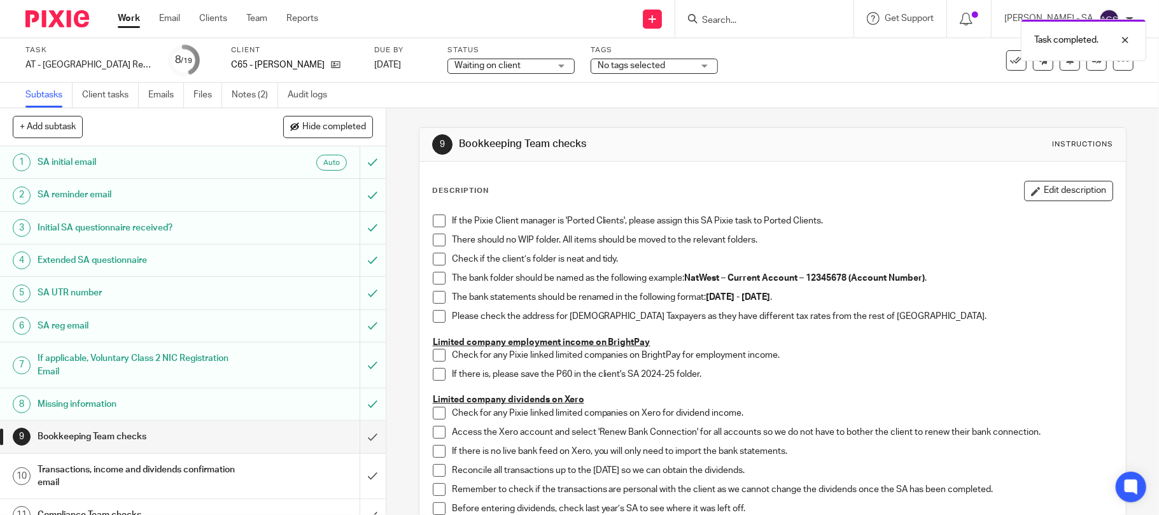
click at [433, 223] on span at bounding box center [439, 221] width 13 height 13
click at [433, 239] on span at bounding box center [439, 240] width 13 height 13
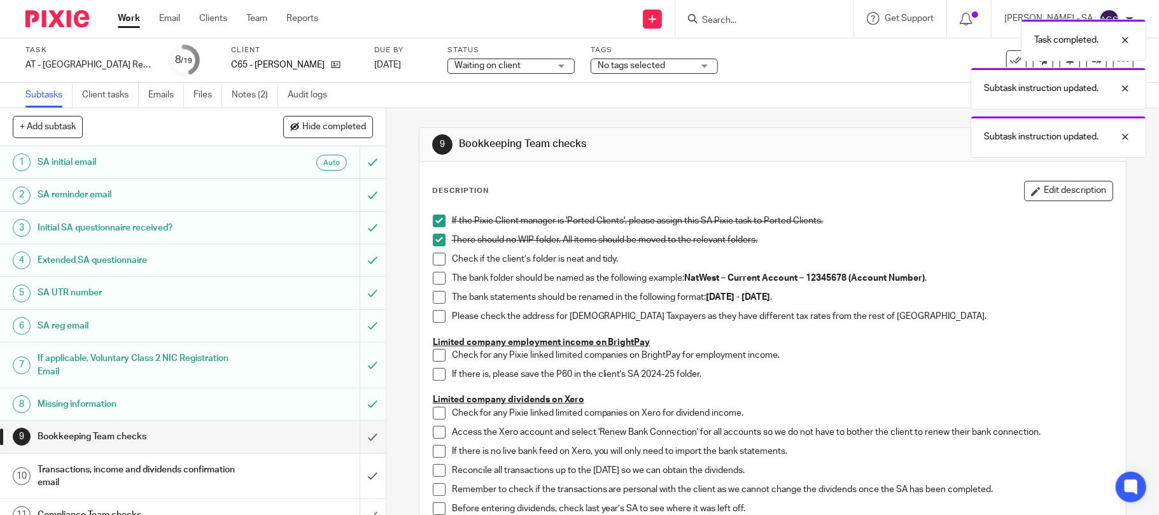
drag, startPoint x: 430, startPoint y: 253, endPoint x: 433, endPoint y: 275, distance: 22.5
click at [433, 253] on span at bounding box center [439, 259] width 13 height 13
click at [434, 281] on span at bounding box center [439, 278] width 13 height 13
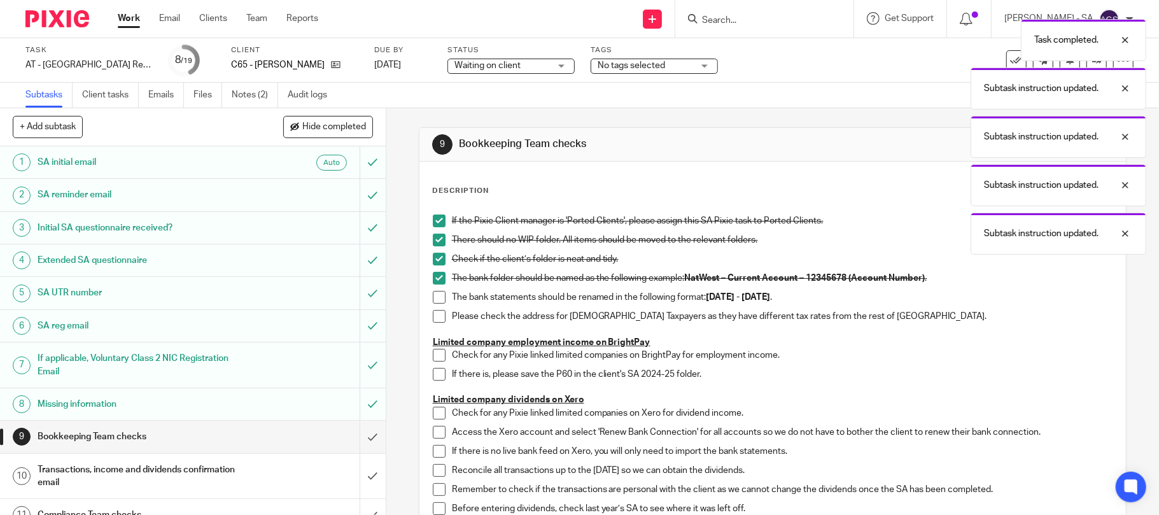
click at [434, 298] on span at bounding box center [439, 297] width 13 height 13
click at [436, 321] on span at bounding box center [439, 316] width 13 height 13
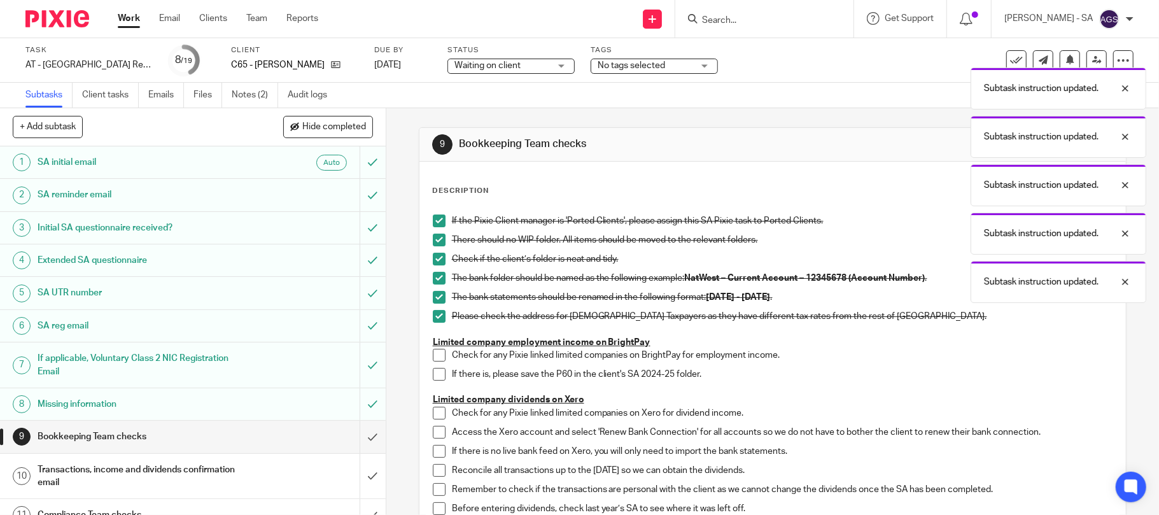
click at [436, 356] on span at bounding box center [439, 355] width 13 height 13
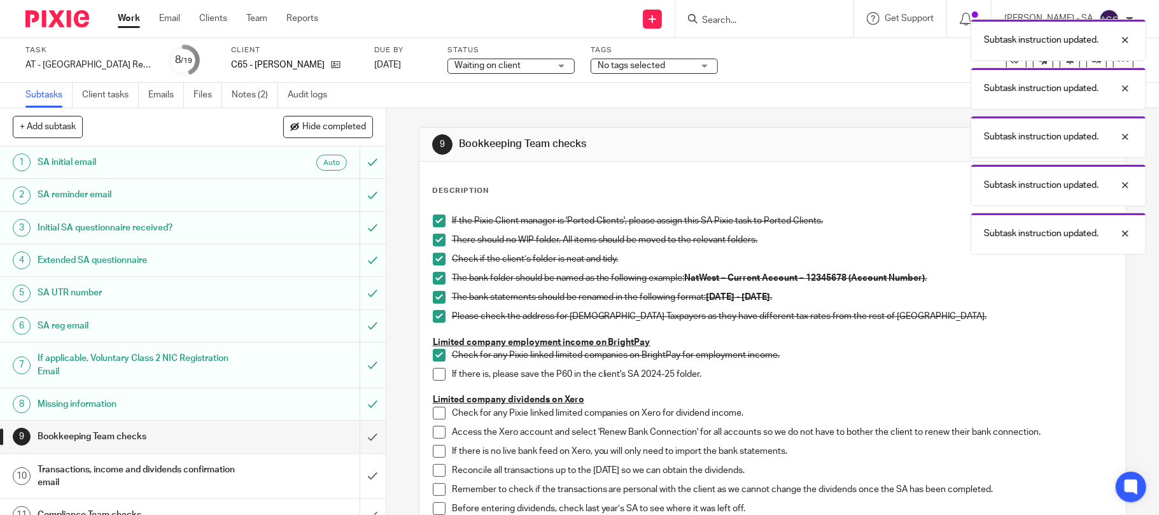
click at [435, 384] on li "If there is, please save the P60 in the client's SA 2024-25 folder." at bounding box center [773, 381] width 680 height 26
click at [426, 372] on div "If the Pixie Client manager is 'Ported Clients', please assign this SA Pixie ta…" at bounding box center [772, 420] width 693 height 425
click at [433, 374] on span at bounding box center [439, 374] width 13 height 13
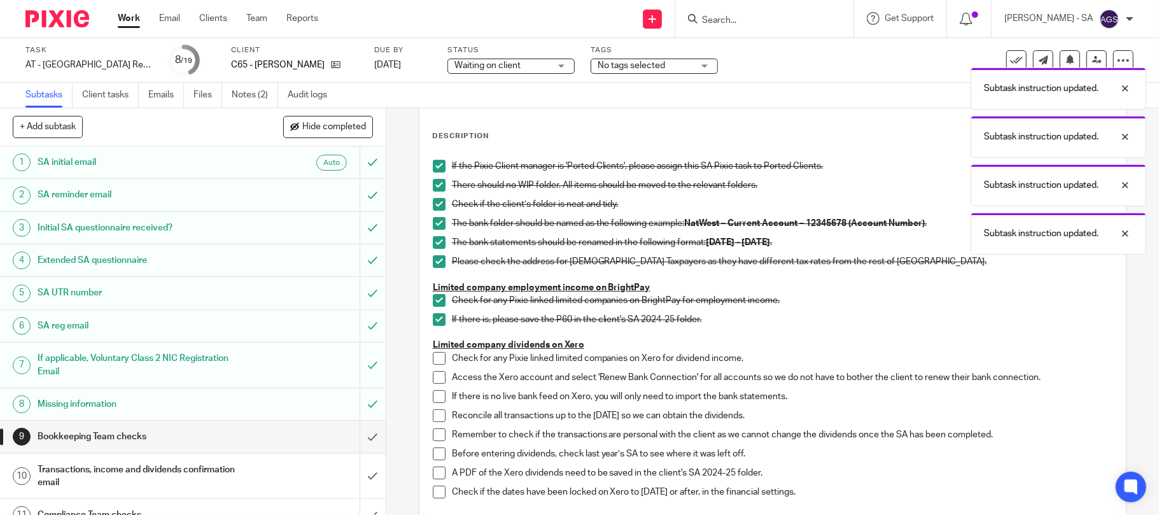
scroll to position [85, 0]
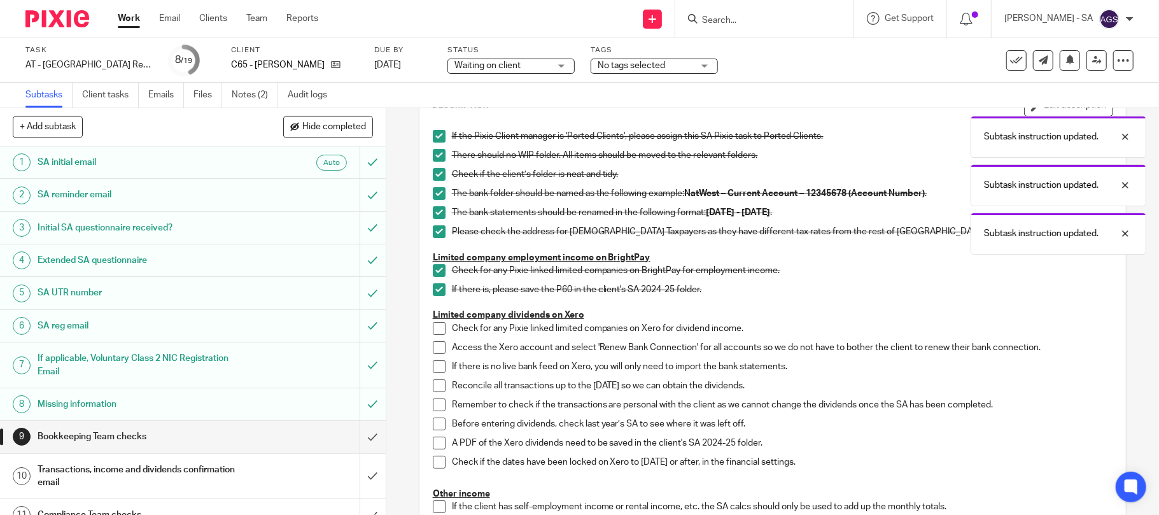
click at [433, 323] on span at bounding box center [439, 328] width 13 height 13
click at [433, 339] on li "Check for any Pixie linked limited companies on Xero for dividend income." at bounding box center [773, 331] width 680 height 19
click at [433, 353] on span at bounding box center [439, 347] width 13 height 13
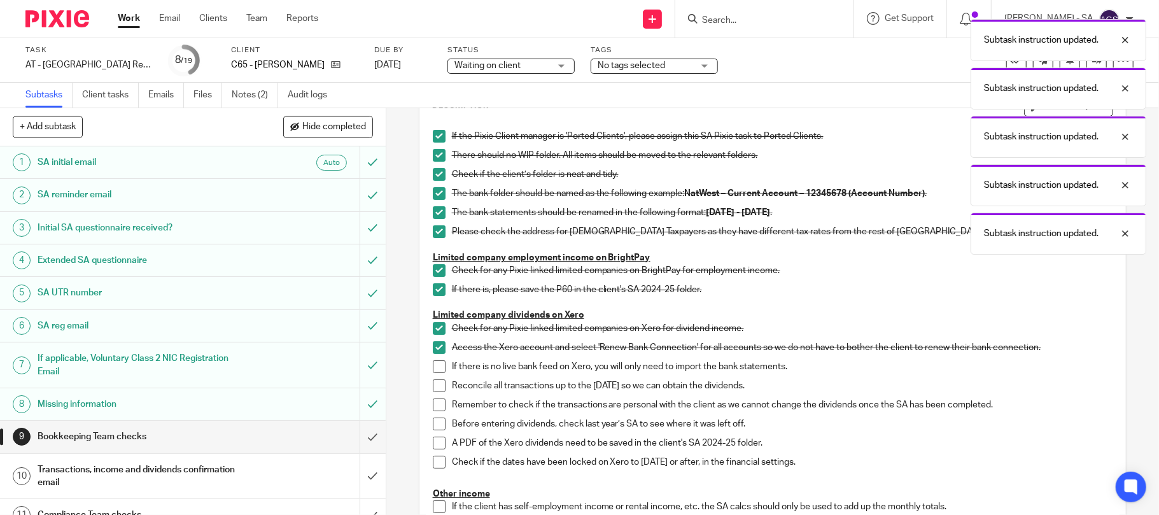
click at [433, 370] on span at bounding box center [439, 366] width 13 height 13
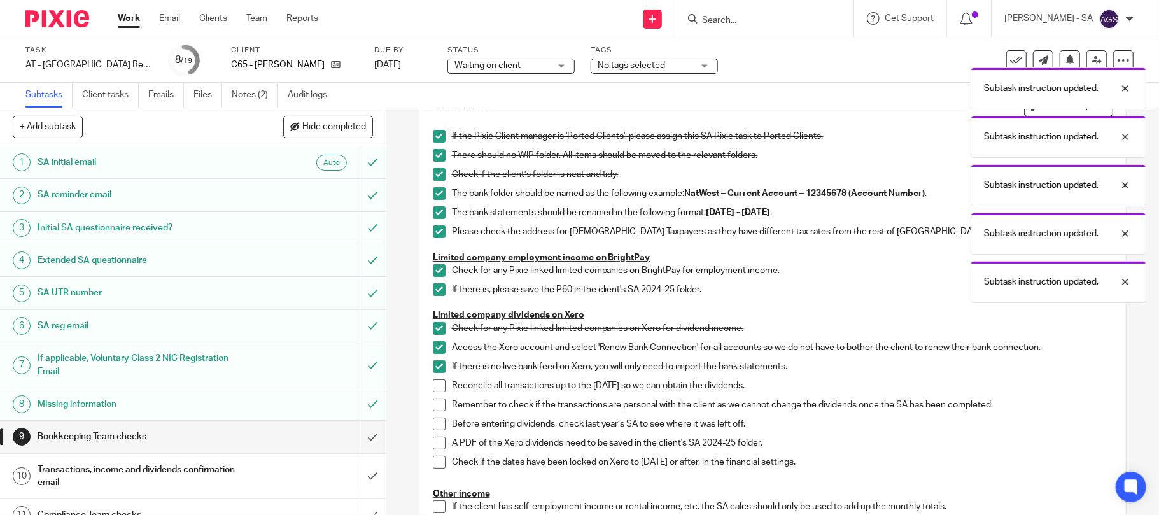
click at [437, 392] on span at bounding box center [439, 385] width 13 height 13
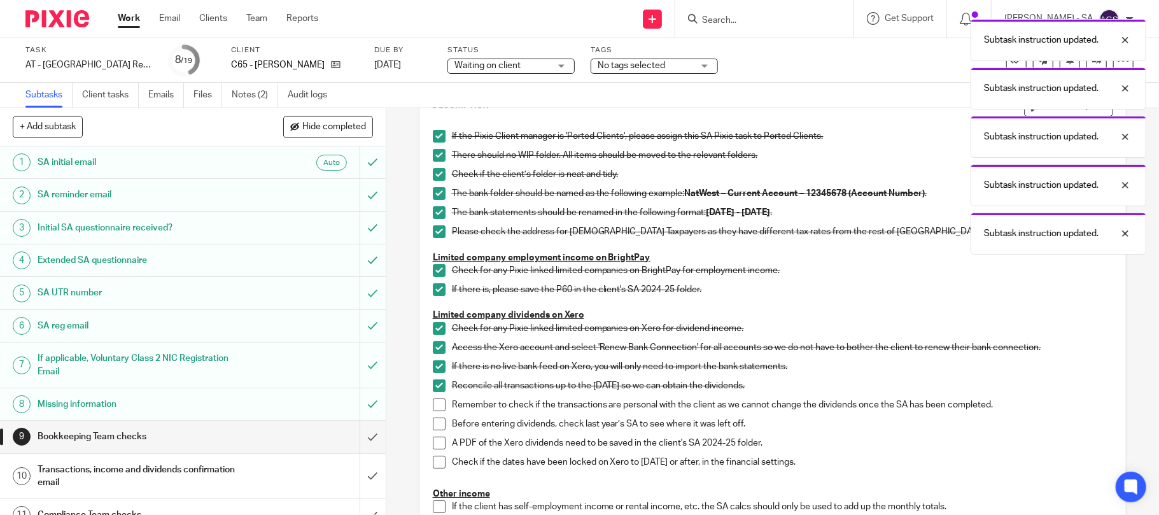
click at [439, 403] on span at bounding box center [439, 404] width 13 height 13
click at [436, 418] on span at bounding box center [439, 424] width 13 height 13
click at [434, 434] on li "Before entering dividends, check last year’s SA to see where it was left off." at bounding box center [773, 427] width 680 height 19
click at [435, 451] on li "A PDF of the Xero dividends need to be saved in the client's SA 2024-25 folder." at bounding box center [773, 446] width 680 height 19
click at [435, 461] on span at bounding box center [439, 462] width 13 height 13
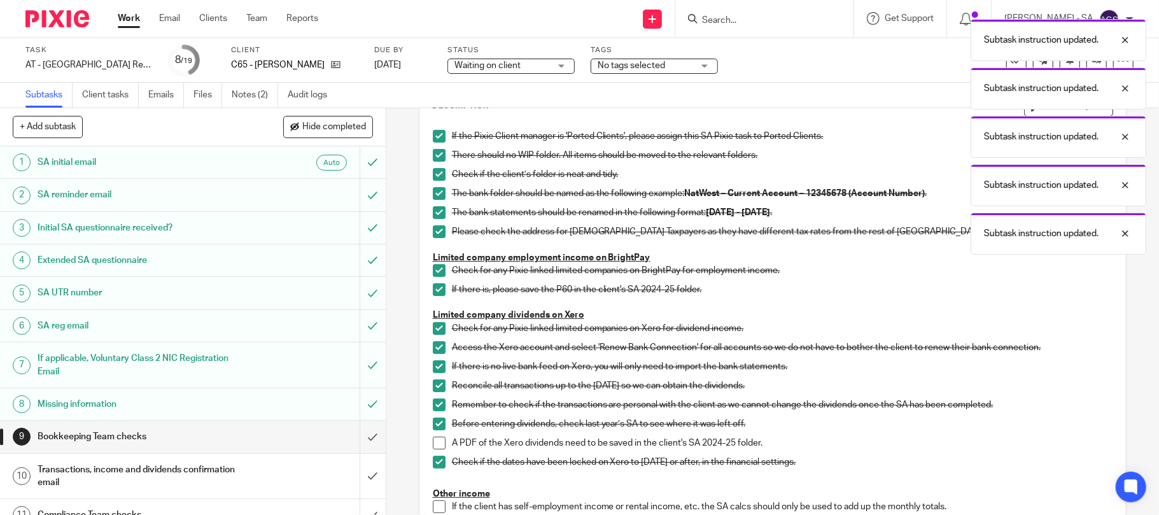
click at [433, 438] on span at bounding box center [439, 443] width 13 height 13
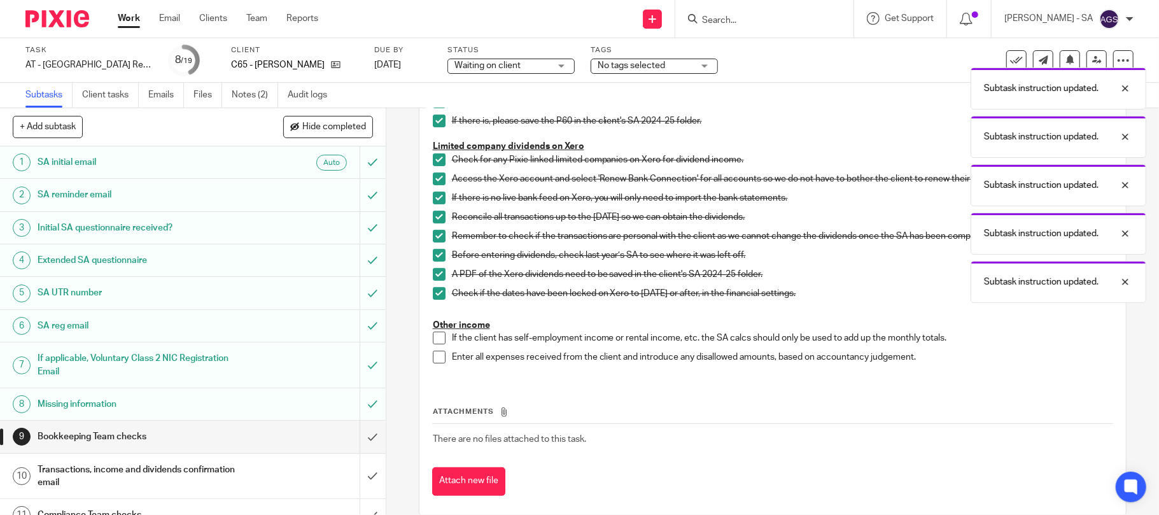
scroll to position [255, 0]
click at [436, 336] on span at bounding box center [439, 336] width 13 height 13
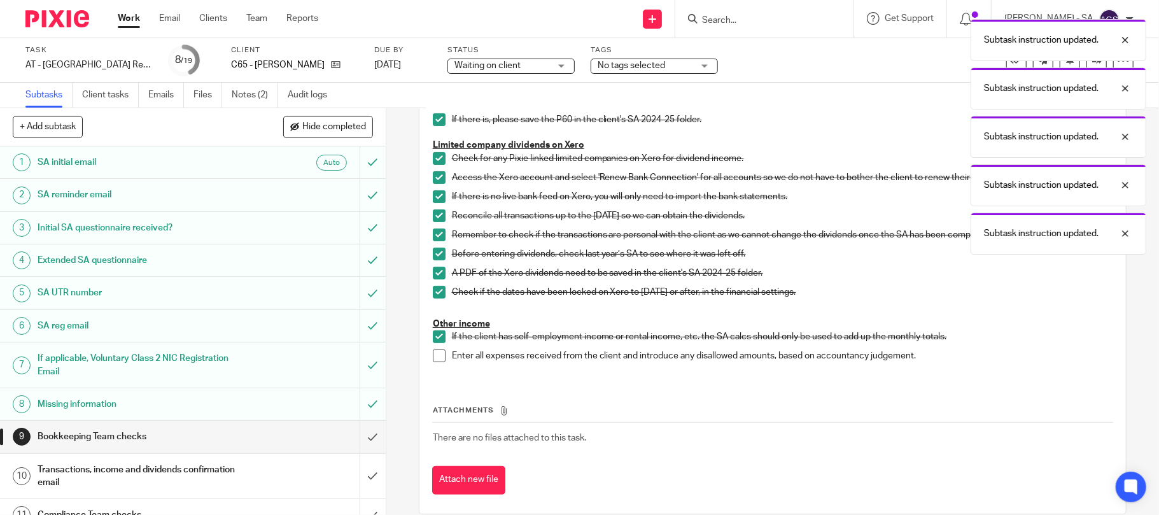
drag, startPoint x: 433, startPoint y: 351, endPoint x: 428, endPoint y: 370, distance: 19.1
click at [433, 352] on span at bounding box center [439, 355] width 13 height 13
click at [363, 437] on input "submit" at bounding box center [193, 437] width 386 height 32
click at [362, 480] on input "submit" at bounding box center [193, 476] width 386 height 45
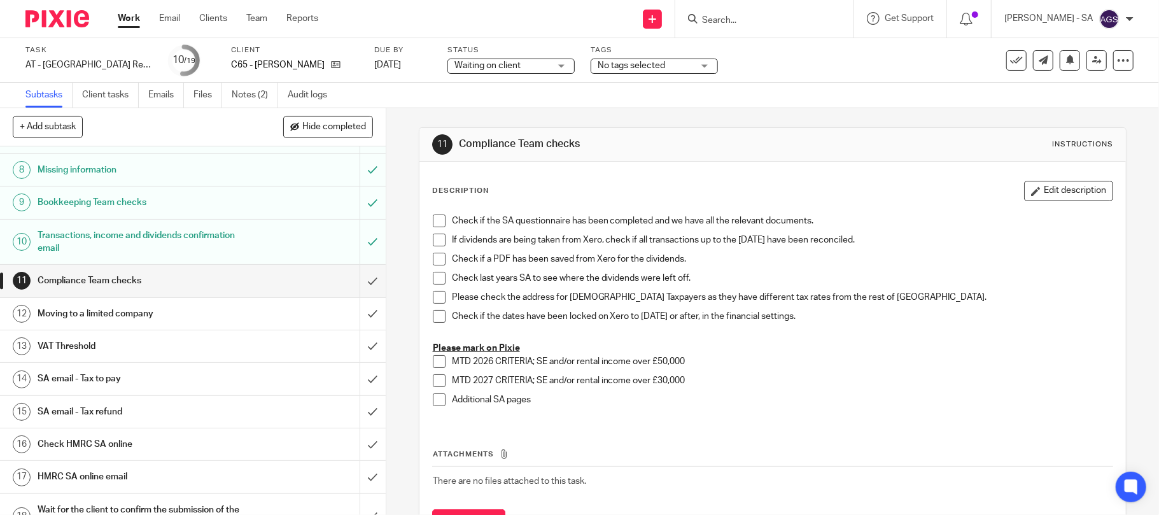
scroll to position [255, 0]
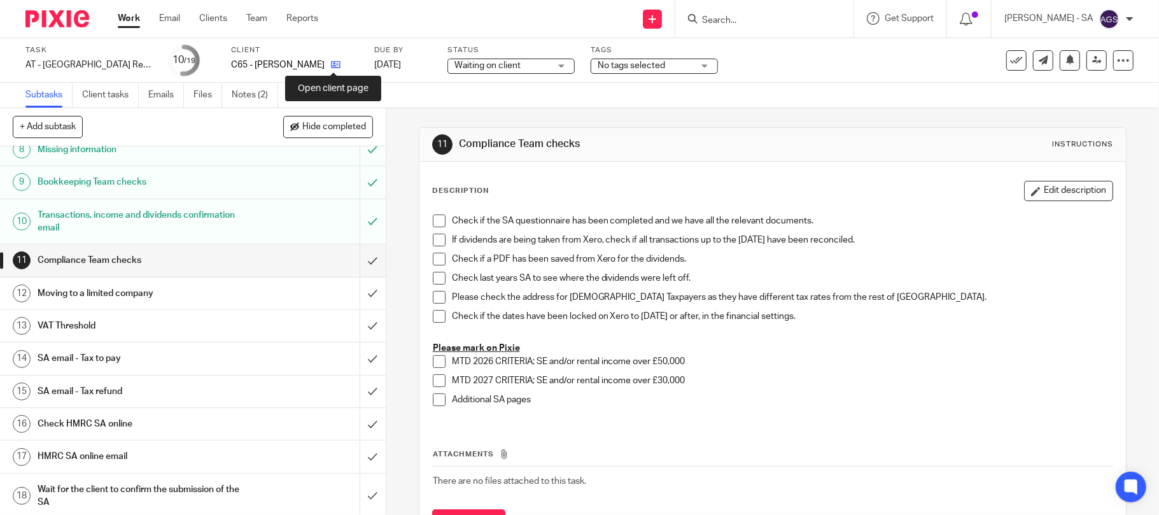
click at [337, 65] on icon at bounding box center [336, 65] width 10 height 10
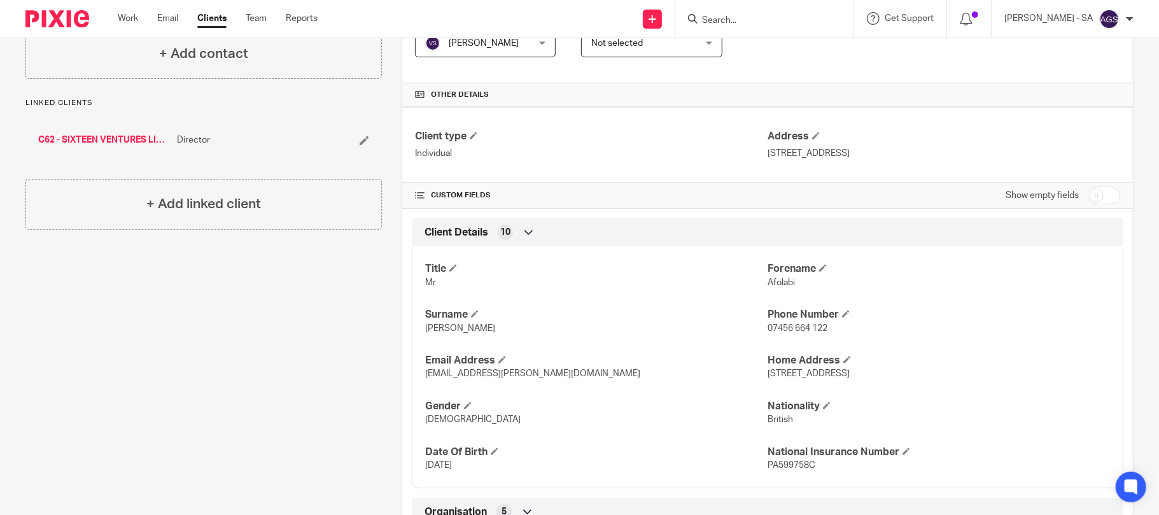
scroll to position [339, 0]
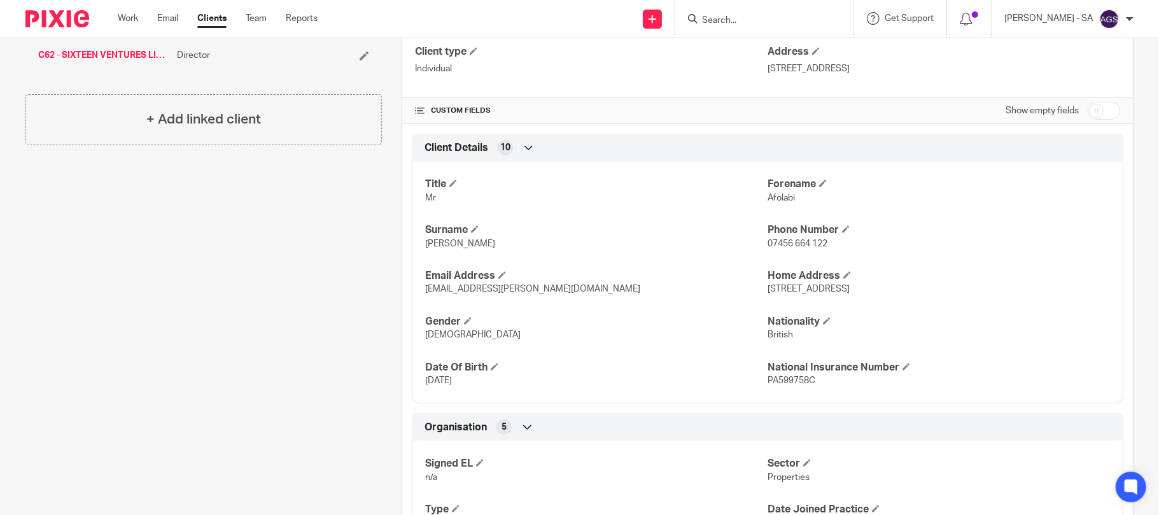
drag, startPoint x: 992, startPoint y: 292, endPoint x: 757, endPoint y: 304, distance: 234.6
click at [757, 304] on div "Title Mr [PERSON_NAME] Surname [PERSON_NAME] Phone Number 07456 664 122 Email A…" at bounding box center [768, 277] width 712 height 251
click at [934, 304] on div "Title Mr [PERSON_NAME] Surname [PERSON_NAME] Phone Number 07456 664 122 Email A…" at bounding box center [768, 277] width 712 height 251
drag, startPoint x: 993, startPoint y: 290, endPoint x: 760, endPoint y: 304, distance: 233.4
click at [760, 304] on div "Title Mr Forename Afolabi Surname Coker Phone Number 07456 664 122 Email Addres…" at bounding box center [768, 277] width 712 height 251
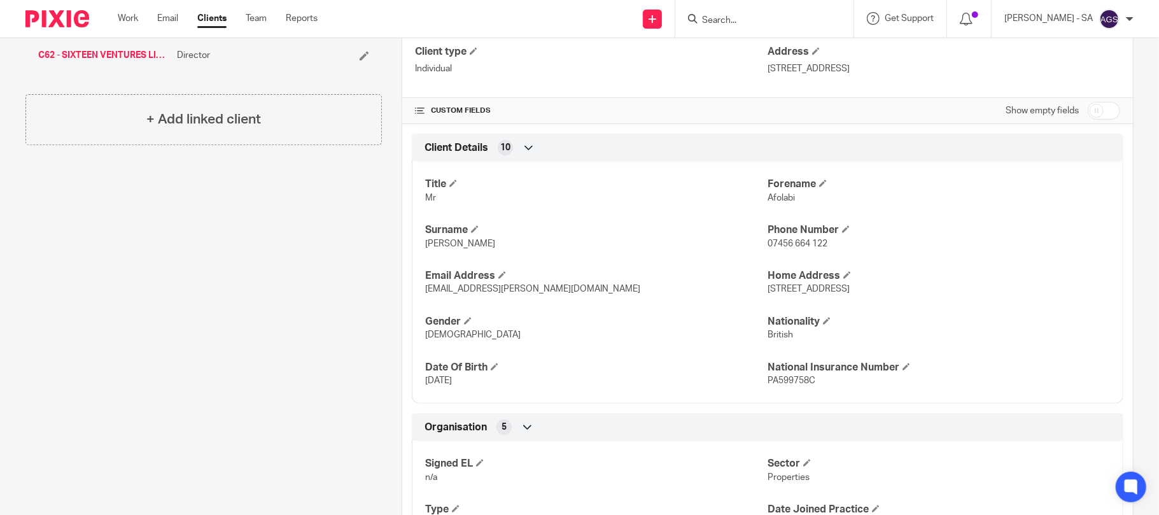
copy span "Flat 10, Chartham House, Weston Street, London, SE1 4DX"
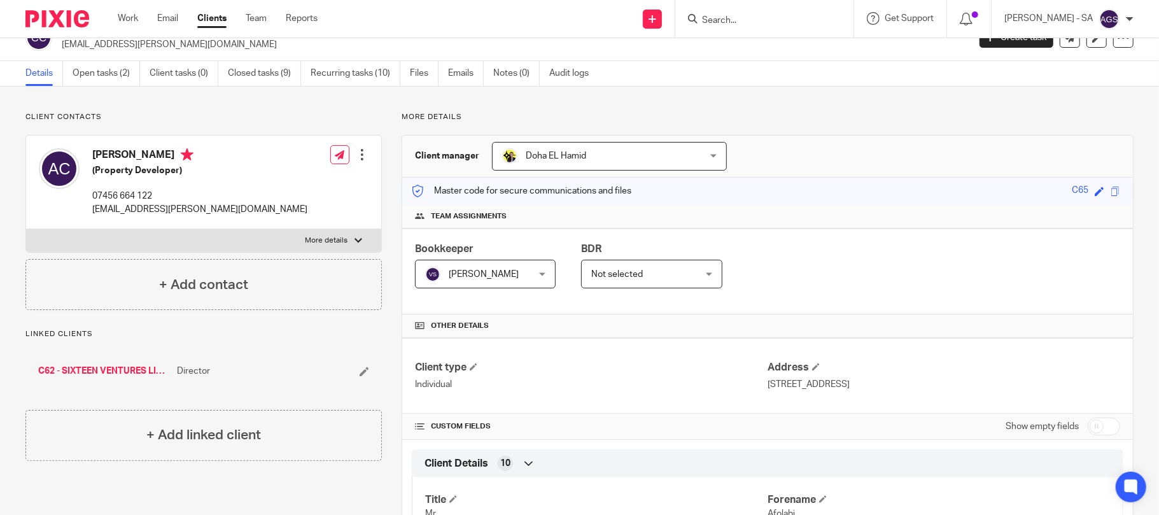
scroll to position [0, 0]
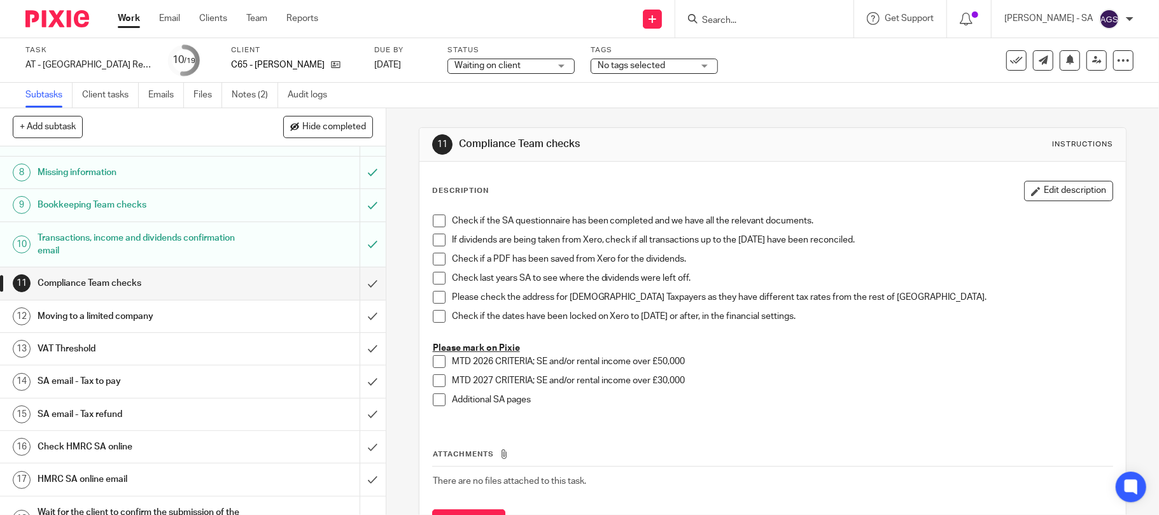
scroll to position [255, 0]
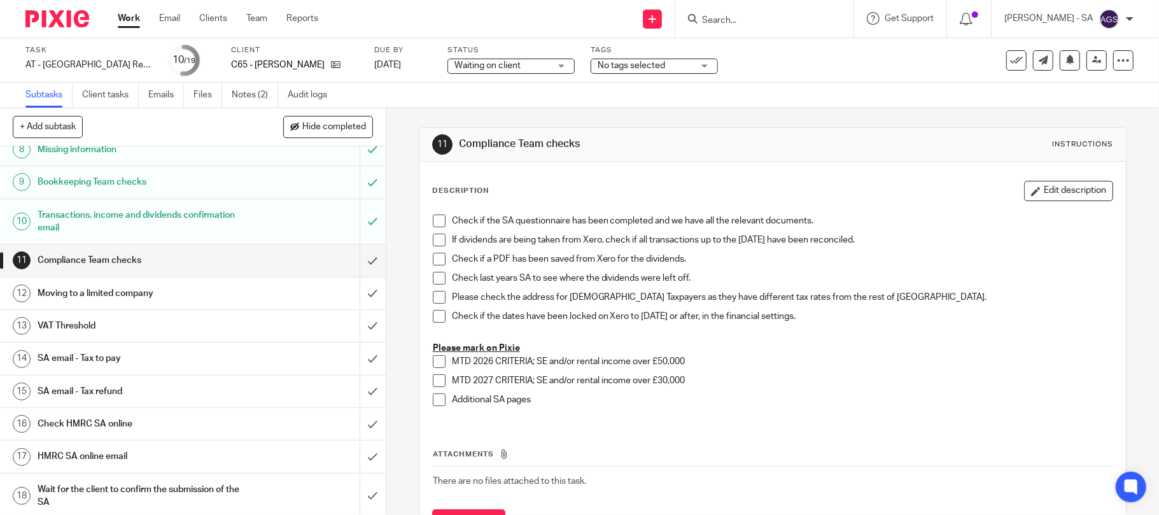
click at [101, 363] on h1 "SA email - Tax to pay" at bounding box center [141, 358] width 206 height 19
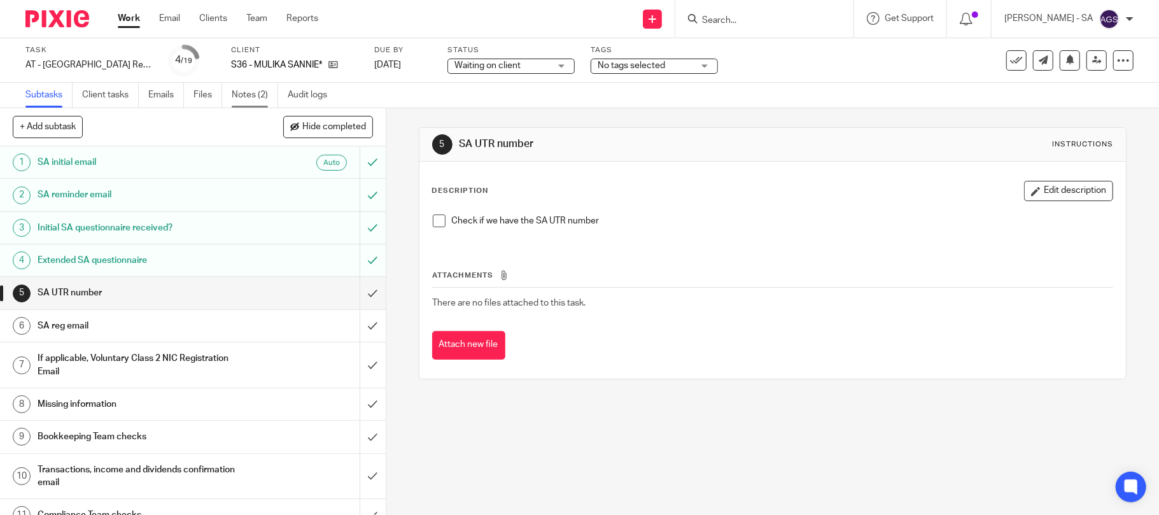
click at [245, 90] on link "Notes (2)" at bounding box center [255, 95] width 46 height 25
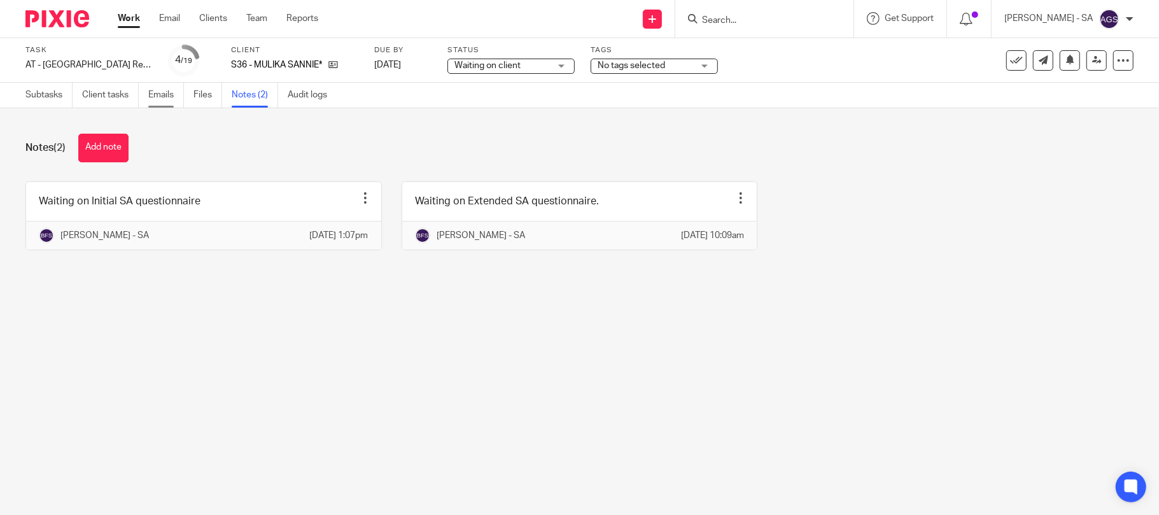
click at [171, 94] on link "Emails" at bounding box center [166, 95] width 36 height 25
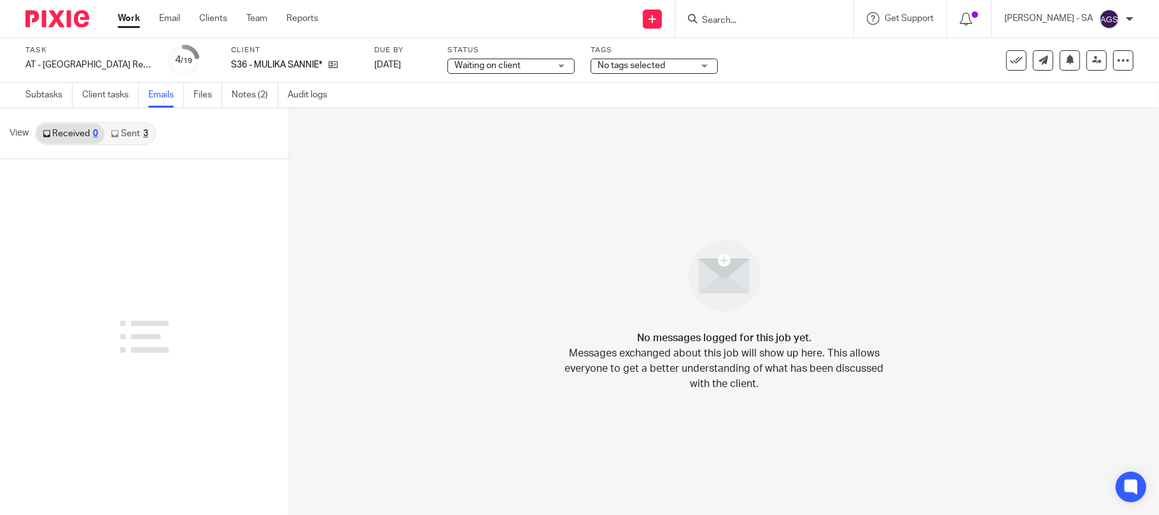
click at [137, 137] on link "Sent 3" at bounding box center [129, 133] width 50 height 20
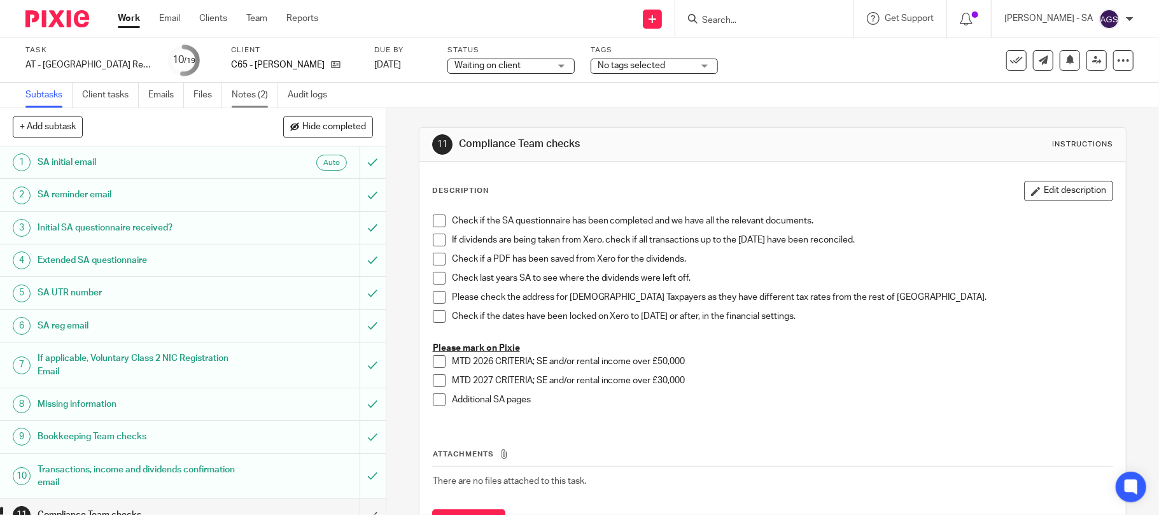
click at [252, 98] on link "Notes (2)" at bounding box center [255, 95] width 46 height 25
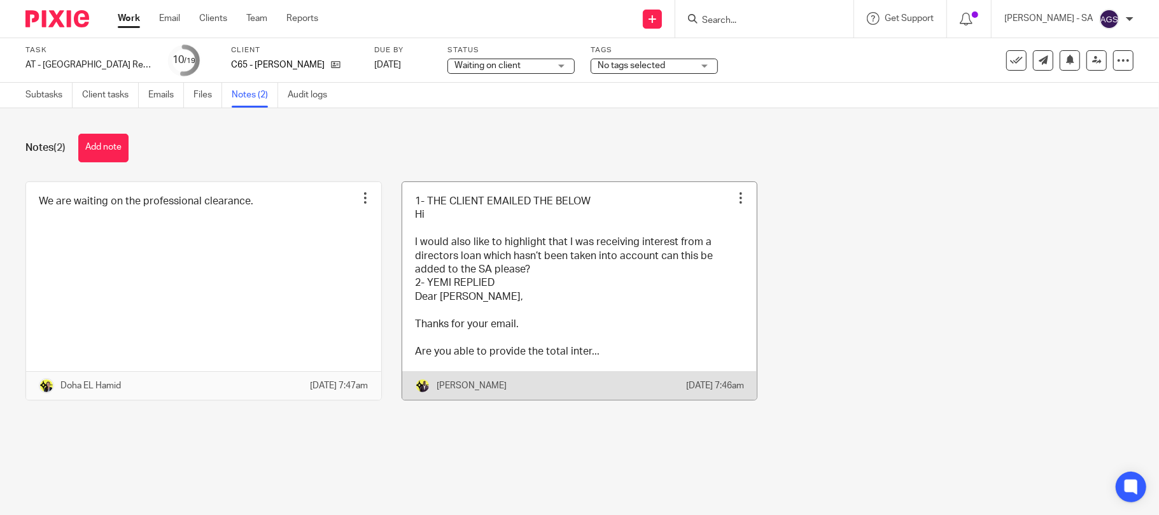
click at [584, 309] on link at bounding box center [579, 291] width 355 height 218
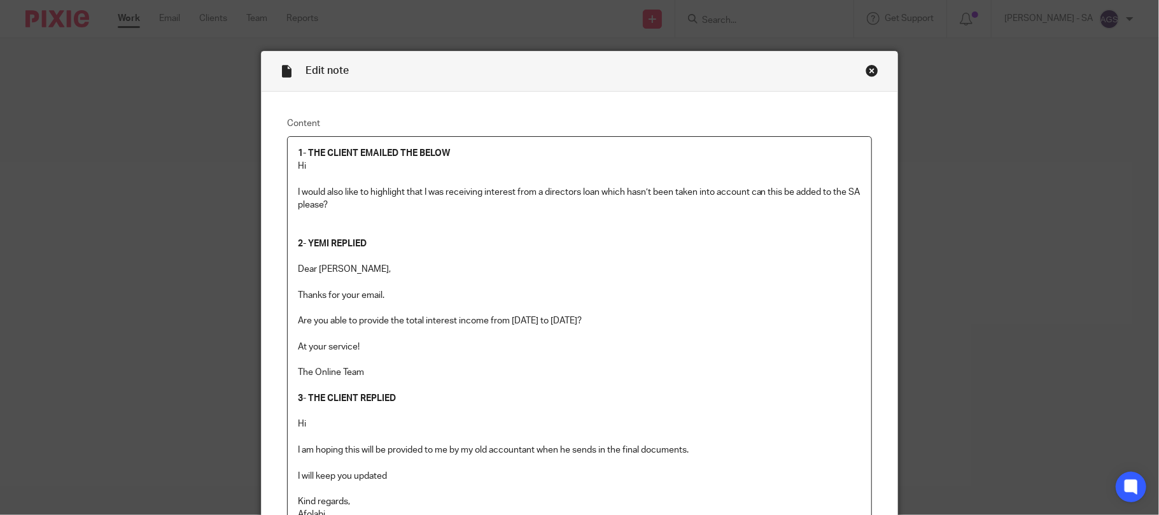
click at [868, 69] on div "Close this dialog window" at bounding box center [872, 70] width 13 height 13
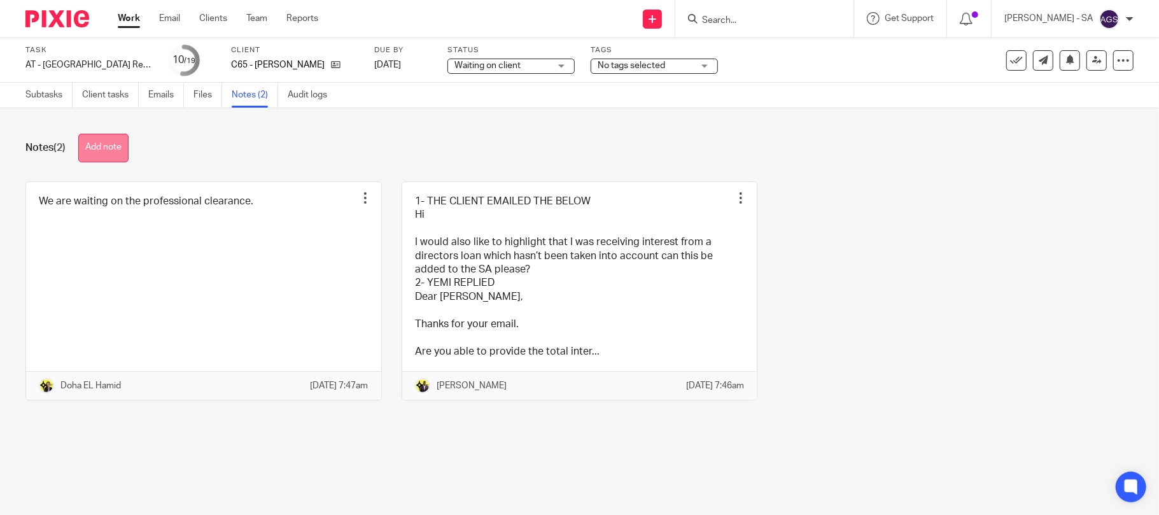
click at [111, 144] on button "Add note" at bounding box center [103, 148] width 50 height 29
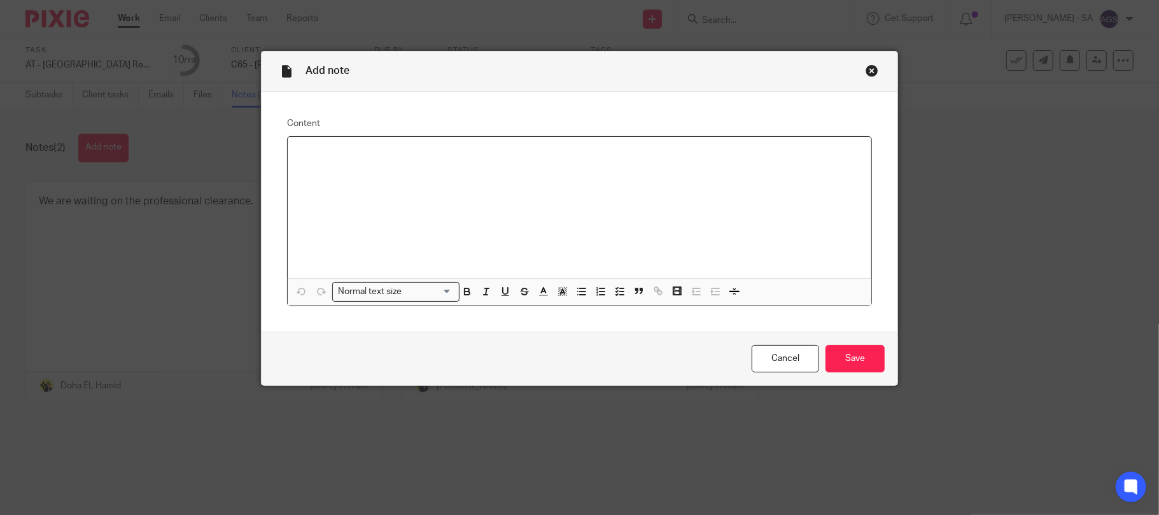
click at [328, 158] on p at bounding box center [580, 153] width 564 height 13
click at [833, 352] on input "Save" at bounding box center [855, 358] width 59 height 27
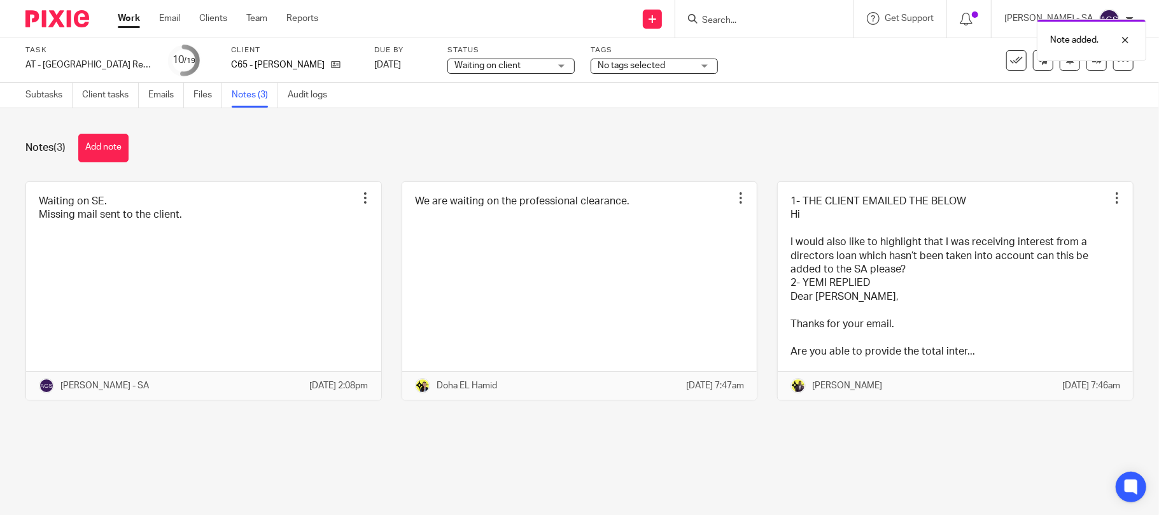
click at [425, 471] on main "Task AT - [GEOGRAPHIC_DATA] Return - PE [DATE] Save AT - [GEOGRAPHIC_DATA] Retu…" at bounding box center [579, 257] width 1159 height 515
